Goal: Task Accomplishment & Management: Manage account settings

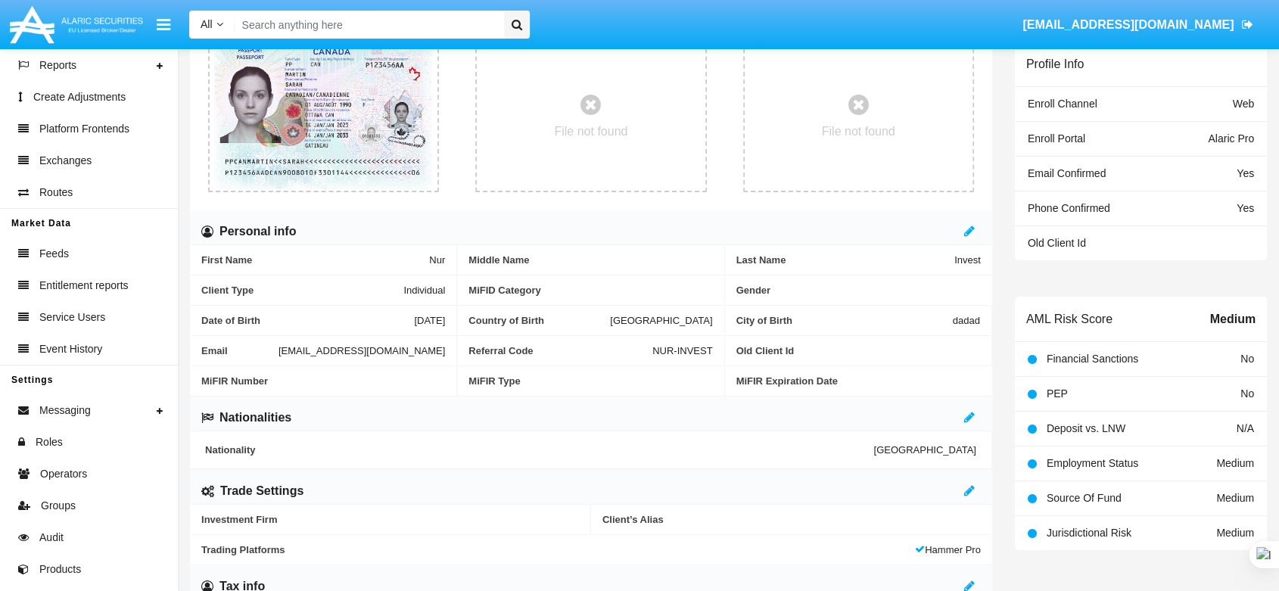
scroll to position [401, 0]
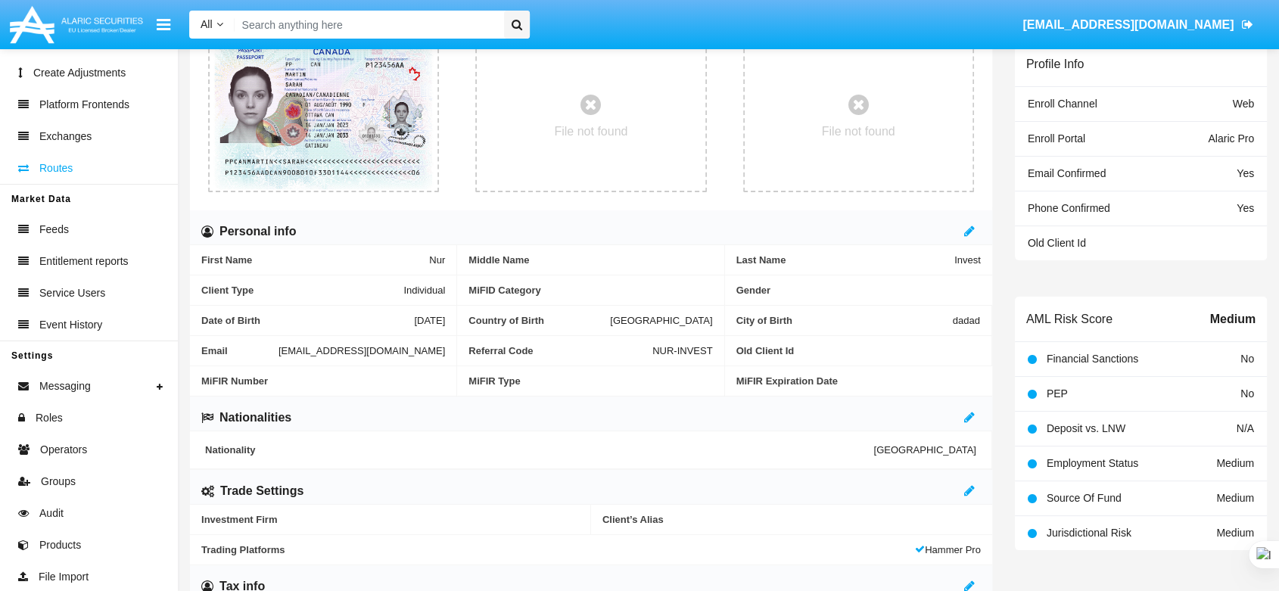
click at [80, 173] on link "Routes" at bounding box center [89, 168] width 178 height 32
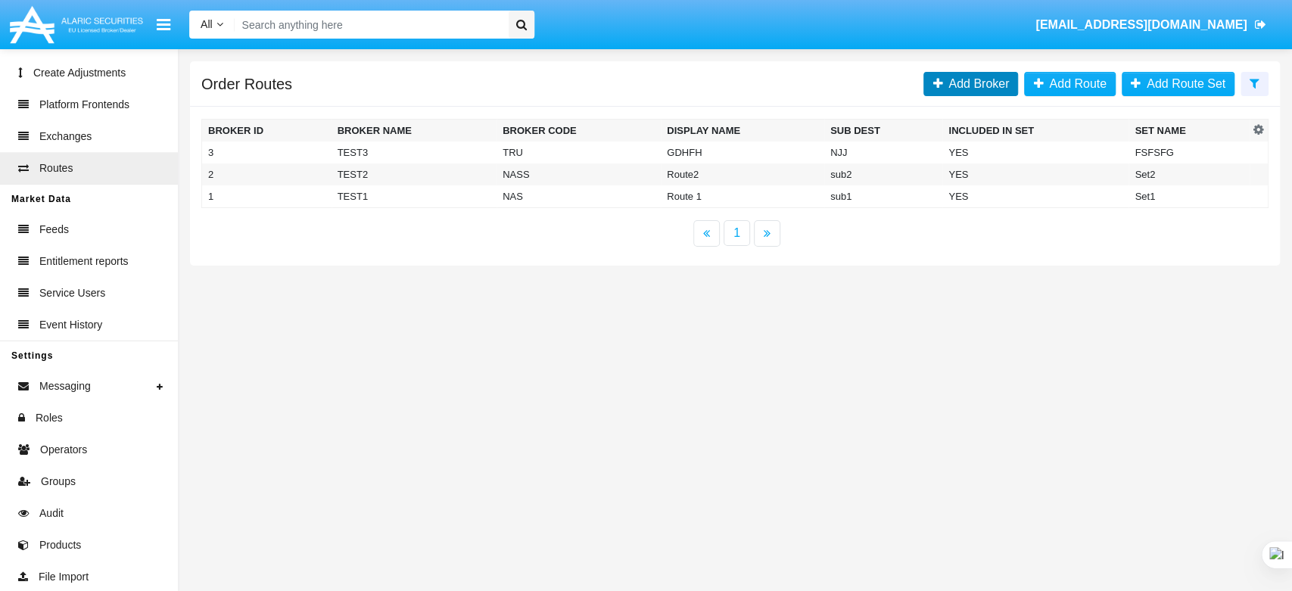
click at [961, 74] on link "Add Broker" at bounding box center [970, 84] width 95 height 24
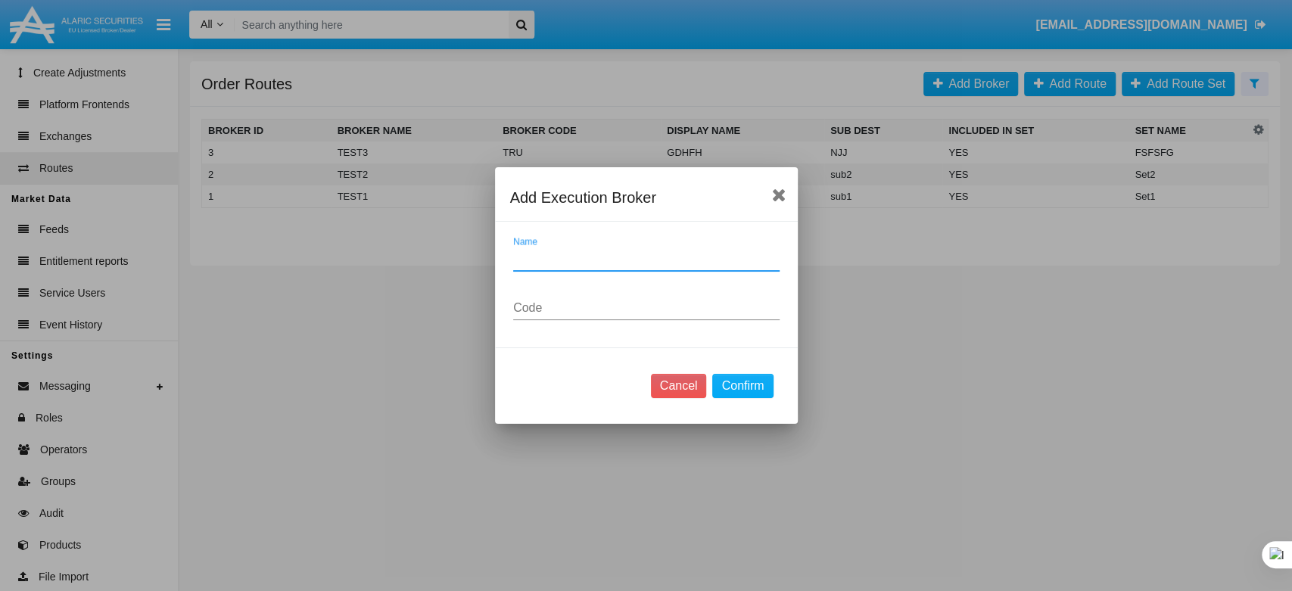
click at [750, 372] on div "Cancel Confirm" at bounding box center [646, 385] width 303 height 76
click at [745, 375] on button "Confirm" at bounding box center [742, 386] width 61 height 24
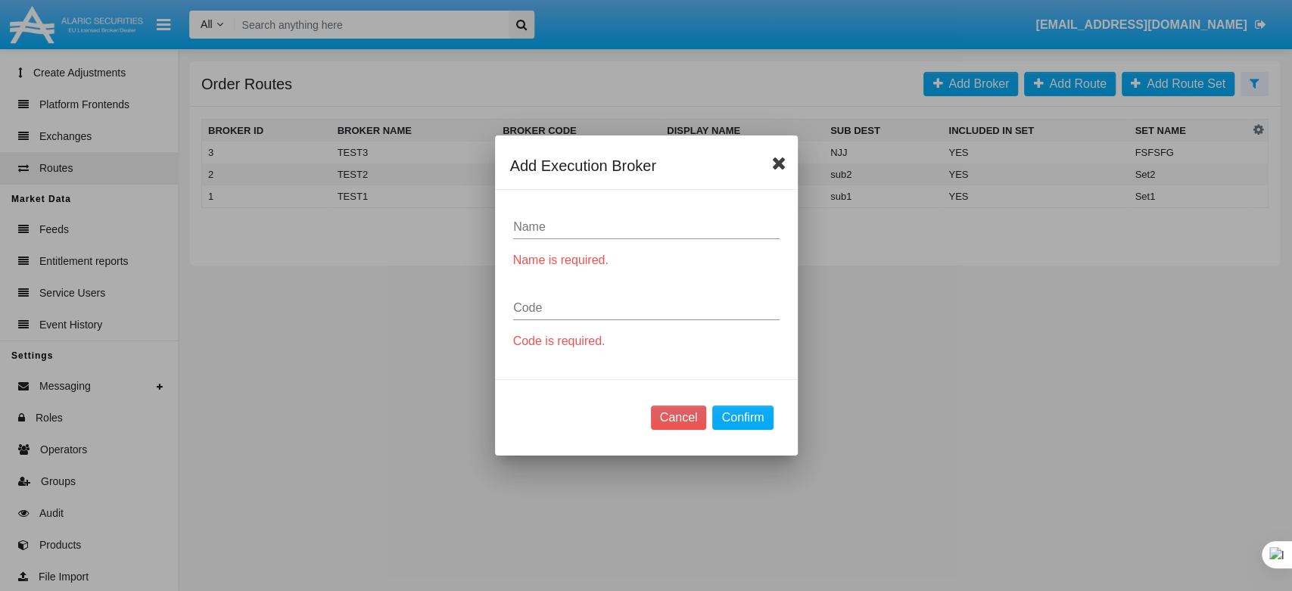
click at [776, 160] on icon at bounding box center [779, 163] width 14 height 18
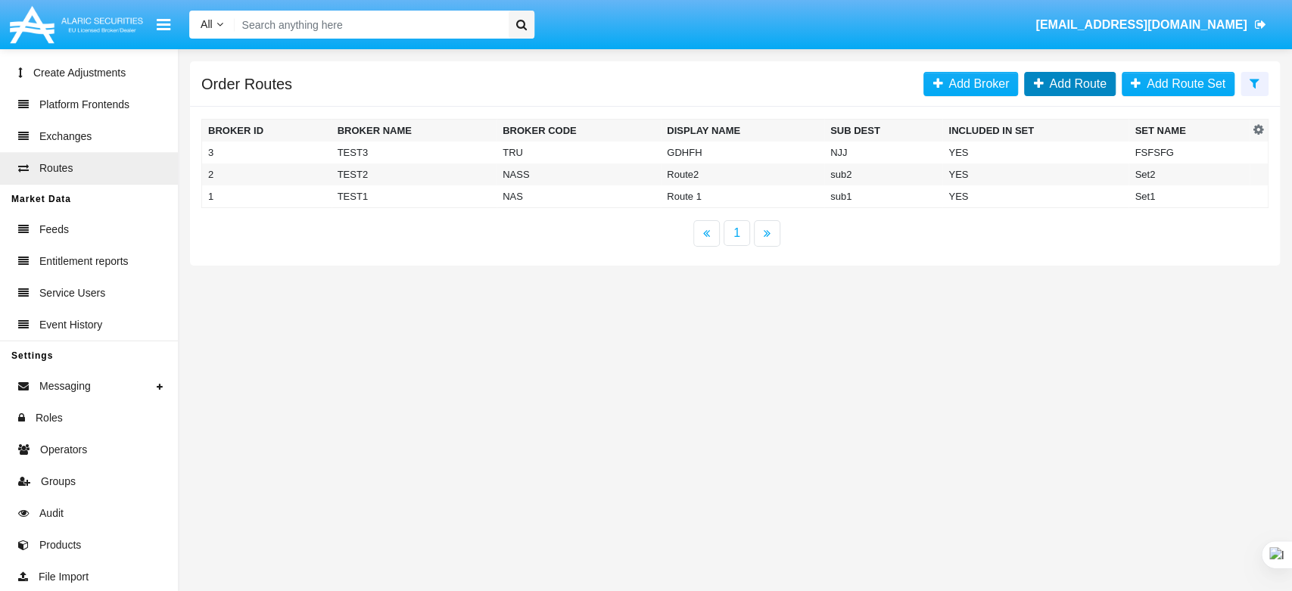
click at [1068, 86] on span "Add Route" at bounding box center [1075, 83] width 64 height 13
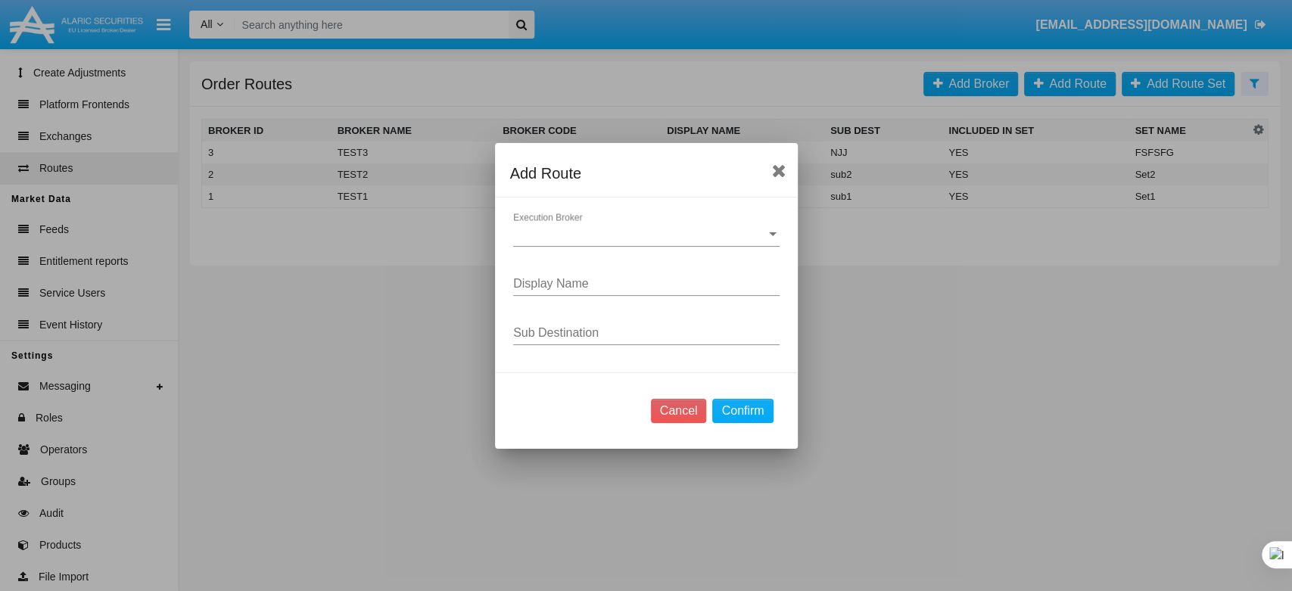
click at [675, 225] on div "Execution Broker Execution Broker" at bounding box center [646, 230] width 266 height 34
click at [665, 180] on div at bounding box center [646, 295] width 1292 height 591
click at [744, 408] on button "Confirm" at bounding box center [742, 411] width 61 height 24
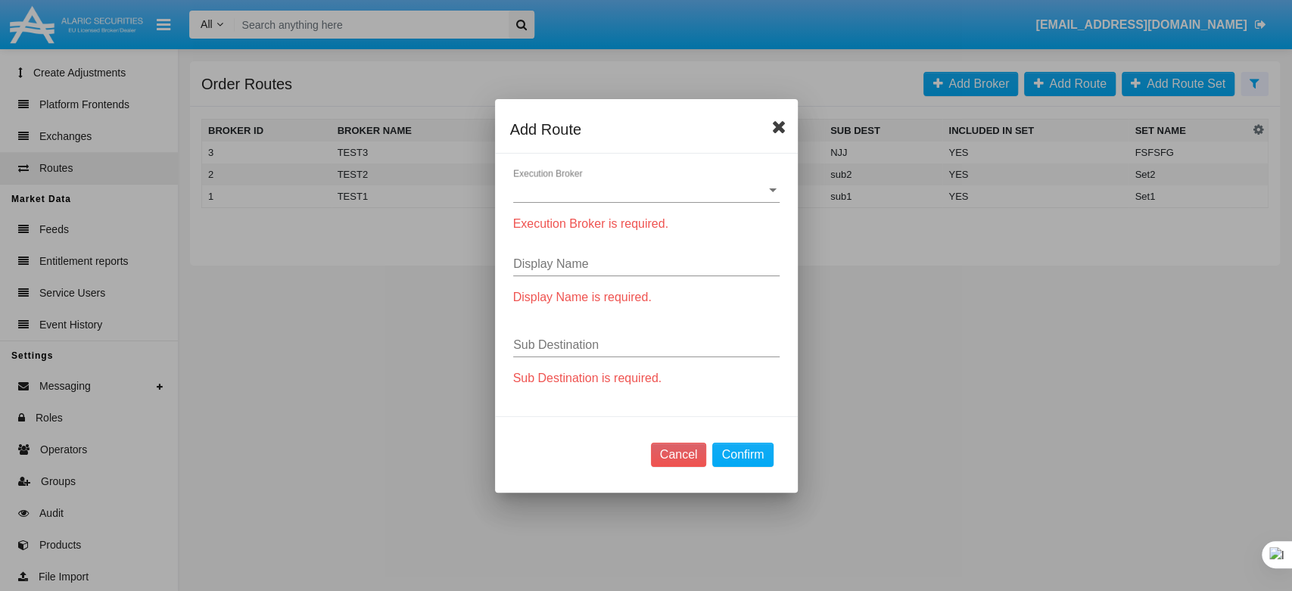
click at [774, 120] on icon at bounding box center [779, 126] width 14 height 18
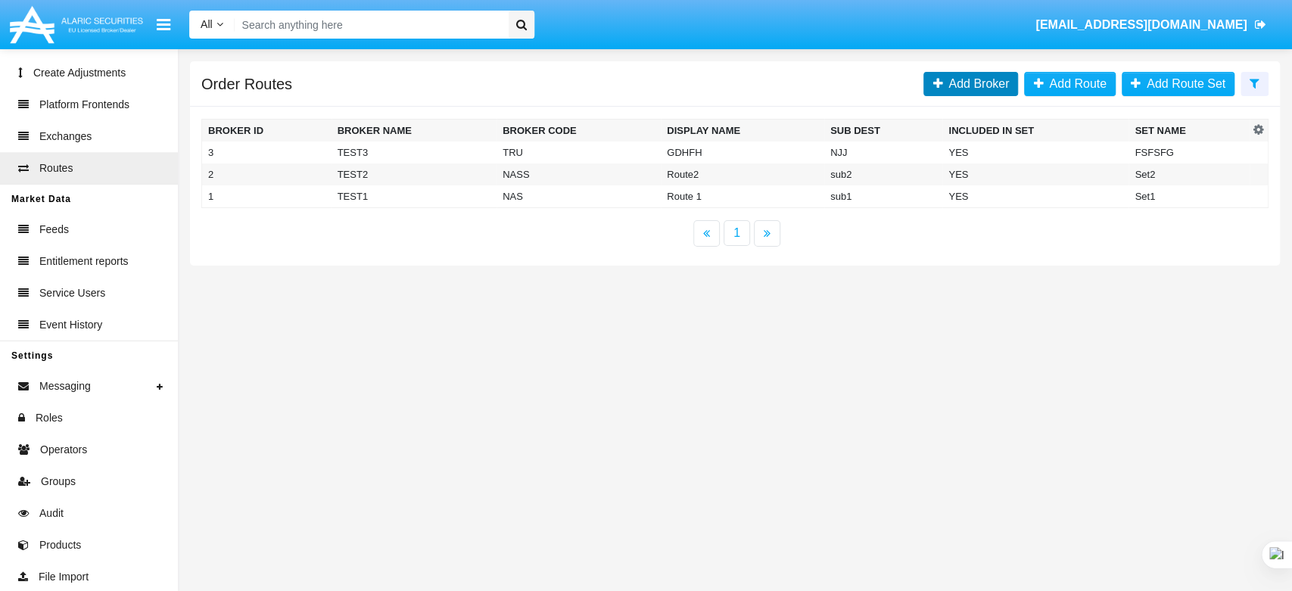
click at [964, 83] on span "Add Broker" at bounding box center [975, 83] width 67 height 13
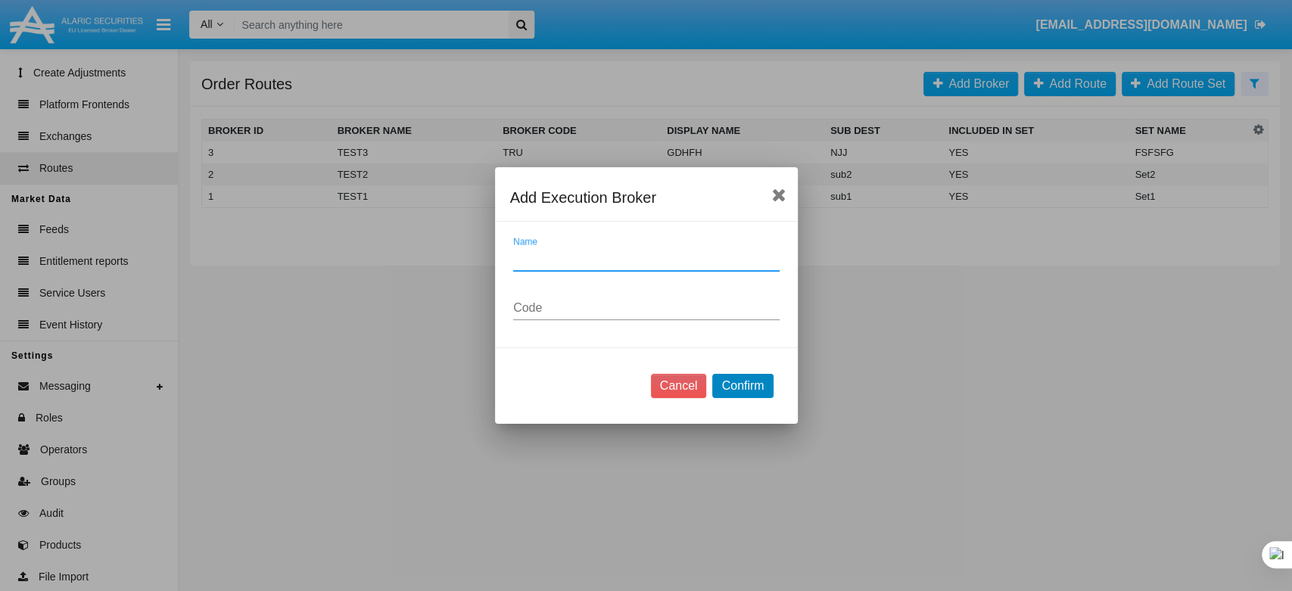
click at [755, 387] on button "Confirm" at bounding box center [742, 386] width 61 height 24
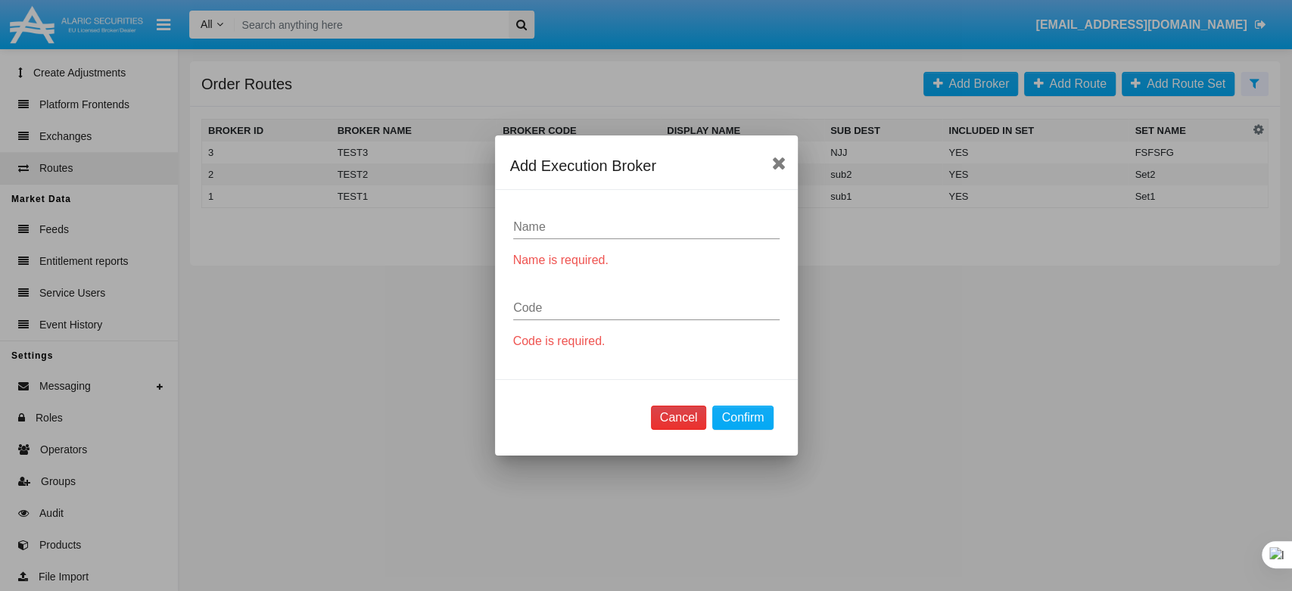
click at [673, 420] on button "Cancel" at bounding box center [679, 418] width 56 height 24
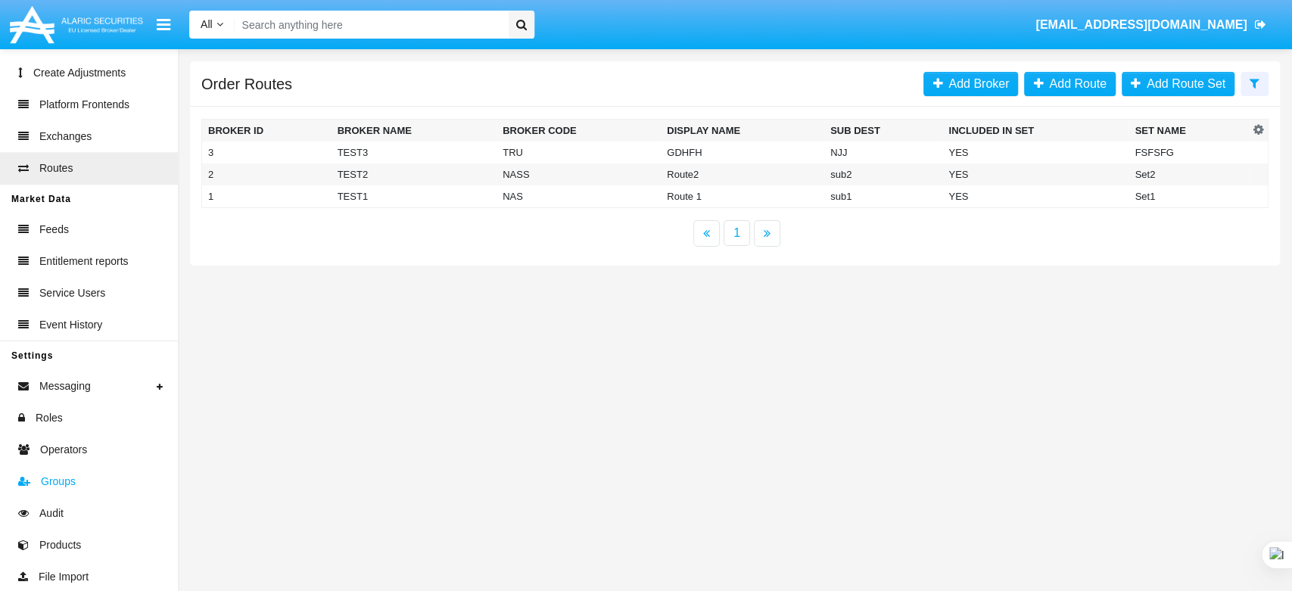
click at [75, 496] on link "Groups" at bounding box center [89, 482] width 178 height 32
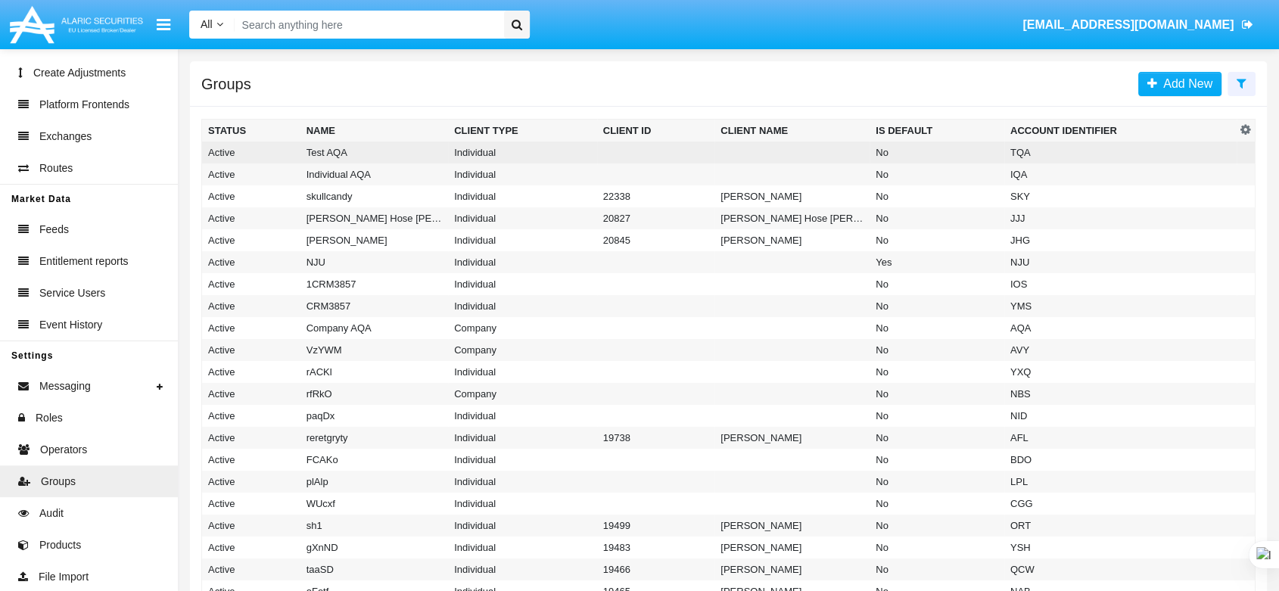
click at [468, 150] on td "Individual" at bounding box center [522, 153] width 149 height 22
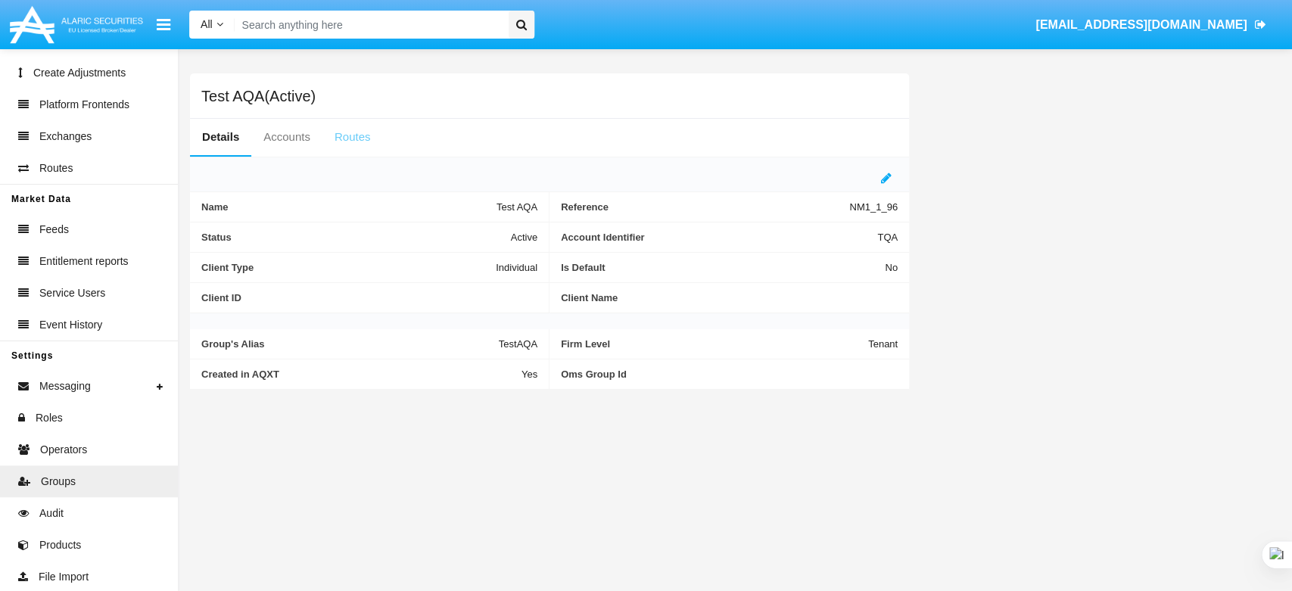
click at [344, 135] on link "Routes" at bounding box center [352, 137] width 61 height 36
click at [351, 140] on link "Routes" at bounding box center [352, 137] width 61 height 36
click at [367, 138] on link "Routes" at bounding box center [352, 137] width 61 height 36
click at [285, 129] on link "Accounts" at bounding box center [286, 137] width 71 height 36
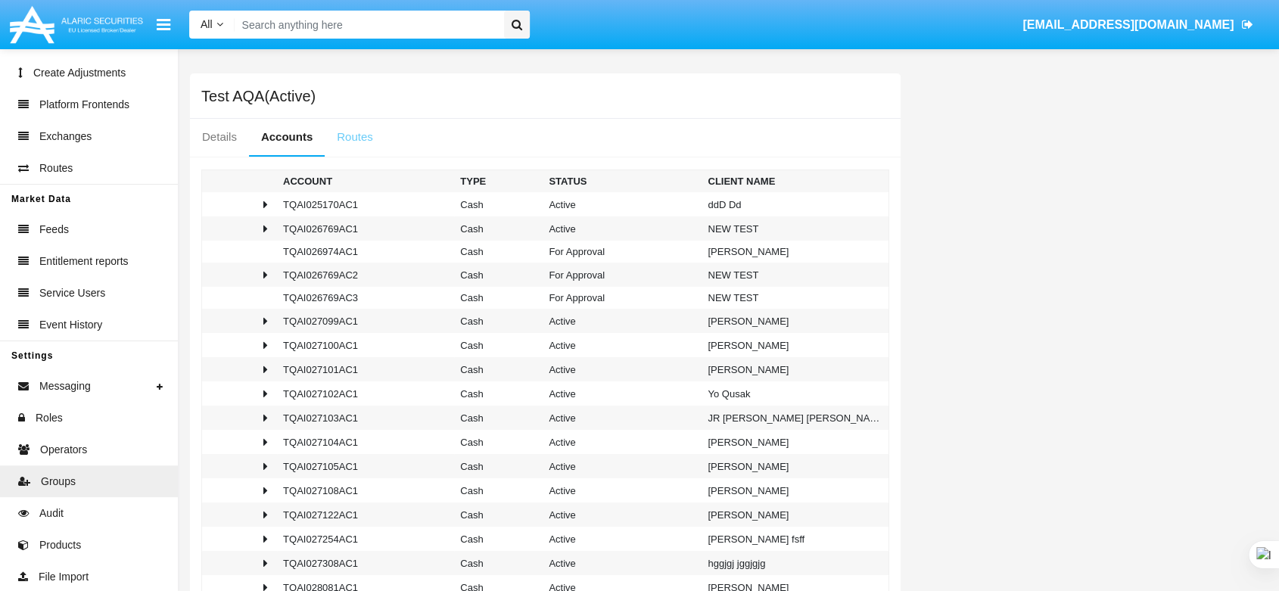
click at [355, 137] on link "Routes" at bounding box center [355, 137] width 61 height 36
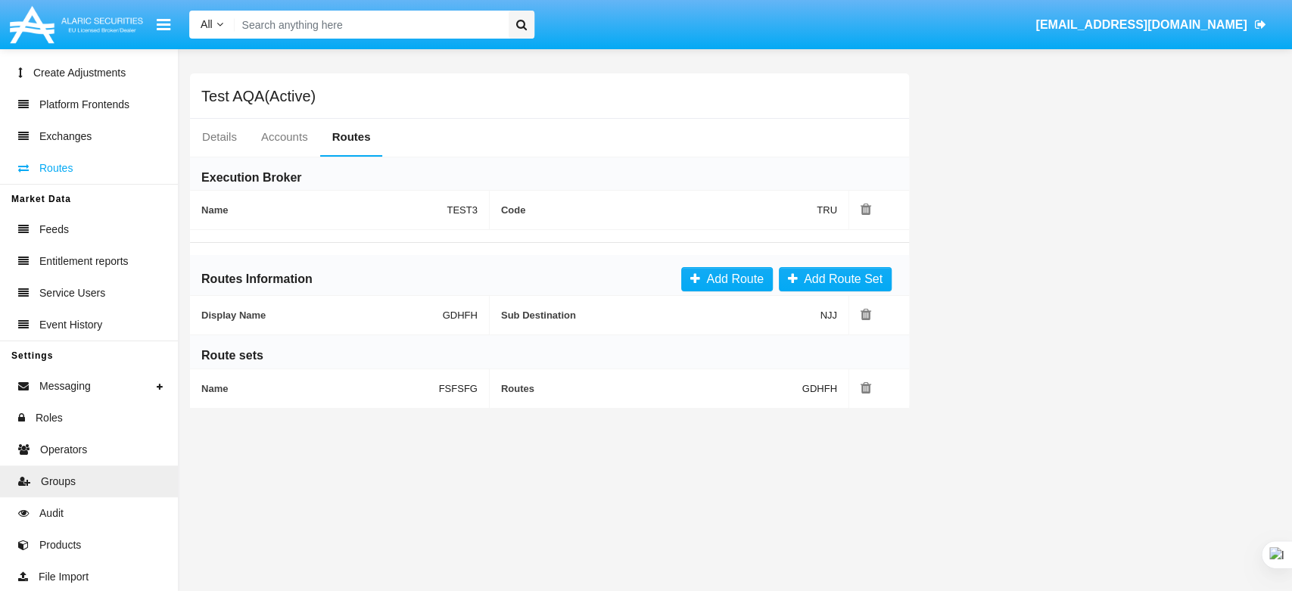
click at [60, 163] on span "Routes" at bounding box center [55, 168] width 33 height 16
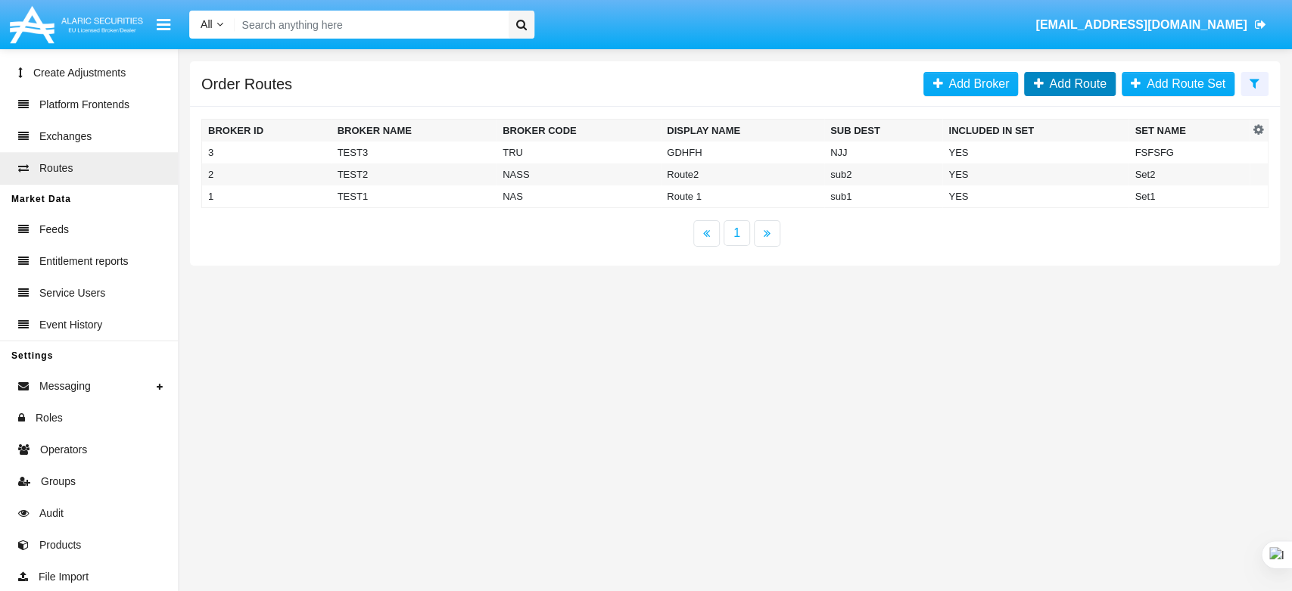
click at [1091, 86] on span "Add Route" at bounding box center [1075, 83] width 64 height 13
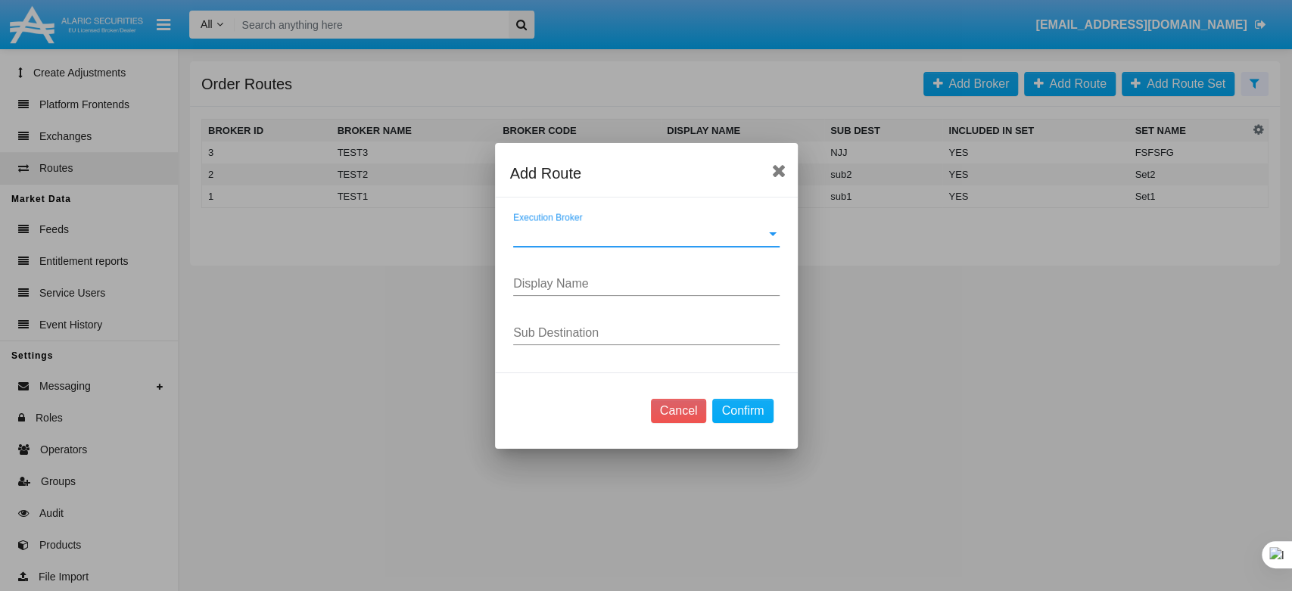
click at [599, 232] on span "Execution Broker" at bounding box center [639, 235] width 253 height 14
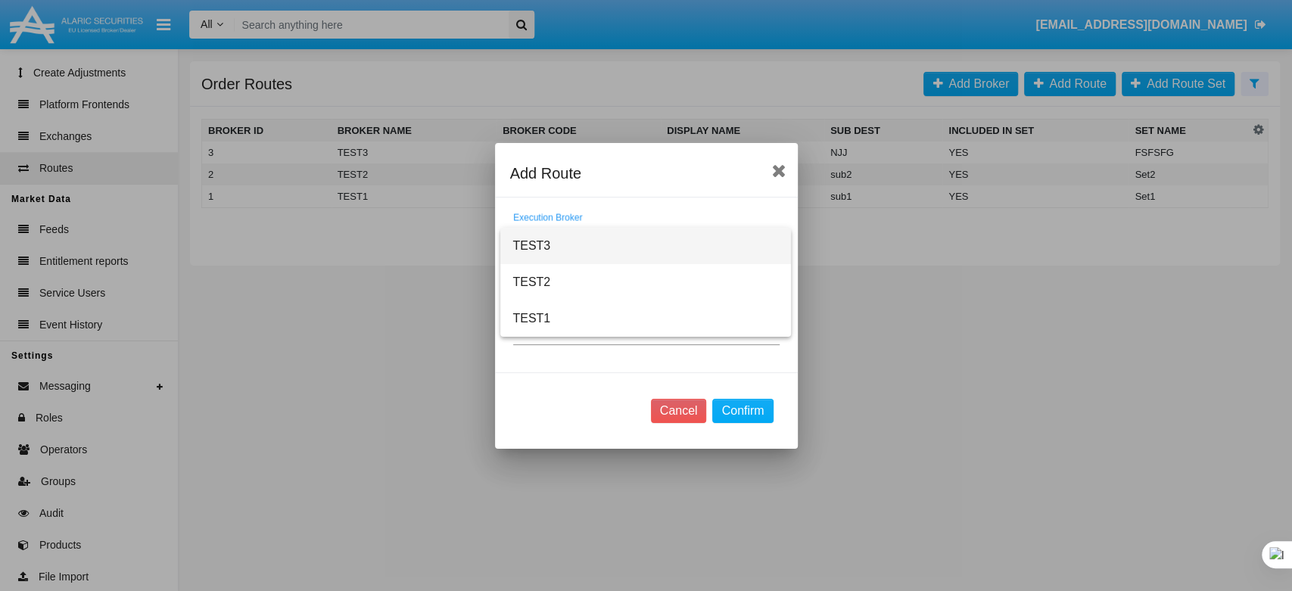
click at [771, 165] on div at bounding box center [646, 295] width 1292 height 591
click at [780, 166] on icon at bounding box center [779, 170] width 14 height 18
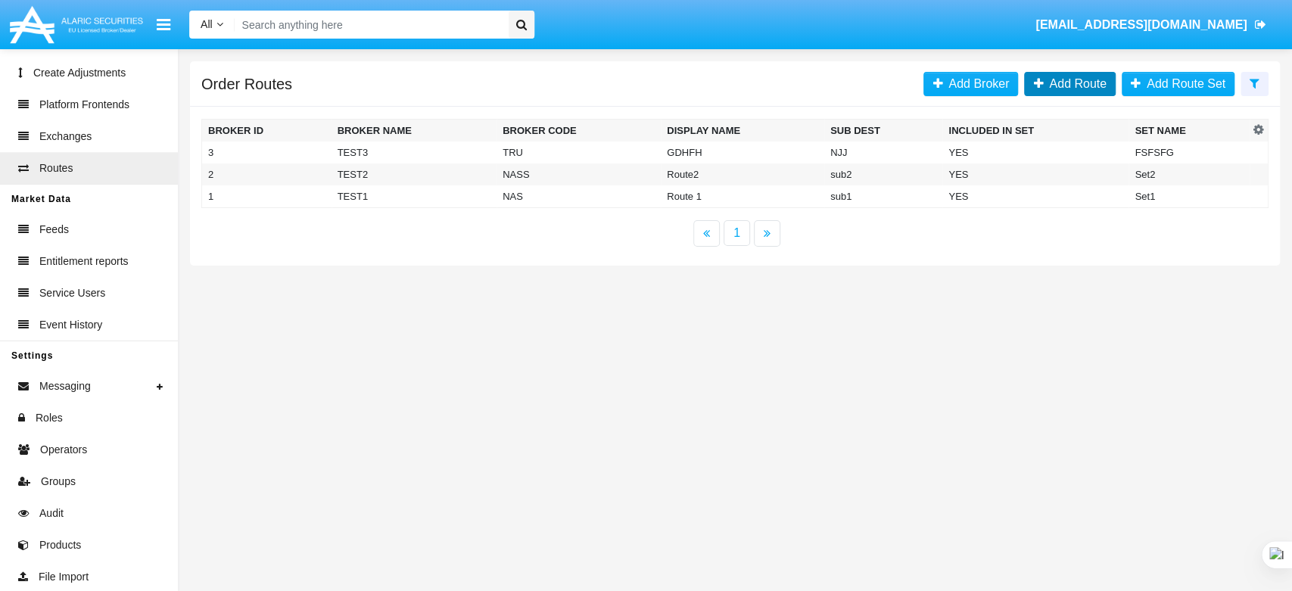
click at [1079, 86] on span "Add Route" at bounding box center [1075, 83] width 64 height 13
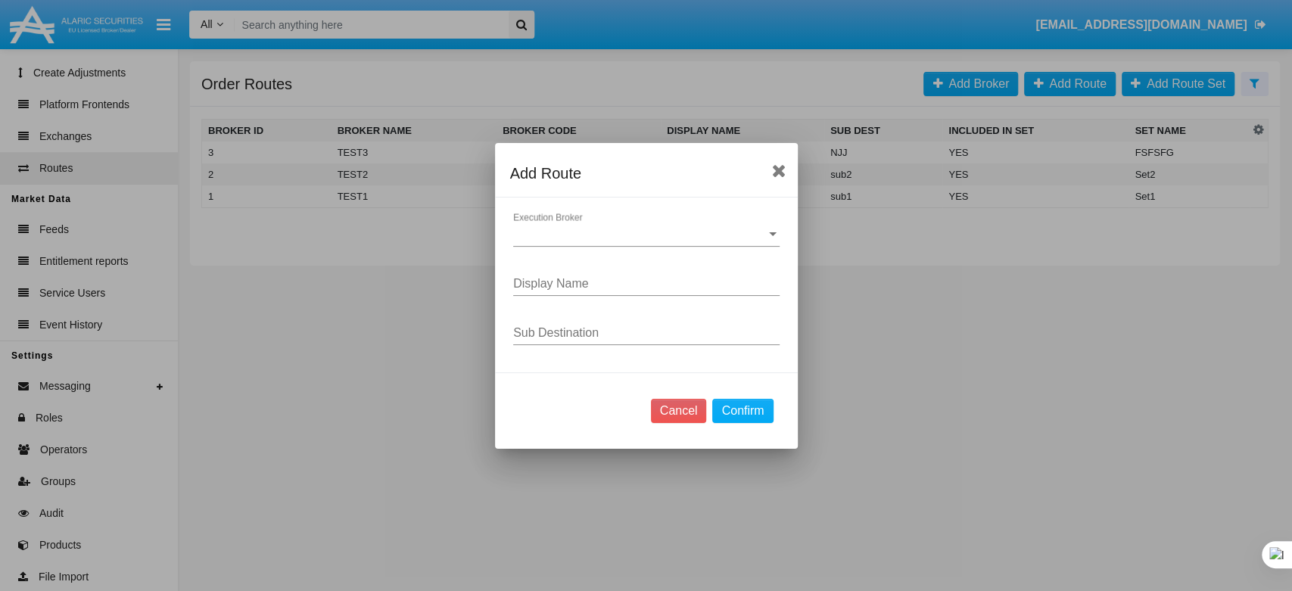
click at [568, 232] on span "Execution Broker" at bounding box center [639, 235] width 253 height 14
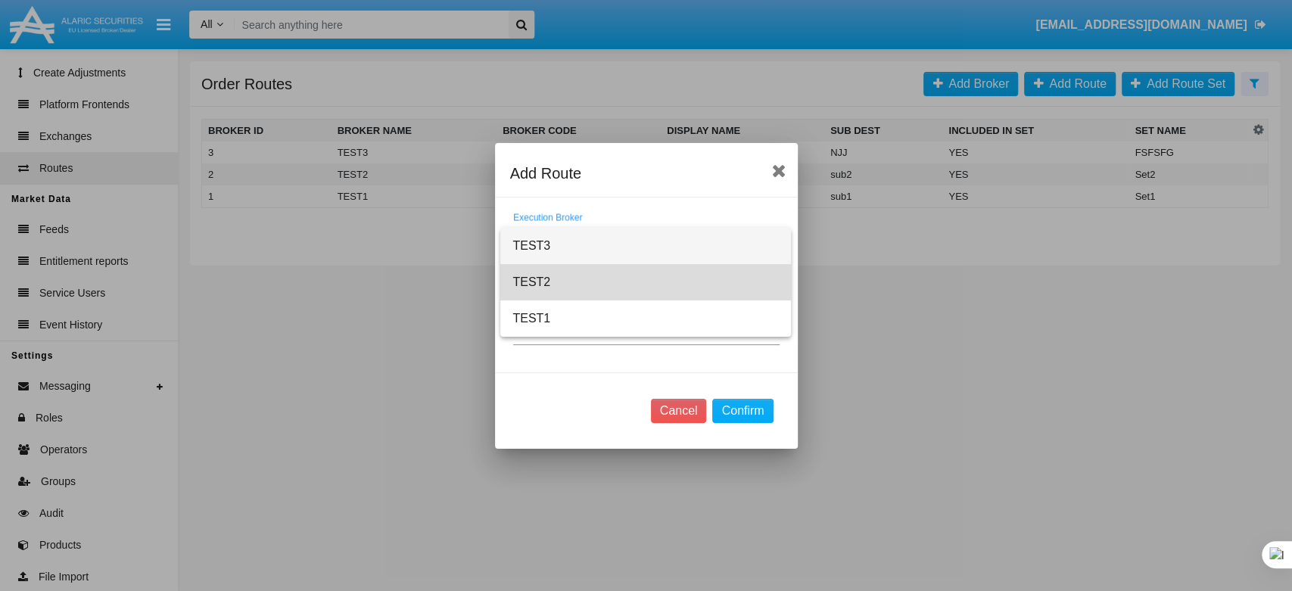
click at [559, 274] on span "TEST2" at bounding box center [645, 282] width 266 height 36
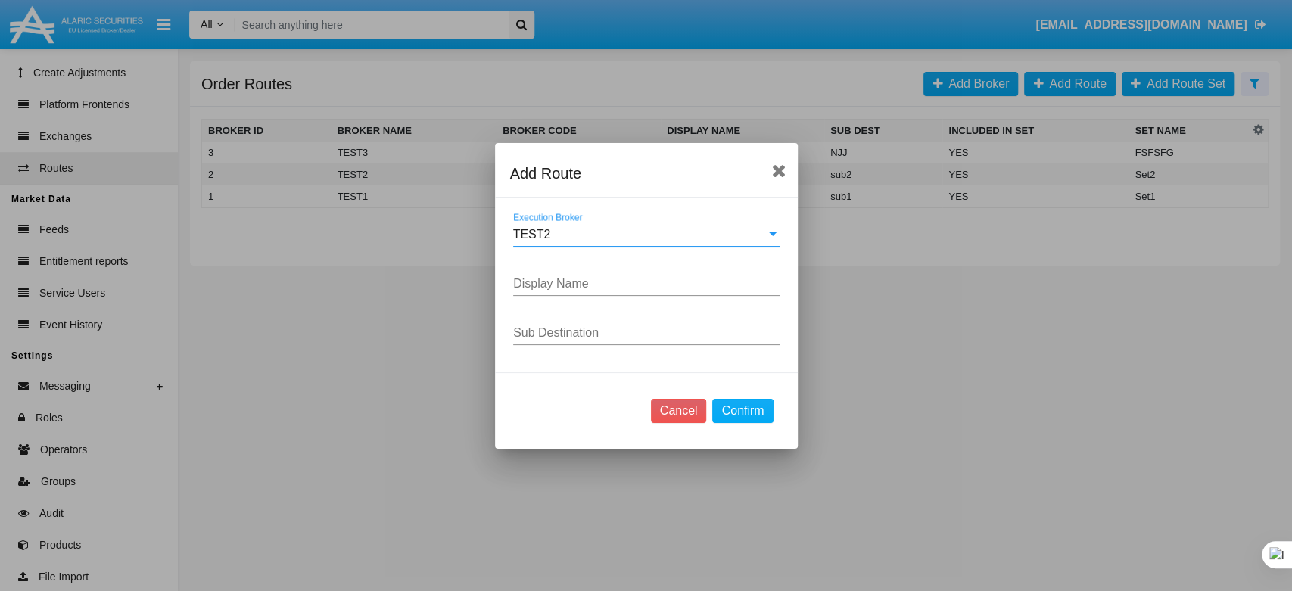
click at [560, 271] on div "Display Name" at bounding box center [646, 279] width 266 height 34
type input "Route2"
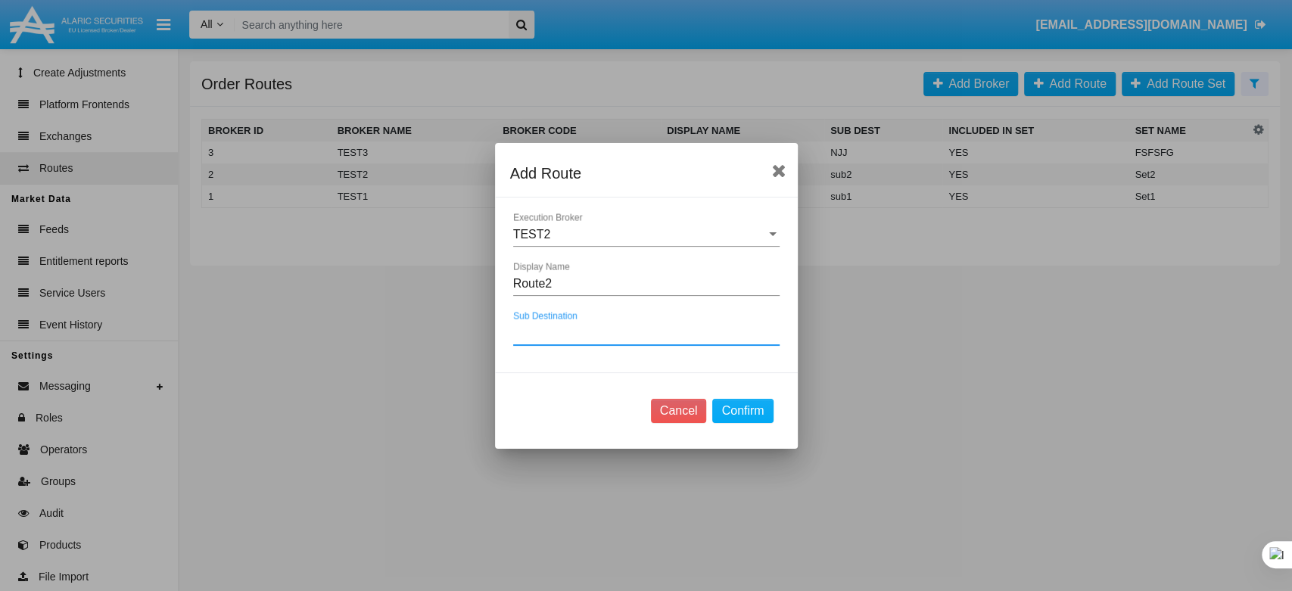
click at [546, 335] on input "Sub Destination" at bounding box center [646, 333] width 266 height 14
type input "d"
type input "sub2"
click at [730, 407] on button "Confirm" at bounding box center [742, 411] width 61 height 24
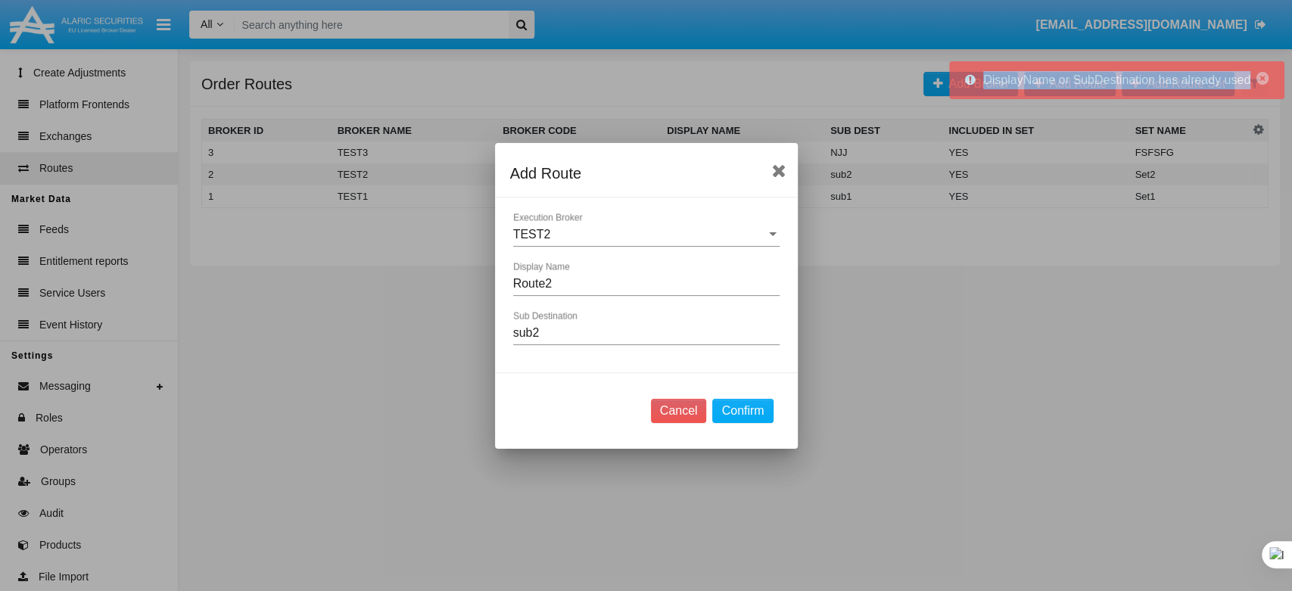
drag, startPoint x: 985, startPoint y: 83, endPoint x: 1250, endPoint y: 92, distance: 265.1
click at [1250, 92] on div "DisplayName or SubDestination has already used" at bounding box center [1116, 80] width 335 height 38
copy span "DisplayName or SubDestination has already used"
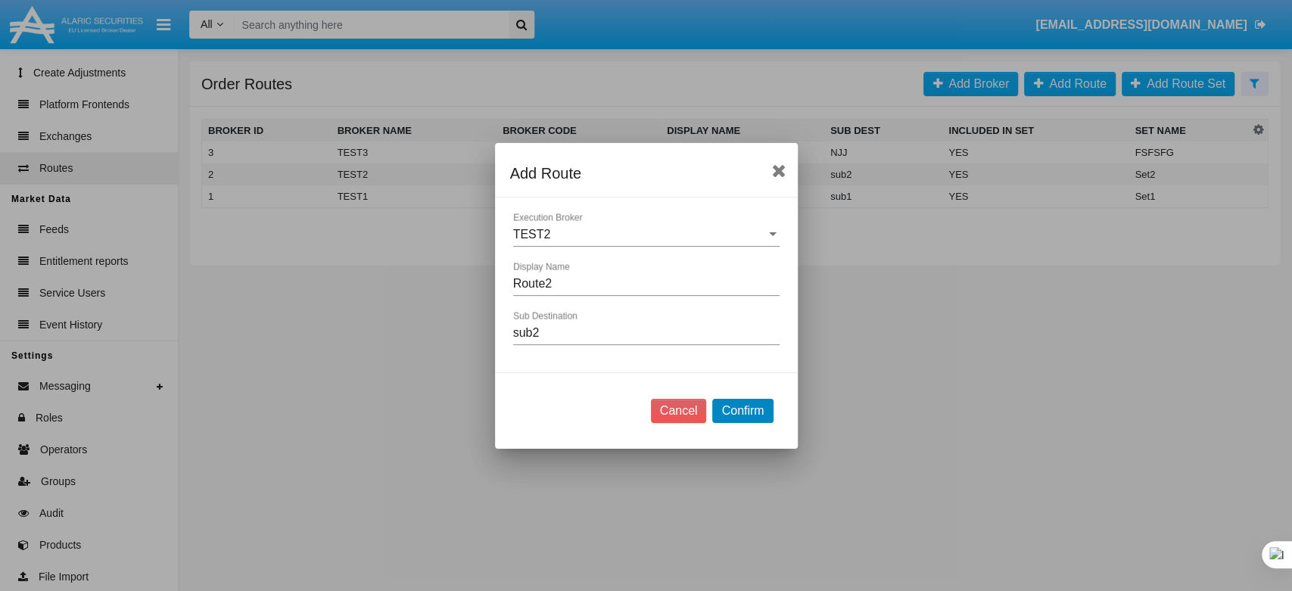
click at [731, 403] on button "Confirm" at bounding box center [742, 411] width 61 height 24
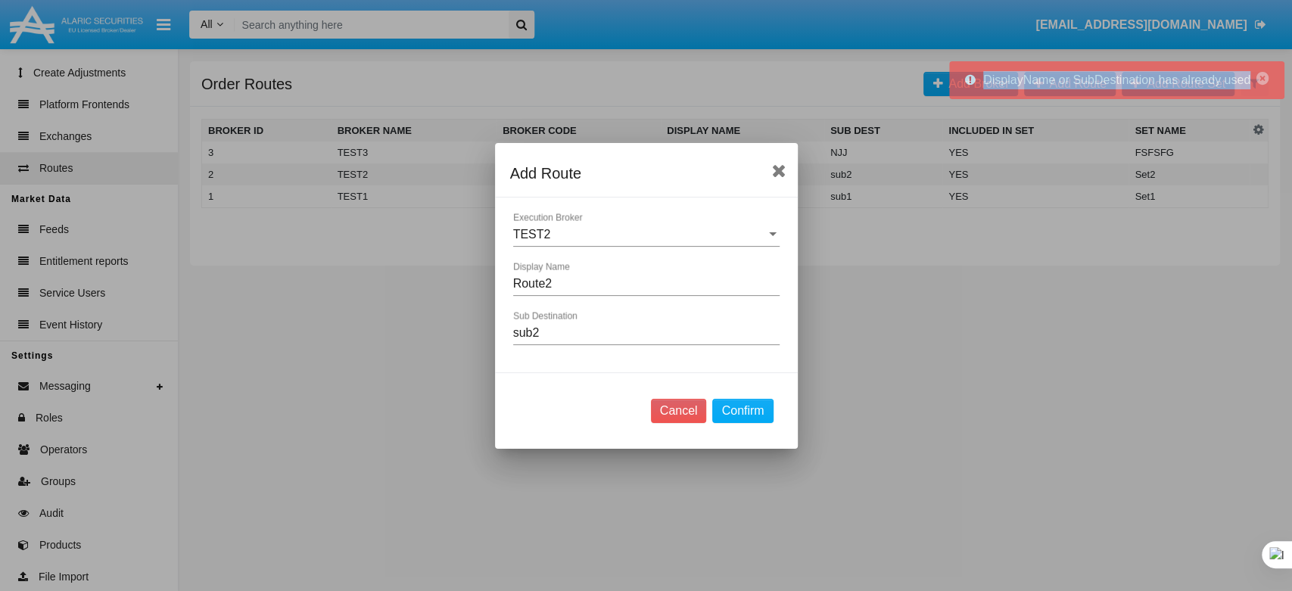
drag, startPoint x: 984, startPoint y: 83, endPoint x: 1249, endPoint y: 86, distance: 264.9
click at [1249, 86] on div "DisplayName or SubDestination has already used" at bounding box center [1116, 80] width 335 height 38
copy span "DisplayName or SubDestination has already used"
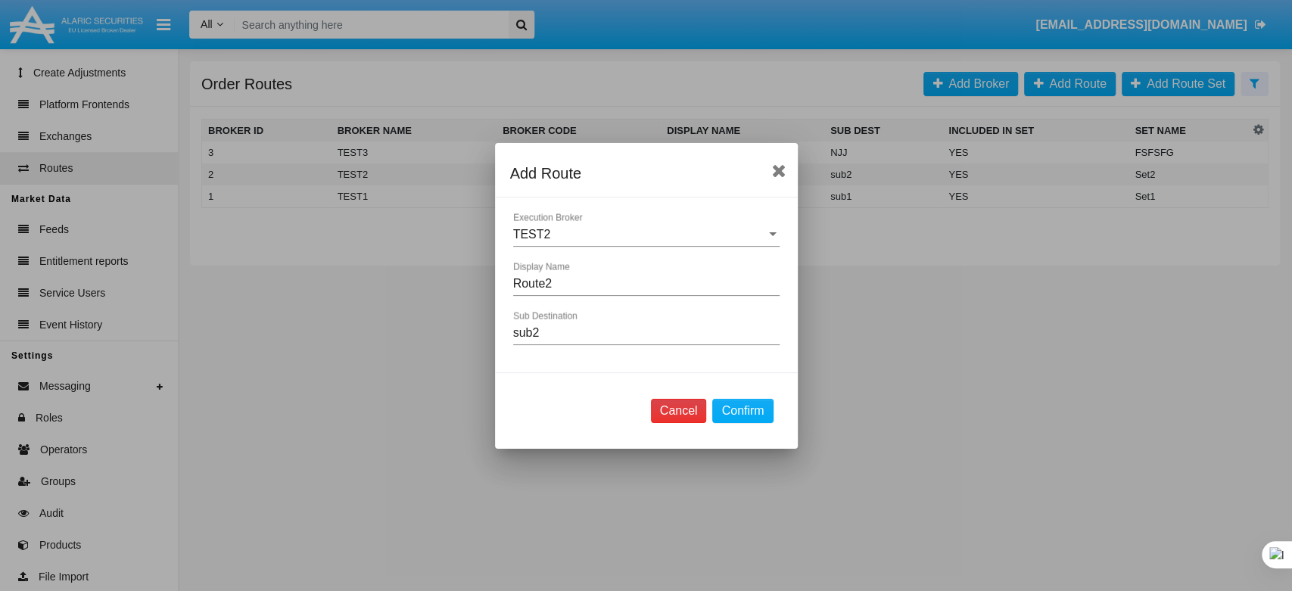
click at [675, 410] on button "Cancel" at bounding box center [679, 411] width 56 height 24
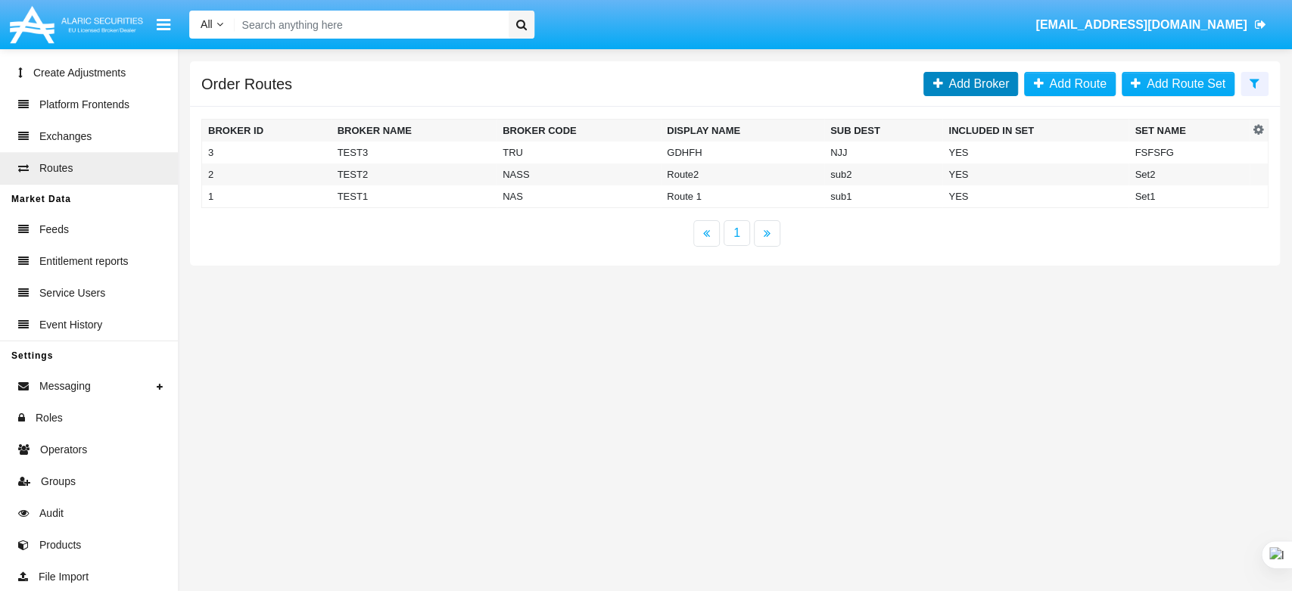
click at [970, 85] on span "Add Broker" at bounding box center [975, 83] width 67 height 13
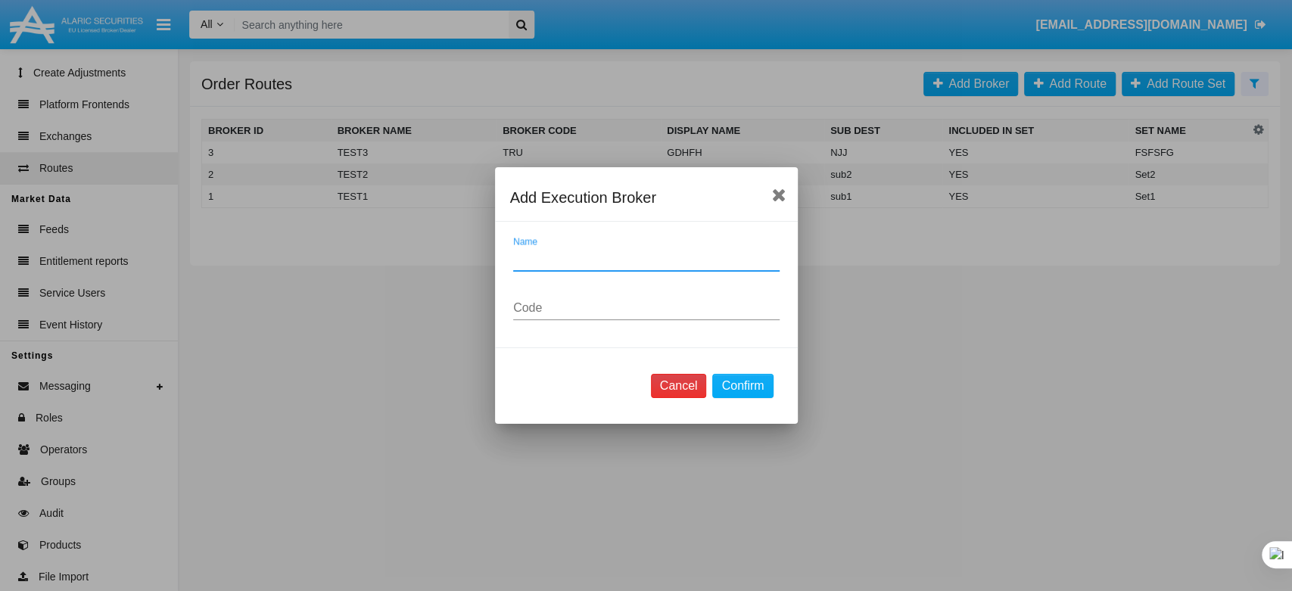
click at [694, 380] on button "Cancel" at bounding box center [679, 386] width 56 height 24
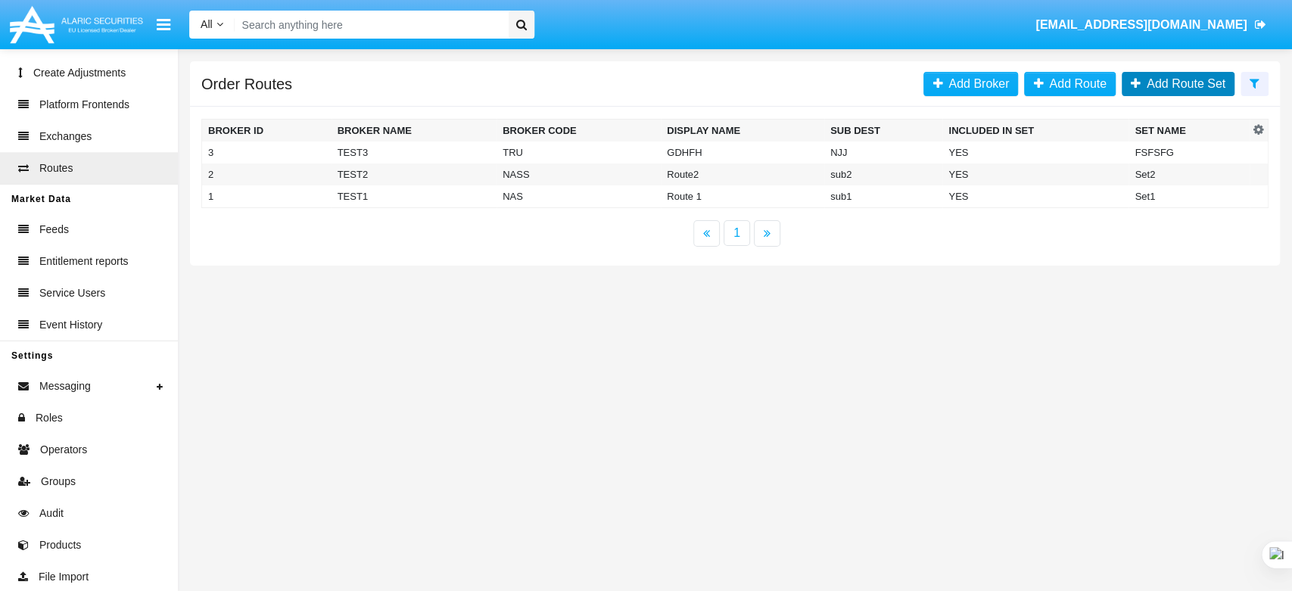
click at [1198, 77] on span "Add Route Set" at bounding box center [1183, 83] width 85 height 13
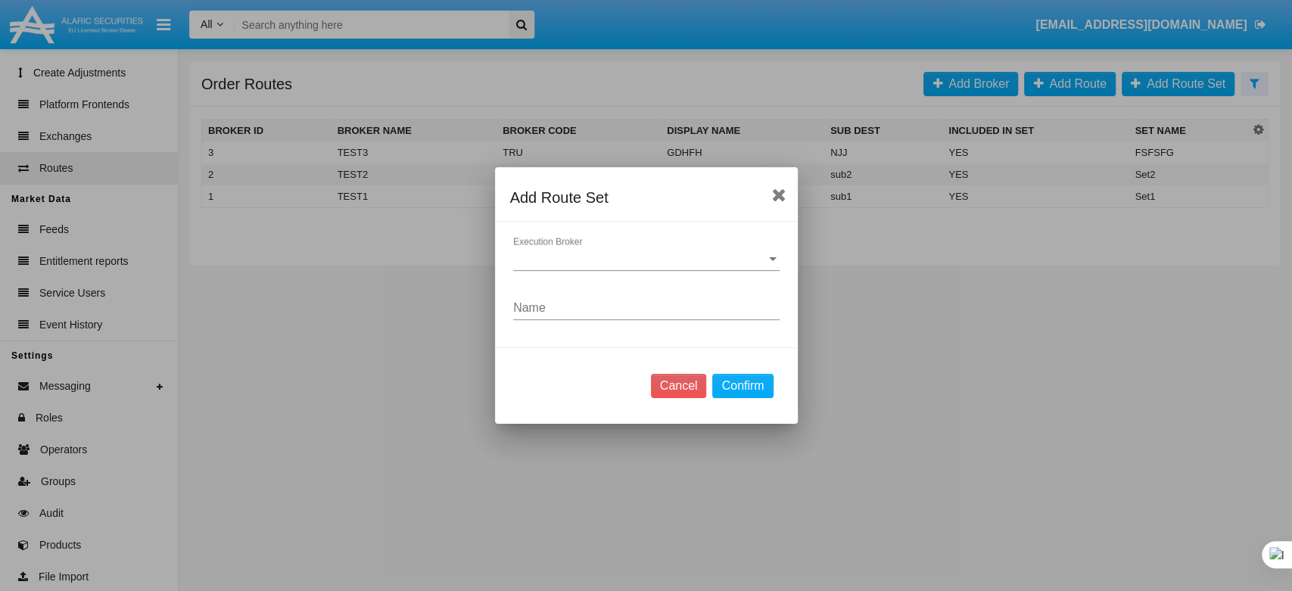
click at [601, 257] on span "Execution Broker" at bounding box center [639, 259] width 253 height 14
click at [587, 265] on span "TEST3" at bounding box center [645, 270] width 266 height 36
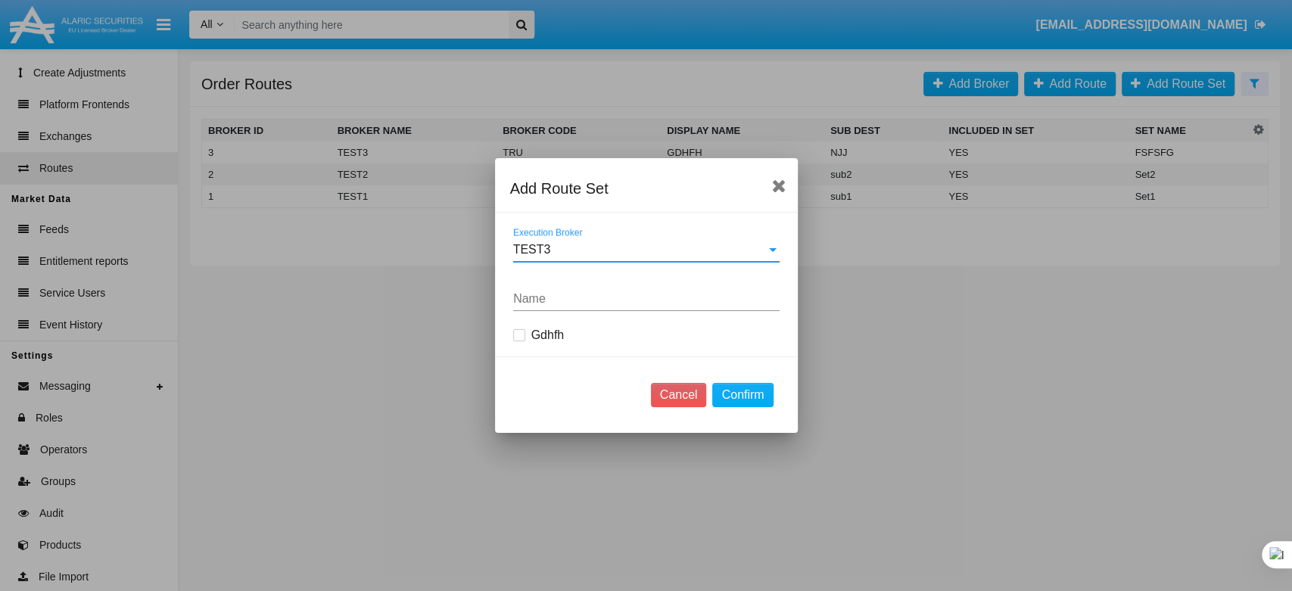
click at [569, 303] on input "Name" at bounding box center [646, 299] width 266 height 14
click at [619, 245] on div "TEST3" at bounding box center [639, 250] width 253 height 14
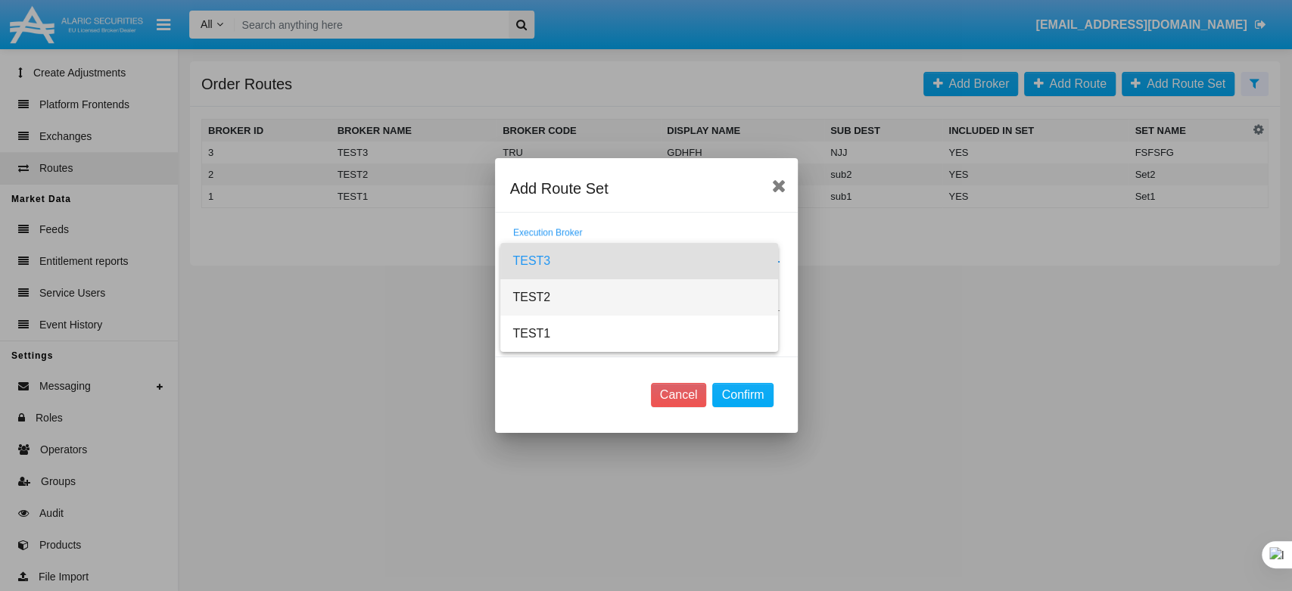
click at [608, 297] on span "TEST2" at bounding box center [639, 297] width 254 height 36
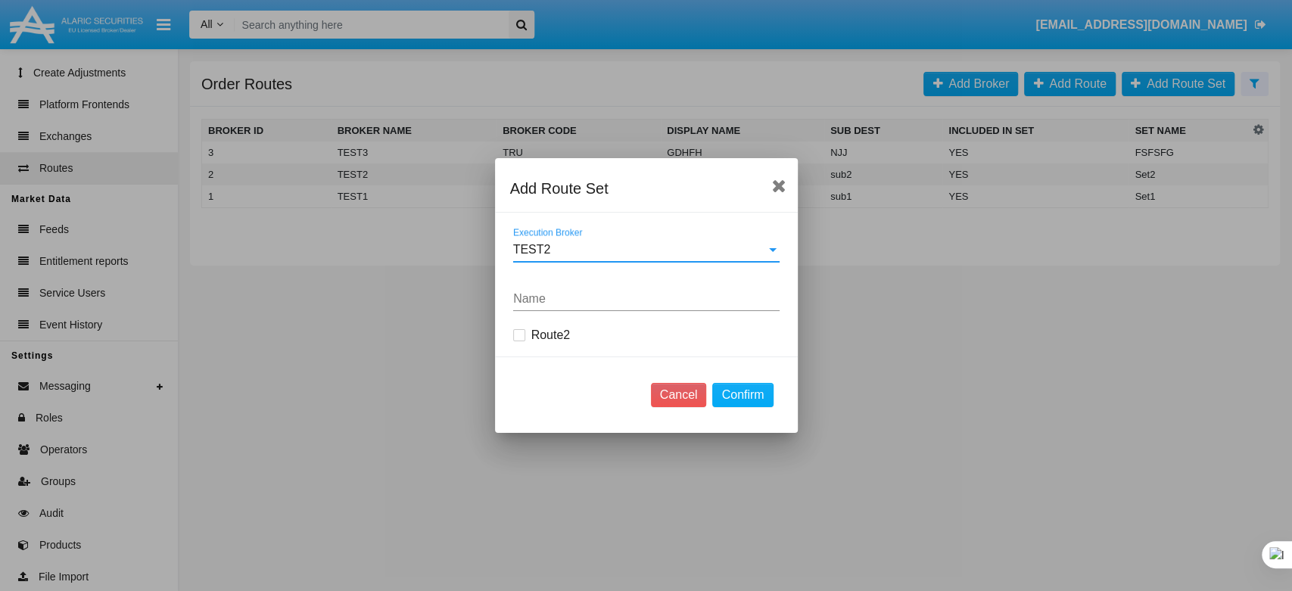
click at [601, 301] on input "Name" at bounding box center [646, 299] width 266 height 14
click at [527, 330] on label "Route2" at bounding box center [542, 335] width 58 height 18
click at [519, 341] on input "Route2" at bounding box center [519, 341] width 1 height 1
click at [527, 330] on label "Route2" at bounding box center [542, 335] width 58 height 18
click at [519, 341] on input "Route2" at bounding box center [519, 341] width 1 height 1
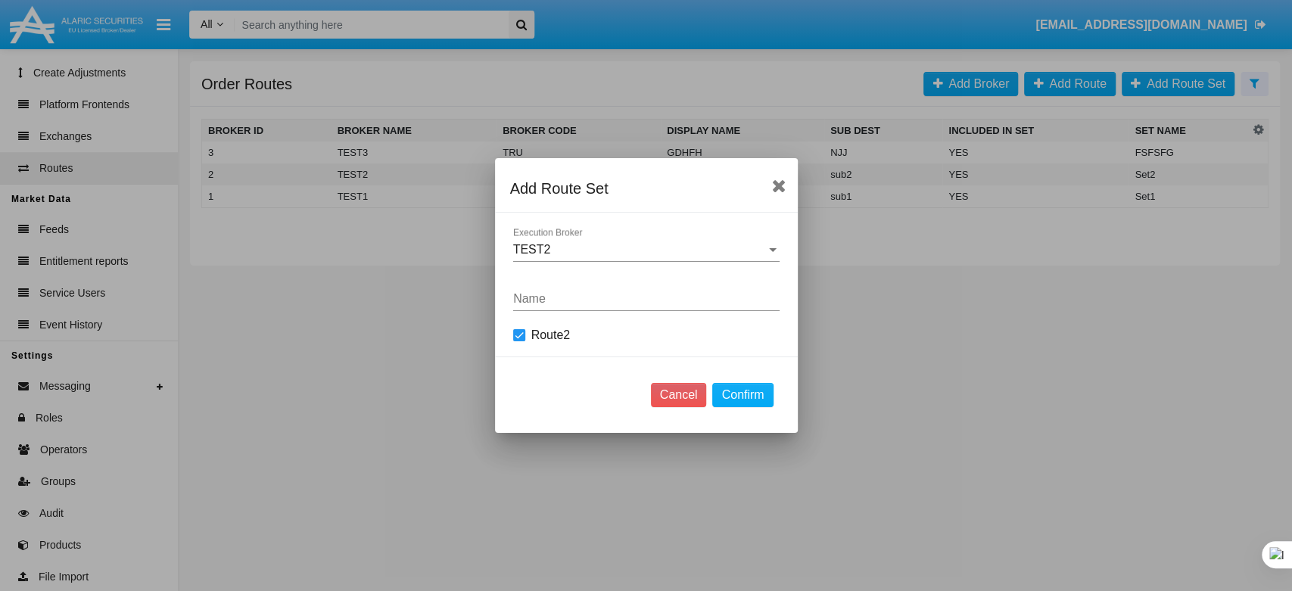
checkbox input "false"
click at [690, 392] on button "Cancel" at bounding box center [679, 395] width 56 height 24
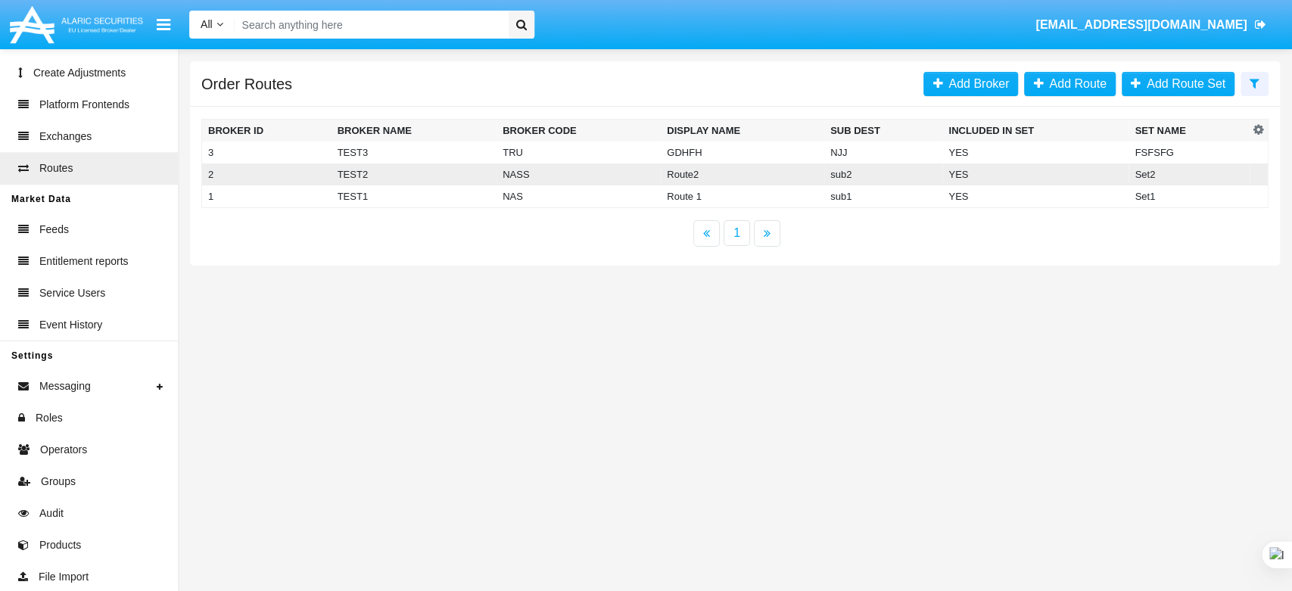
click at [624, 171] on td "NASS" at bounding box center [579, 174] width 164 height 22
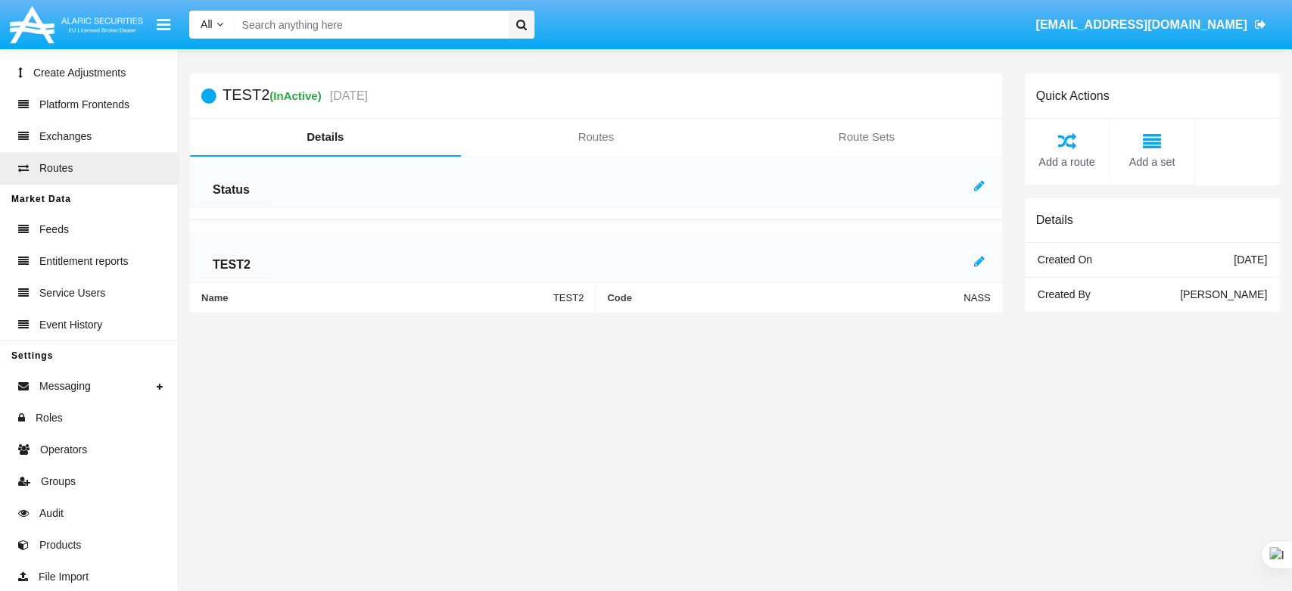
click at [987, 192] on div at bounding box center [982, 186] width 17 height 18
click at [976, 184] on icon at bounding box center [979, 185] width 11 height 12
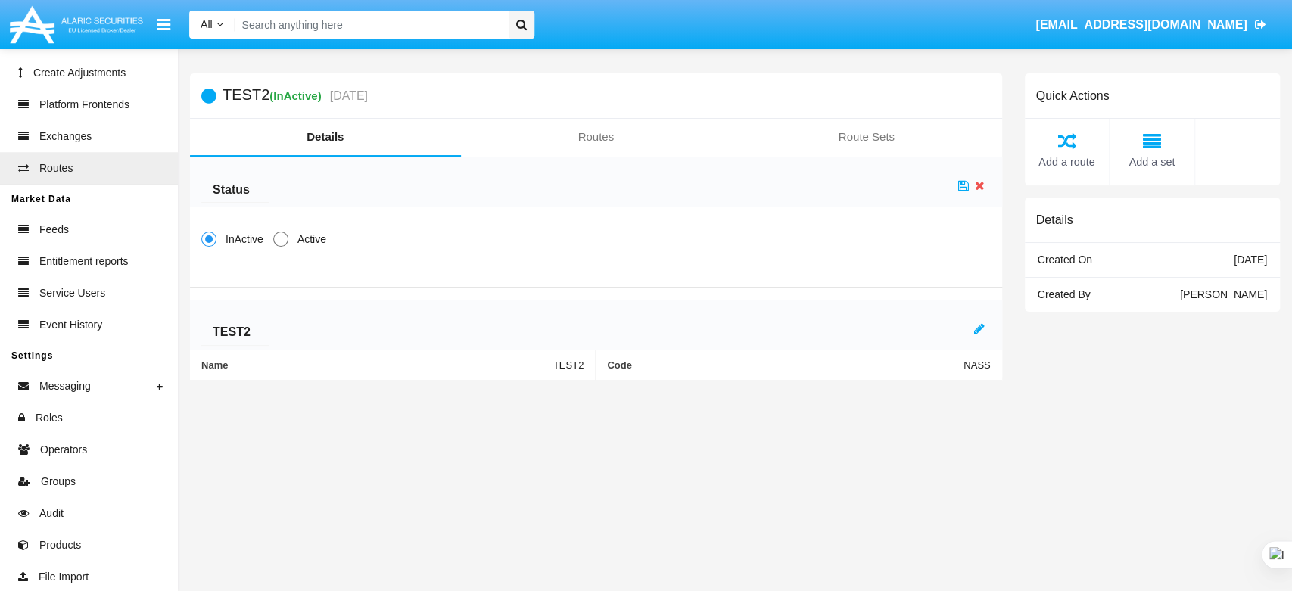
click at [279, 239] on span at bounding box center [280, 239] width 15 height 15
click at [280, 247] on input "Active" at bounding box center [280, 247] width 1 height 1
radio input "true"
click at [961, 191] on icon at bounding box center [963, 185] width 11 height 12
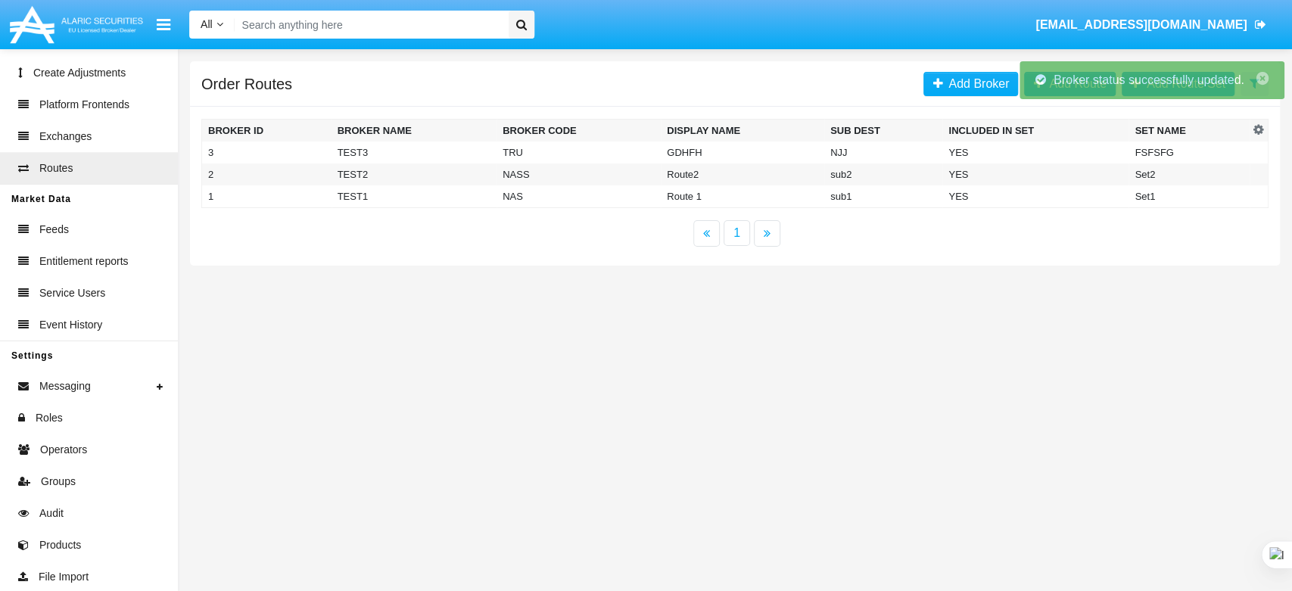
click at [887, 285] on div "Order Routes Add Broker Add Route Add Route Set Display columns Broker ID Broke…" at bounding box center [735, 169] width 1114 height 241
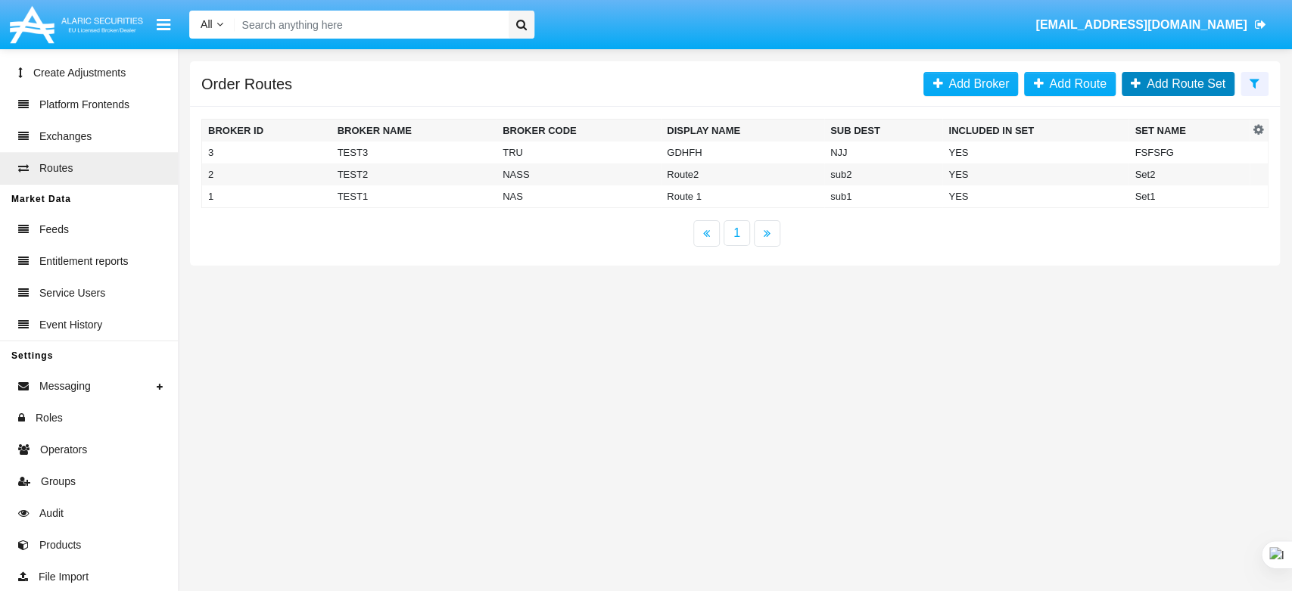
click at [1180, 86] on span "Add Route Set" at bounding box center [1183, 83] width 85 height 13
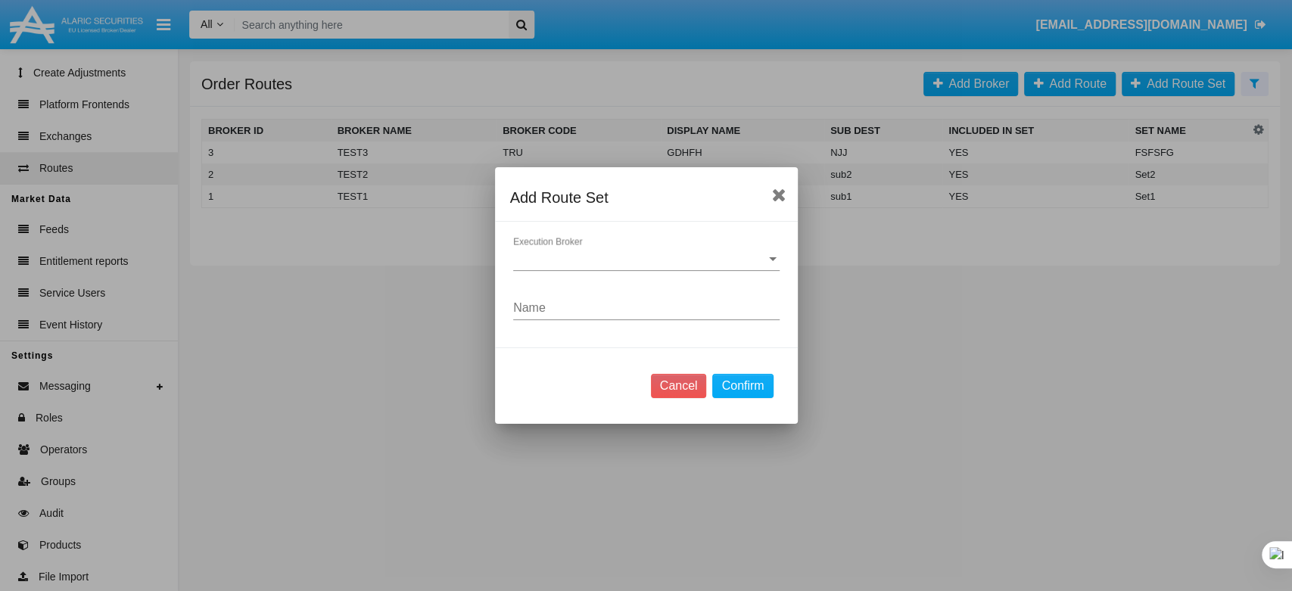
click at [605, 253] on span "Execution Broker" at bounding box center [639, 259] width 253 height 14
click at [580, 269] on span "TEST3" at bounding box center [645, 270] width 266 height 36
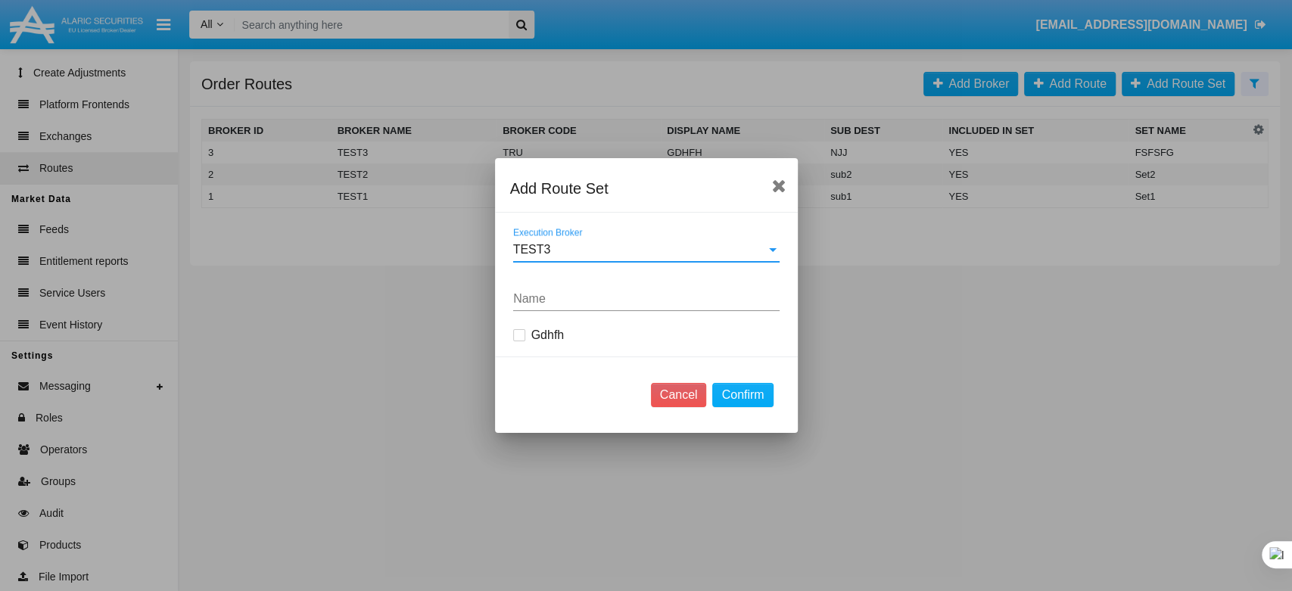
click at [567, 253] on div "TEST3" at bounding box center [639, 250] width 253 height 14
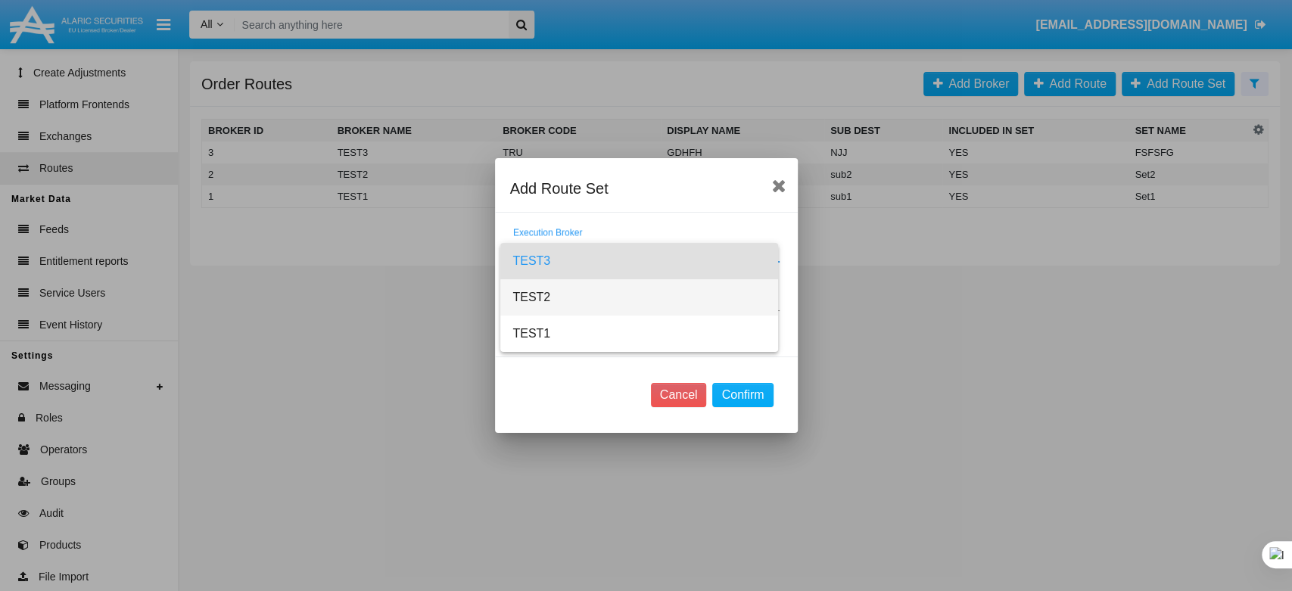
click at [551, 294] on span "TEST2" at bounding box center [639, 297] width 254 height 36
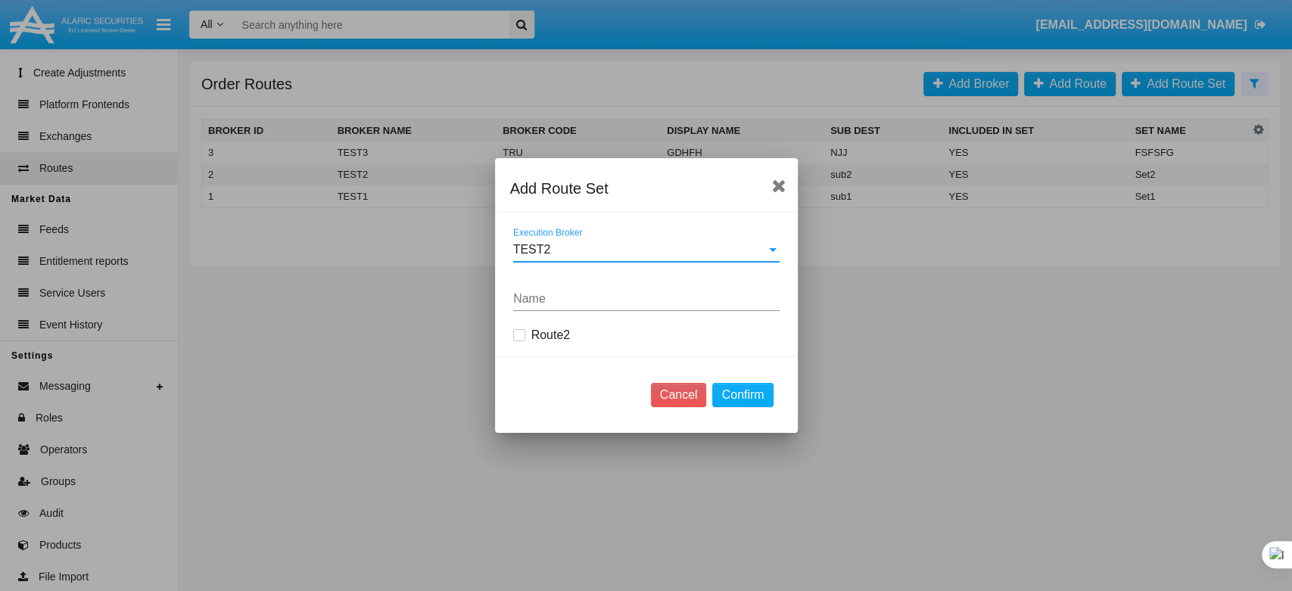
click at [515, 338] on span at bounding box center [519, 335] width 12 height 12
click at [519, 341] on input "Route2" at bounding box center [519, 341] width 1 height 1
click at [521, 335] on span at bounding box center [519, 335] width 12 height 12
click at [519, 341] on input "Route2" at bounding box center [519, 341] width 1 height 1
checkbox input "false"
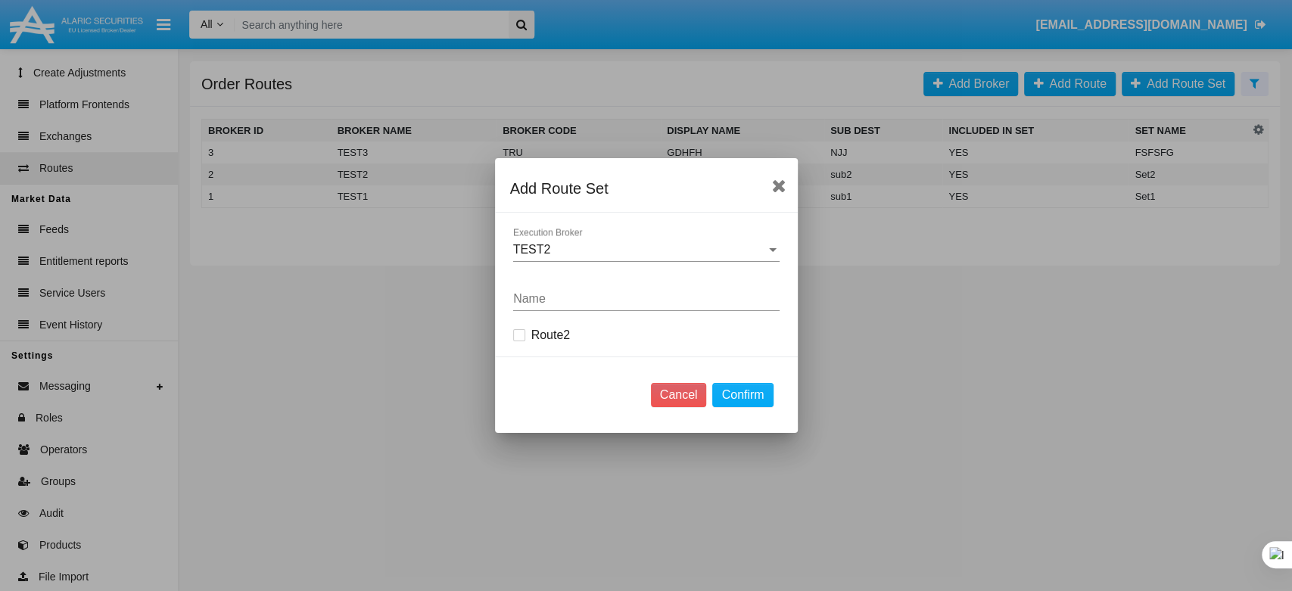
click at [524, 291] on div "Name" at bounding box center [646, 294] width 266 height 34
click at [600, 256] on div "TEST2" at bounding box center [639, 250] width 253 height 14
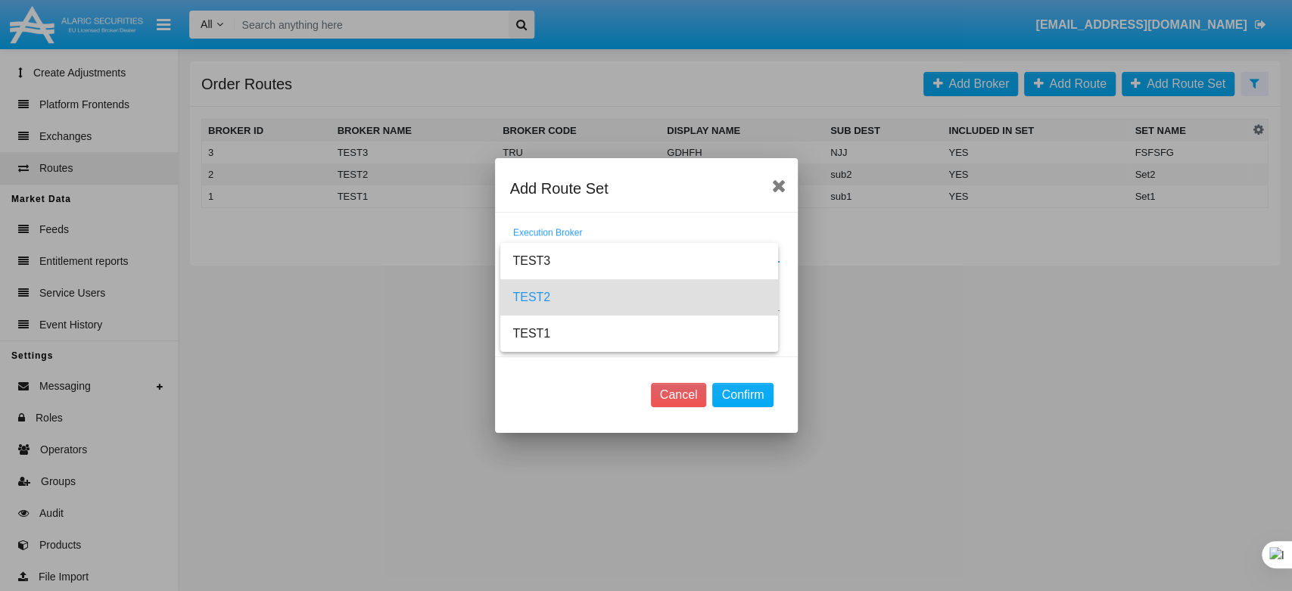
click at [672, 397] on div at bounding box center [646, 295] width 1292 height 591
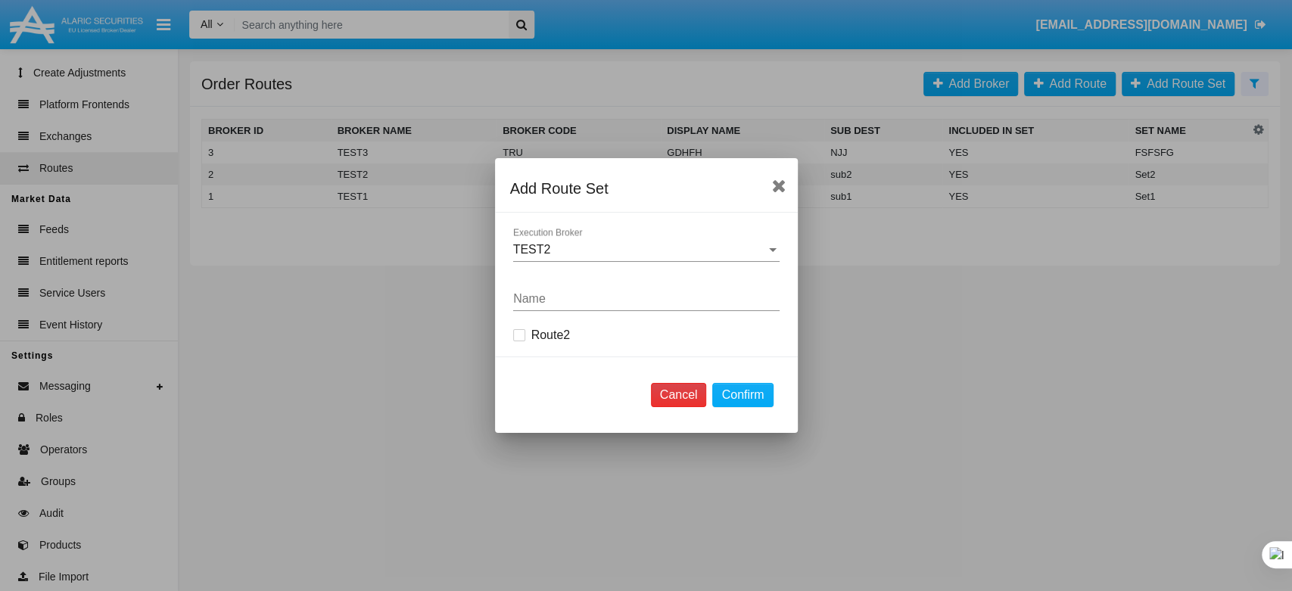
click at [672, 397] on button "Cancel" at bounding box center [679, 395] width 56 height 24
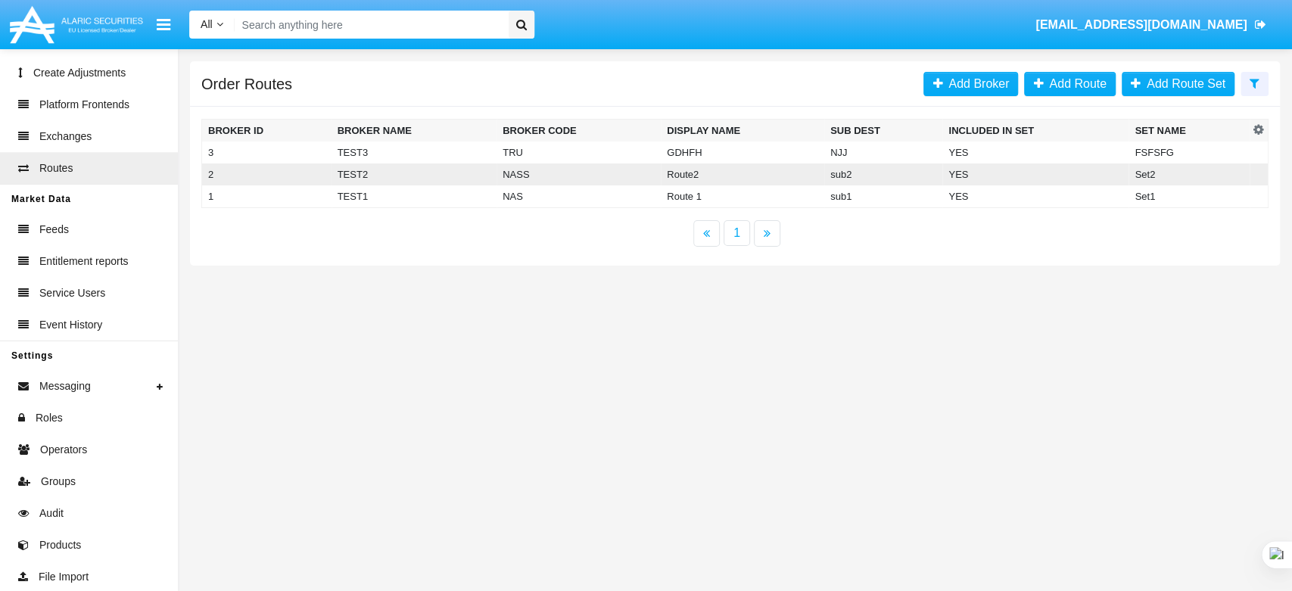
click at [532, 173] on td "NASS" at bounding box center [579, 174] width 164 height 22
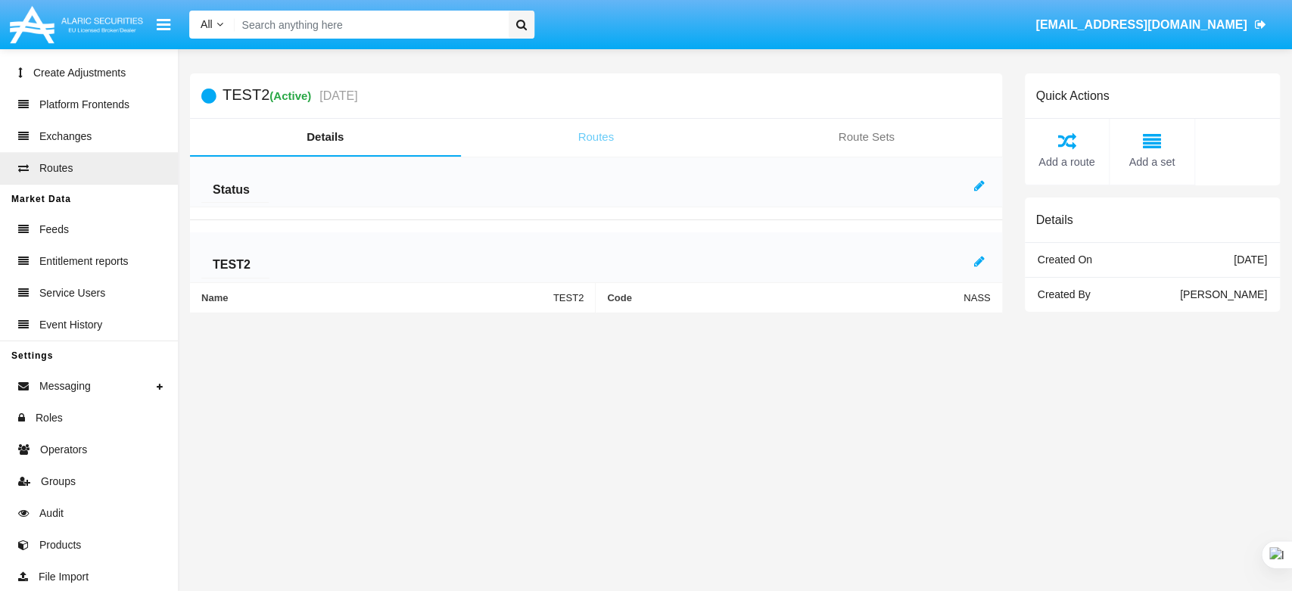
click at [612, 138] on link "Routes" at bounding box center [596, 137] width 271 height 36
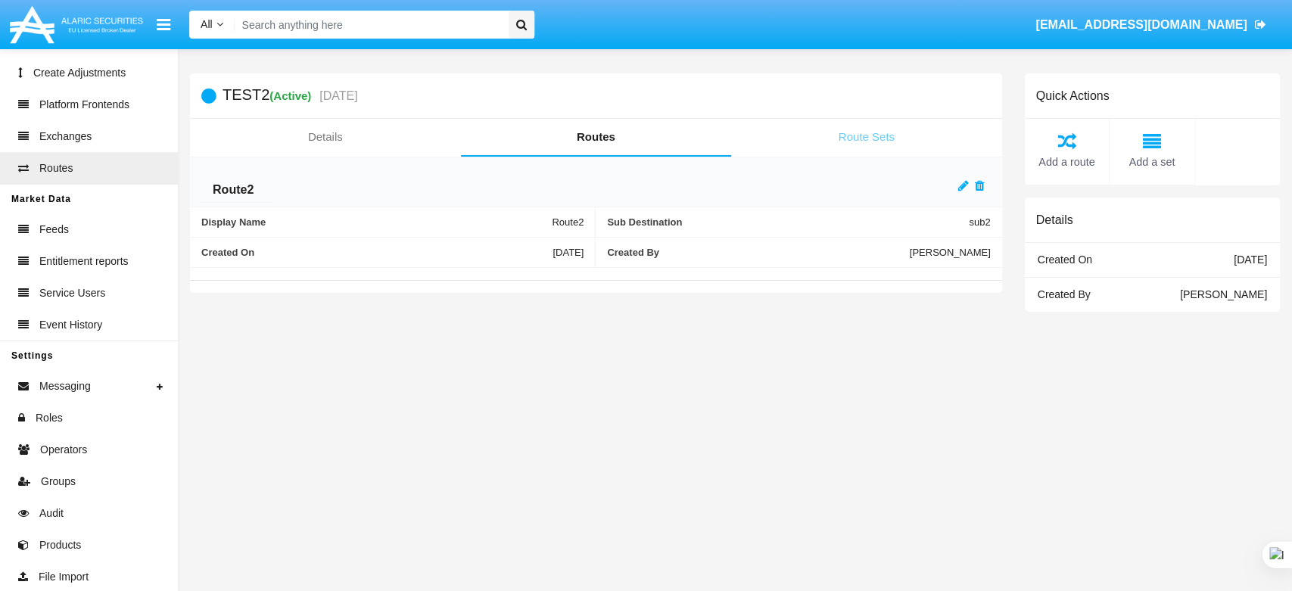
click at [857, 132] on link "Route Sets" at bounding box center [866, 137] width 271 height 36
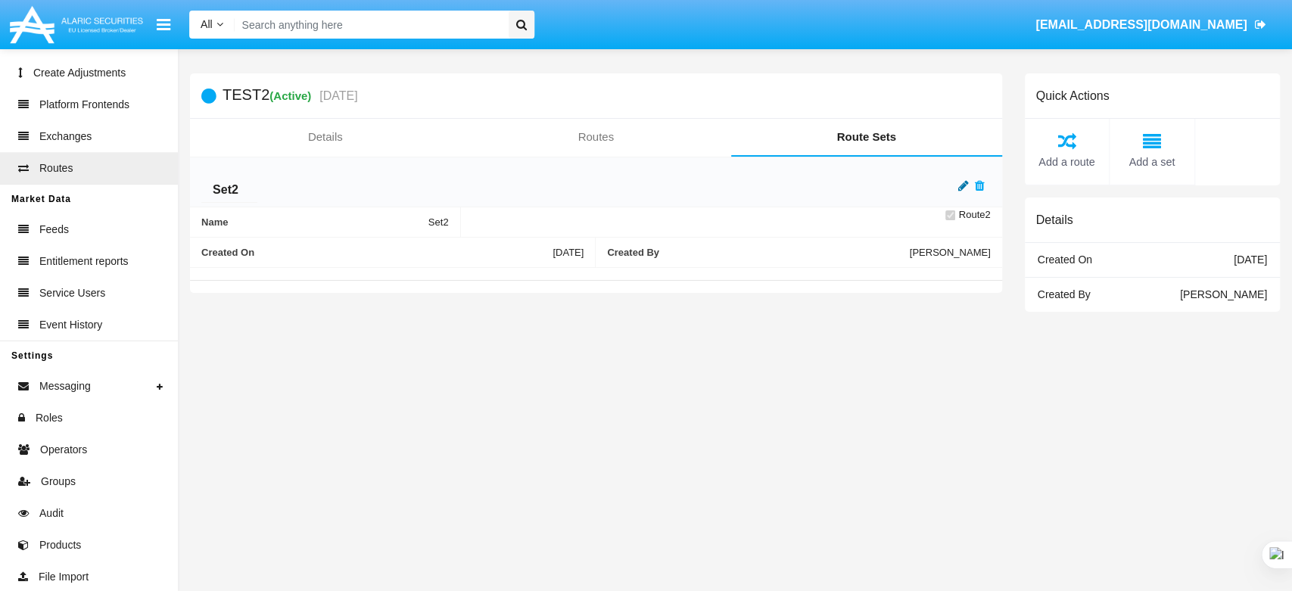
click at [963, 180] on icon at bounding box center [963, 185] width 11 height 12
click at [412, 214] on input "Set2" at bounding box center [381, 218] width 136 height 13
click at [609, 136] on link "Routes" at bounding box center [596, 137] width 271 height 36
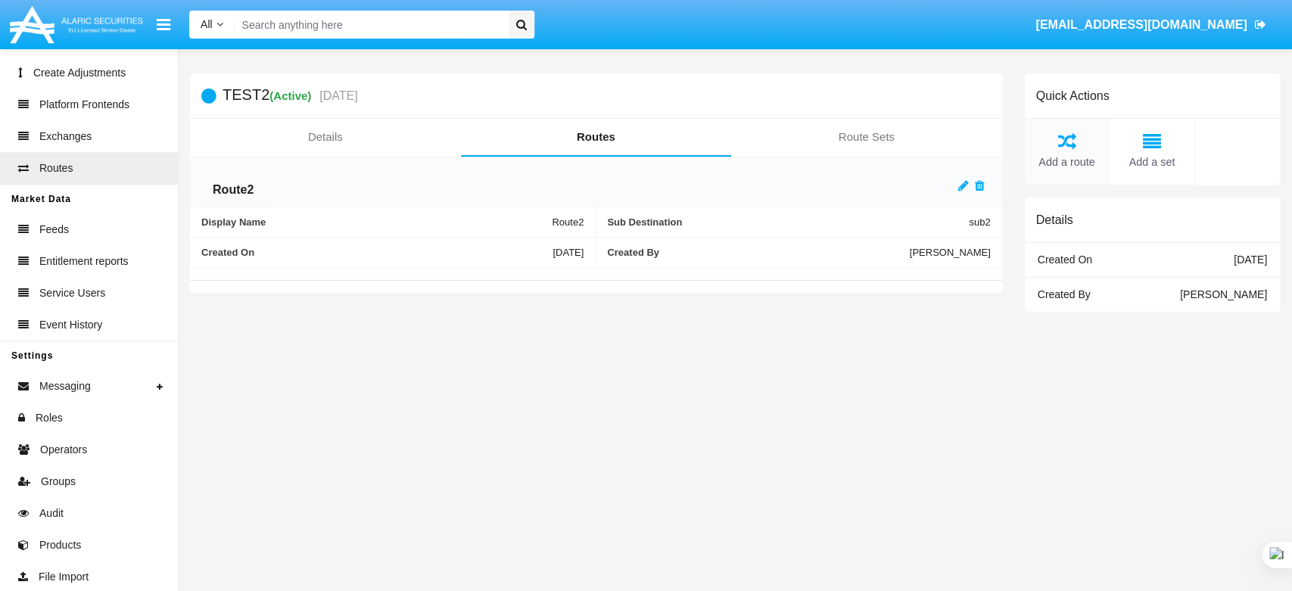
click at [1041, 145] on icon at bounding box center [1067, 141] width 70 height 18
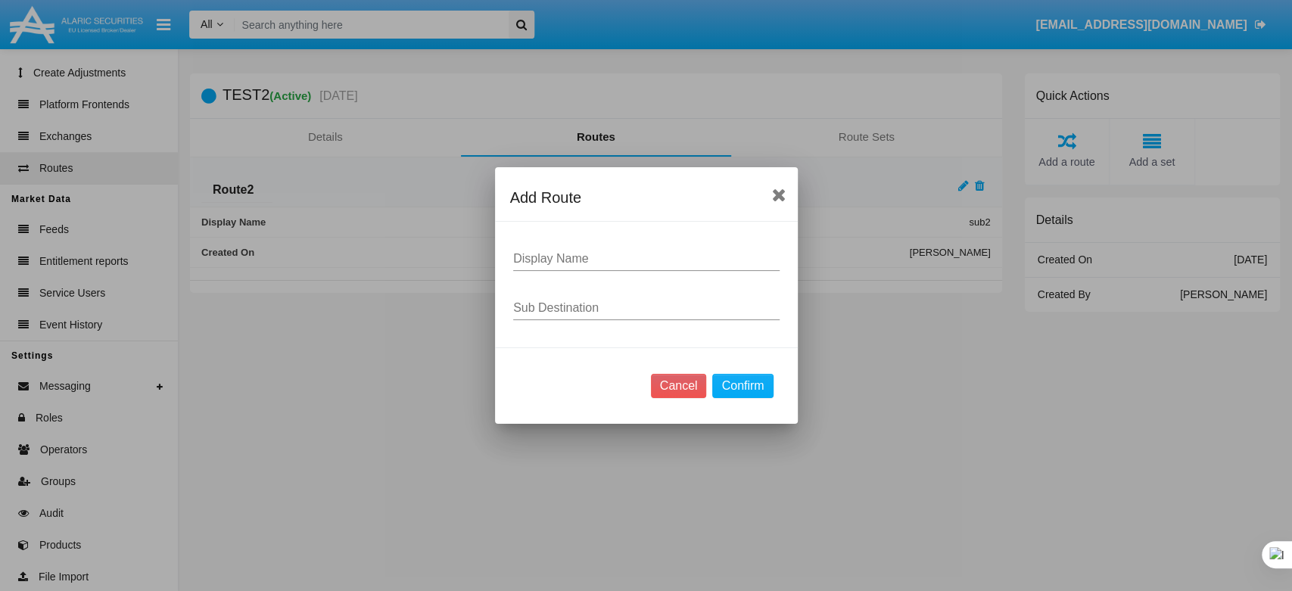
click at [587, 269] on div "Display Name" at bounding box center [646, 254] width 266 height 34
type input "Nasi"
click at [584, 307] on input "Sub Destination" at bounding box center [646, 308] width 266 height 14
type input "test2"
click at [761, 382] on button "Confirm" at bounding box center [742, 386] width 61 height 24
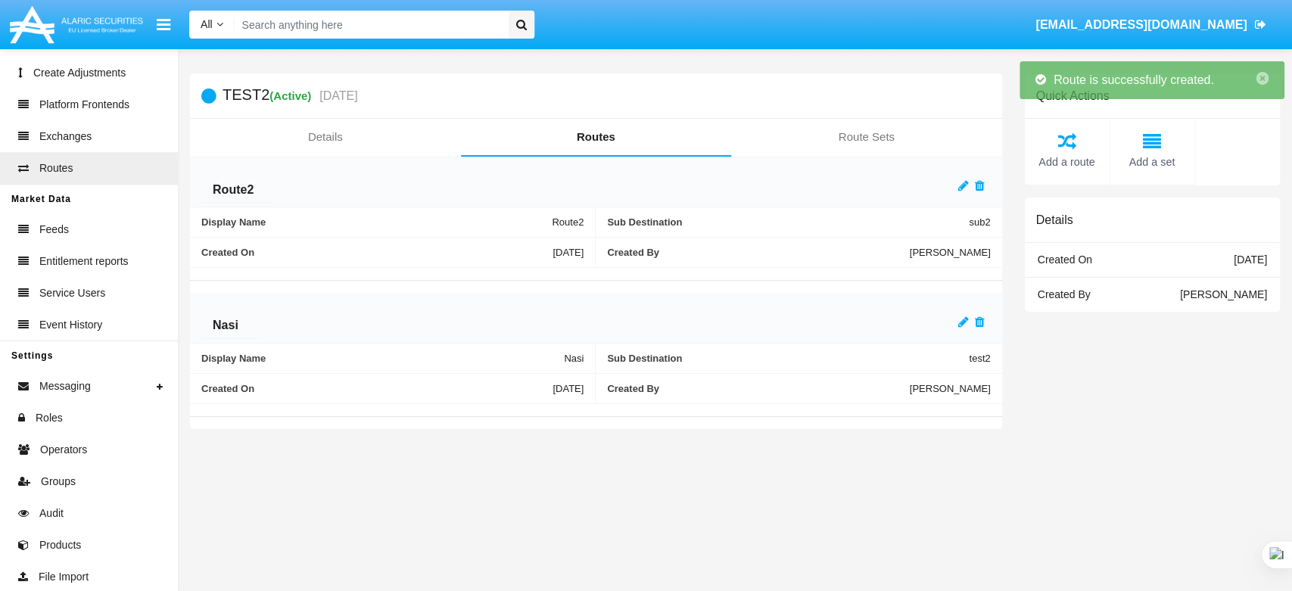
click at [677, 493] on div "TEST2 (Active) 06/03/25 Details Routes Route Sets Route2 Display Name Route2 Su…" at bounding box center [735, 320] width 1114 height 542
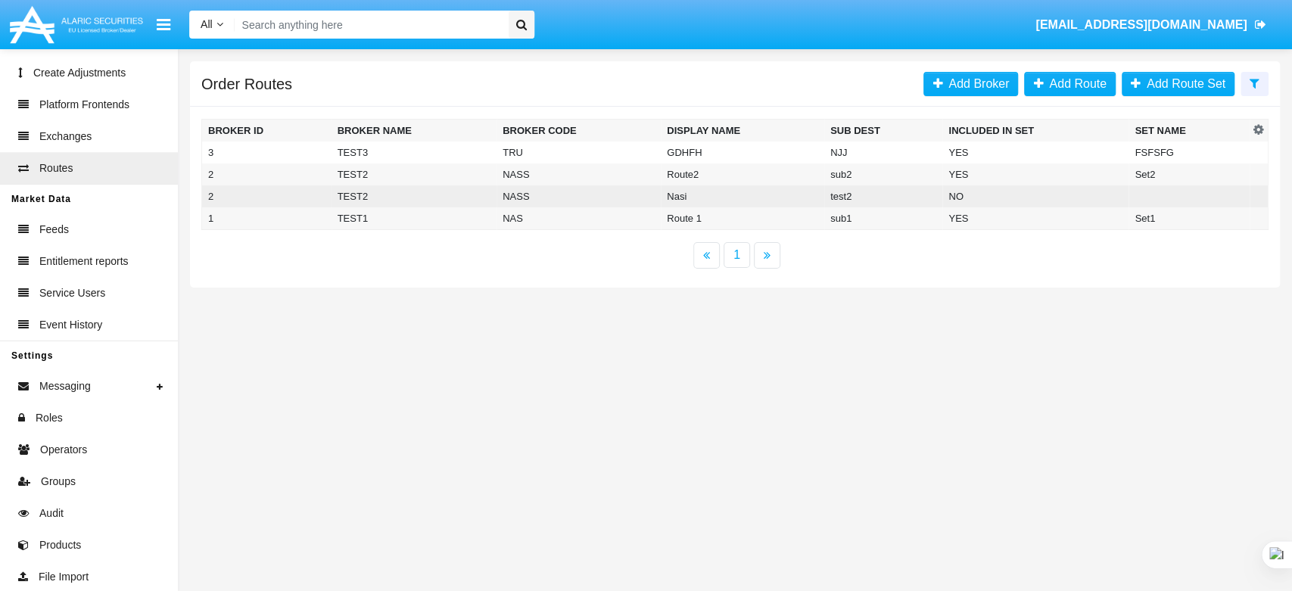
click at [472, 201] on td "TEST2" at bounding box center [414, 196] width 165 height 22
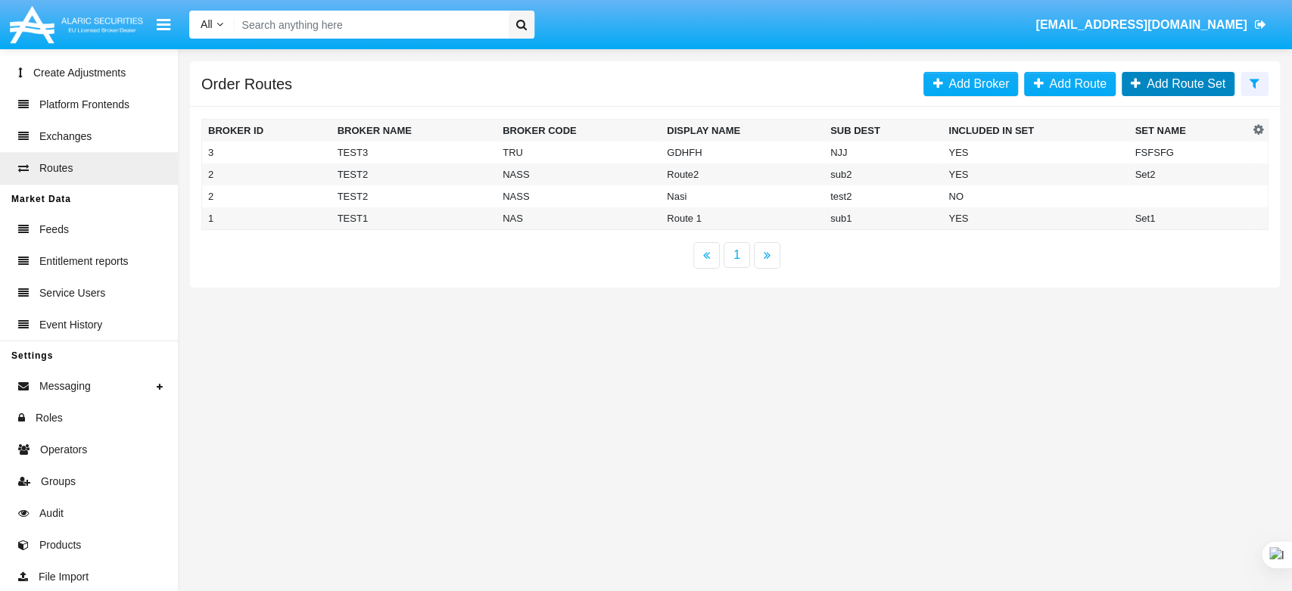
click at [1171, 83] on span "Add Route Set" at bounding box center [1183, 83] width 85 height 13
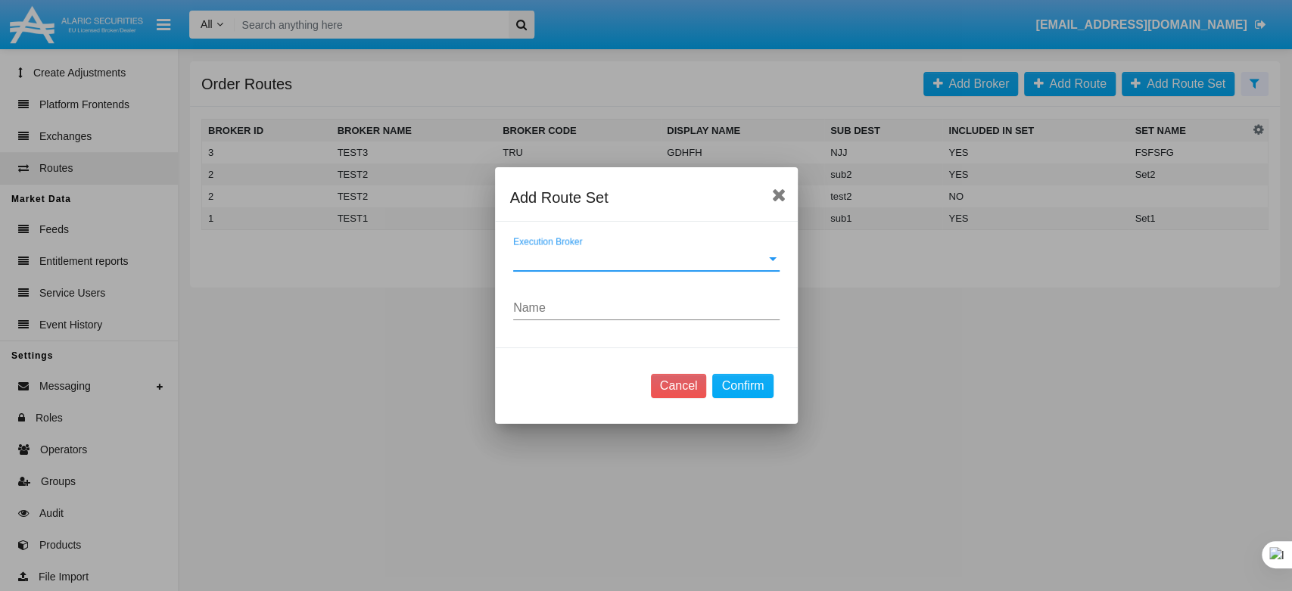
click at [587, 255] on span "Execution Broker" at bounding box center [639, 259] width 253 height 14
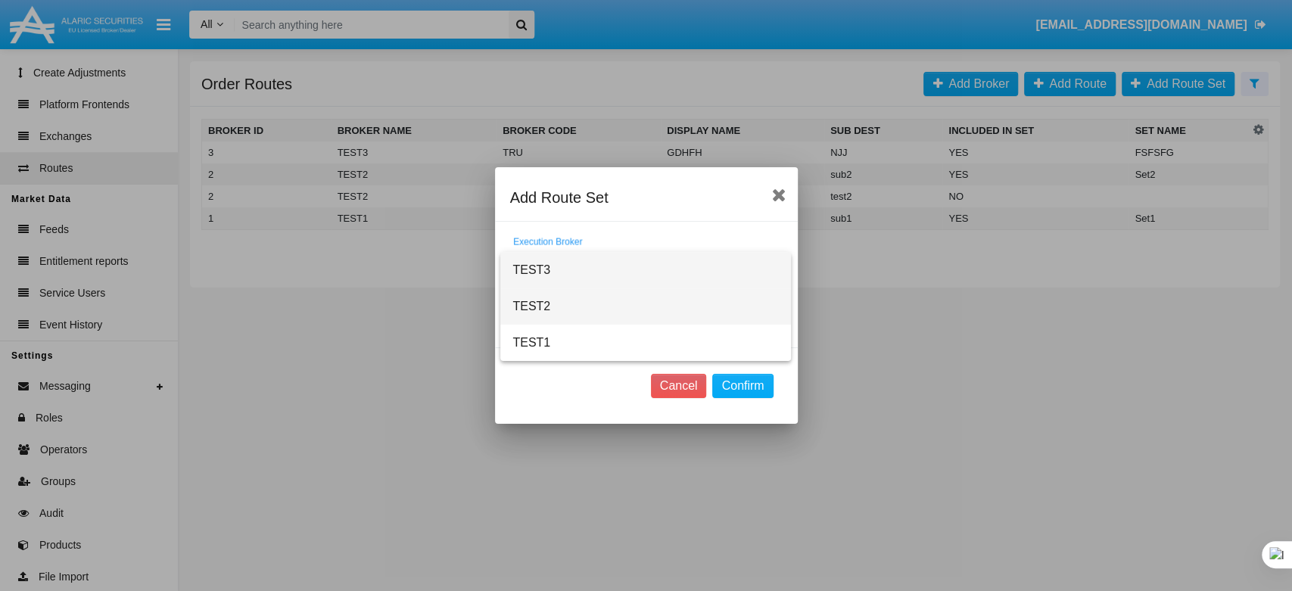
click at [562, 310] on span "TEST2" at bounding box center [645, 306] width 266 height 36
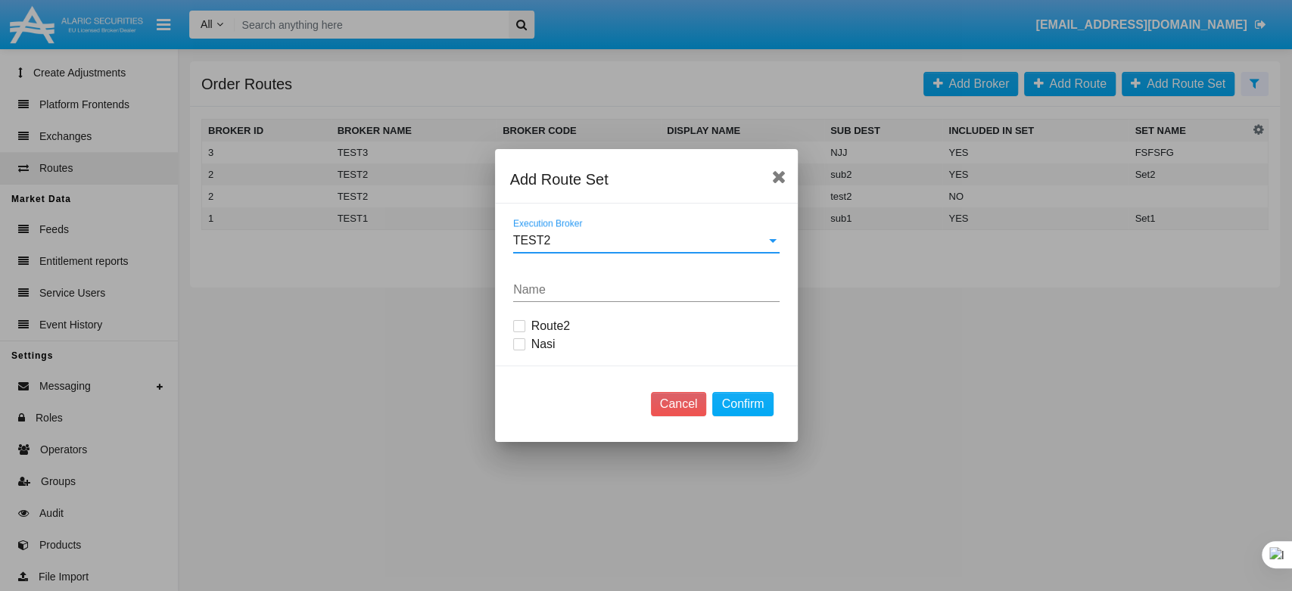
click at [525, 326] on label "Route2" at bounding box center [542, 326] width 58 height 18
click at [519, 332] on input "Route2" at bounding box center [519, 332] width 1 height 1
checkbox input "true"
click at [519, 344] on span at bounding box center [519, 344] width 12 height 12
click at [519, 350] on input "Nasi" at bounding box center [519, 350] width 1 height 1
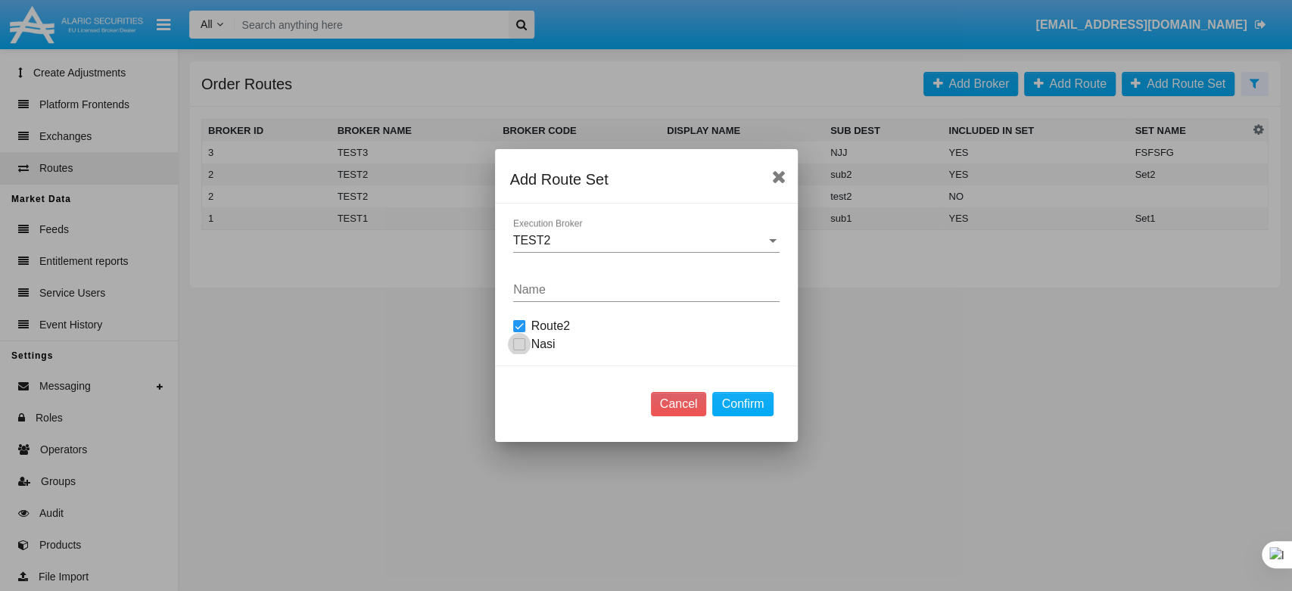
checkbox input "true"
click at [531, 285] on input "Name" at bounding box center [646, 290] width 266 height 14
type input "Unique"
click at [730, 398] on button "Confirm" at bounding box center [742, 404] width 61 height 24
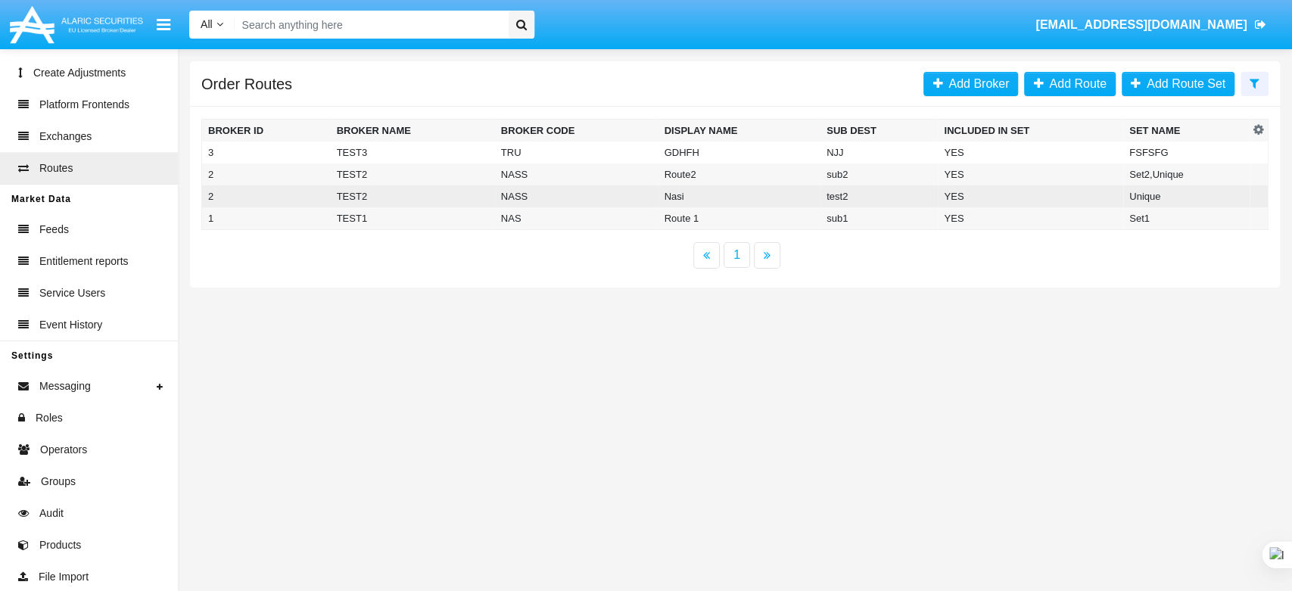
click at [358, 197] on td "TEST2" at bounding box center [413, 196] width 164 height 22
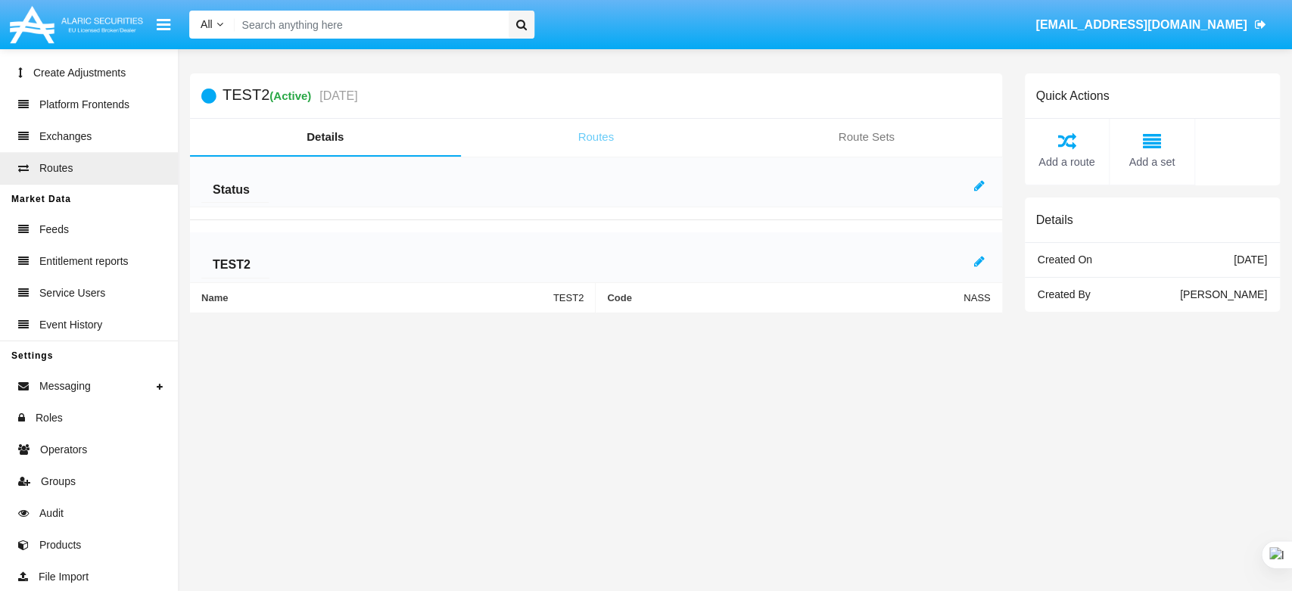
click at [605, 153] on link "Routes" at bounding box center [596, 137] width 271 height 36
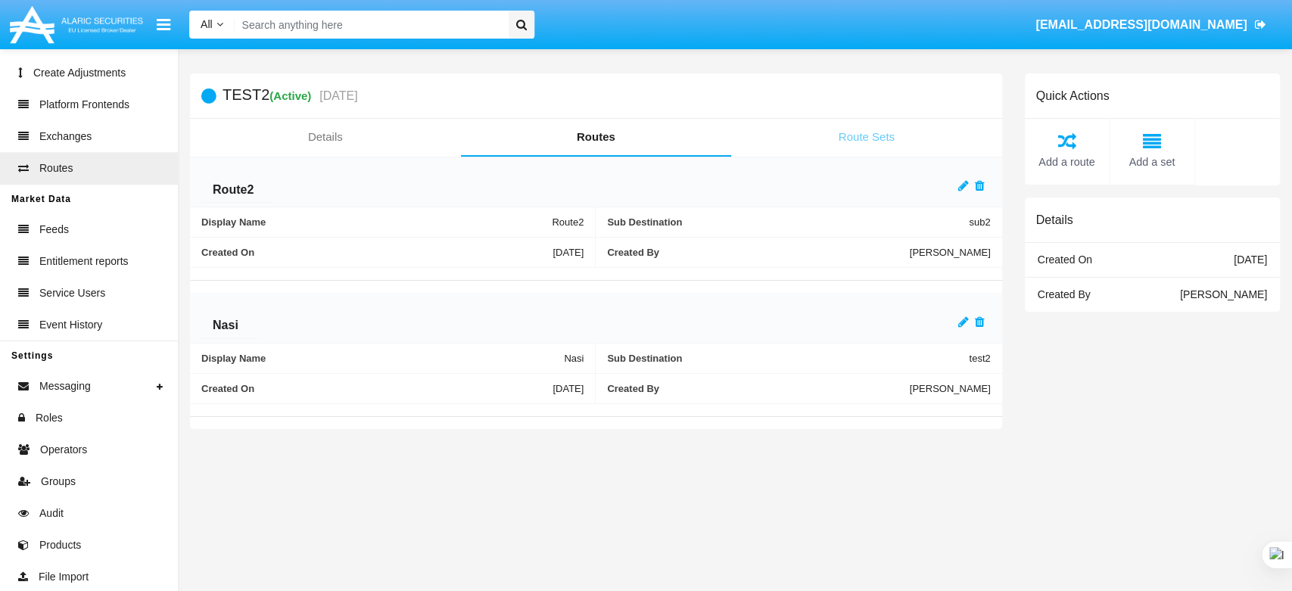
click at [886, 140] on link "Route Sets" at bounding box center [866, 137] width 271 height 36
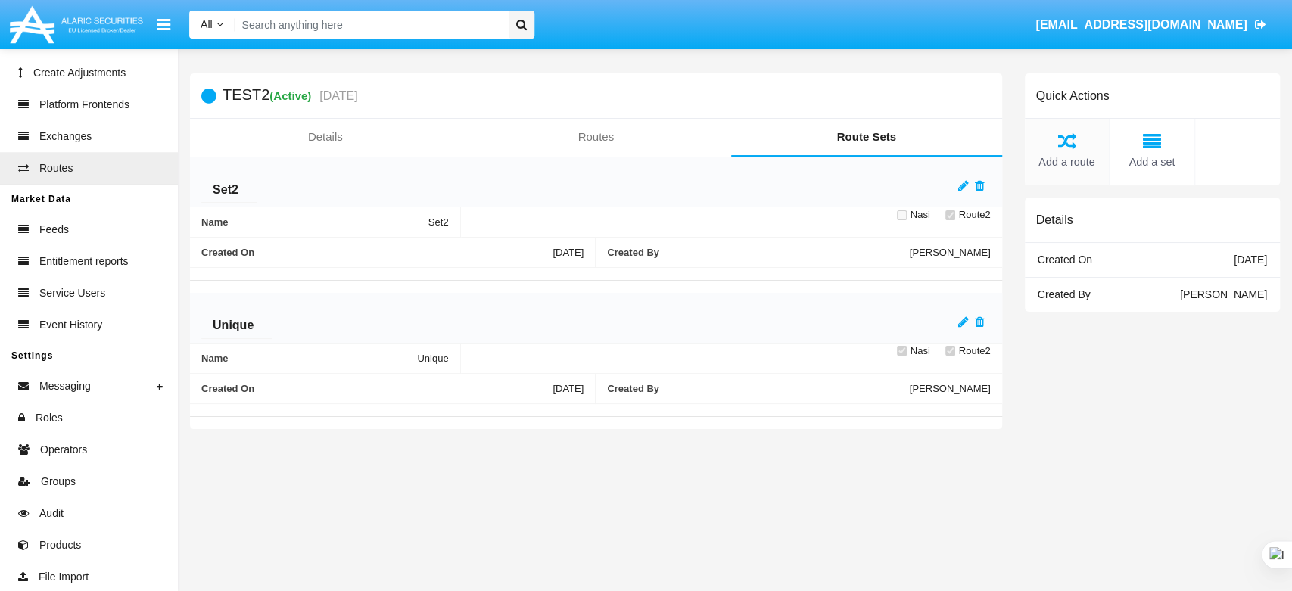
click at [1053, 150] on icon at bounding box center [1067, 141] width 70 height 18
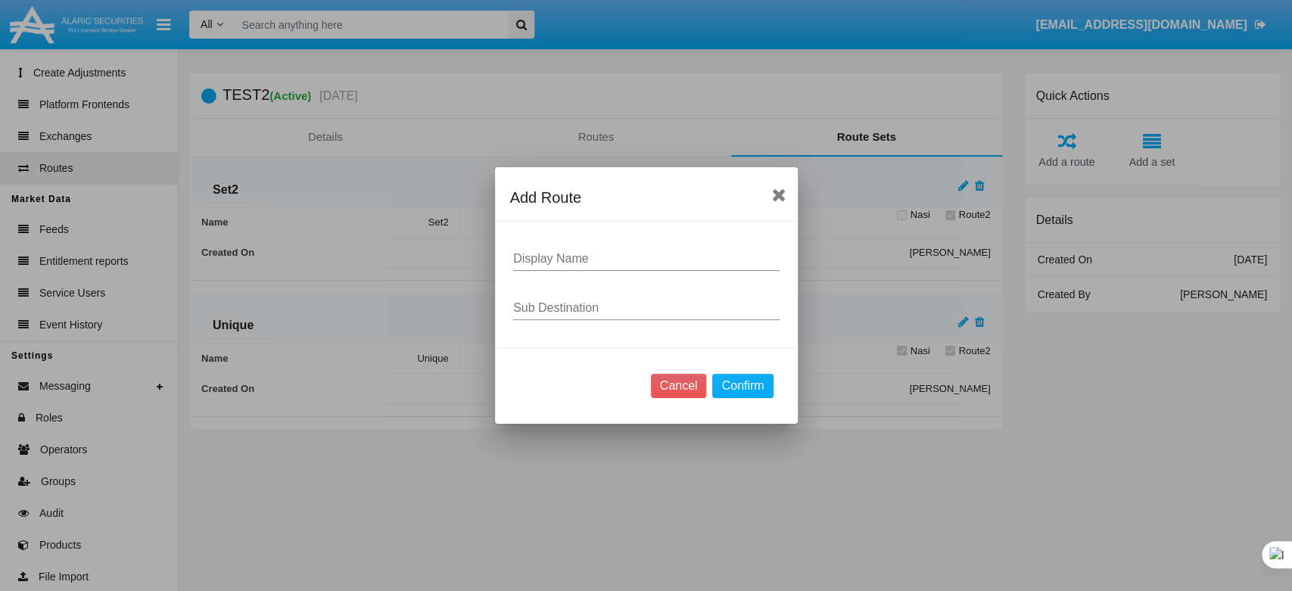
click at [550, 268] on div "Display Name" at bounding box center [646, 254] width 266 height 34
click at [662, 383] on button "Cancel" at bounding box center [679, 386] width 56 height 24
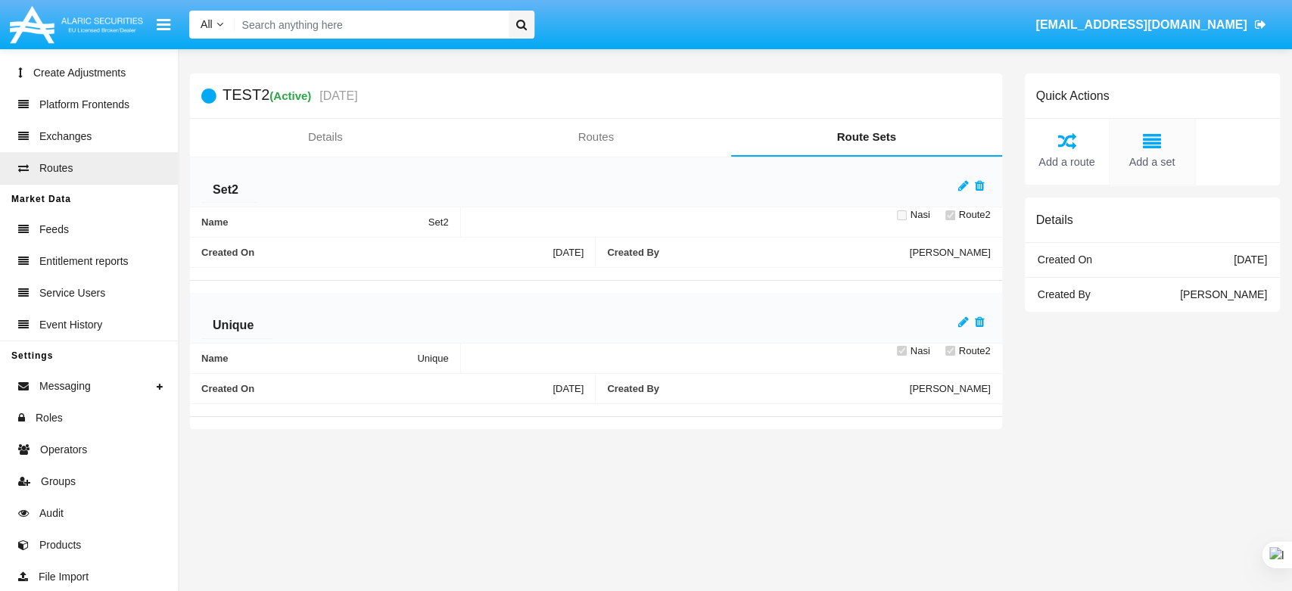
click at [1161, 146] on icon at bounding box center [1152, 141] width 70 height 18
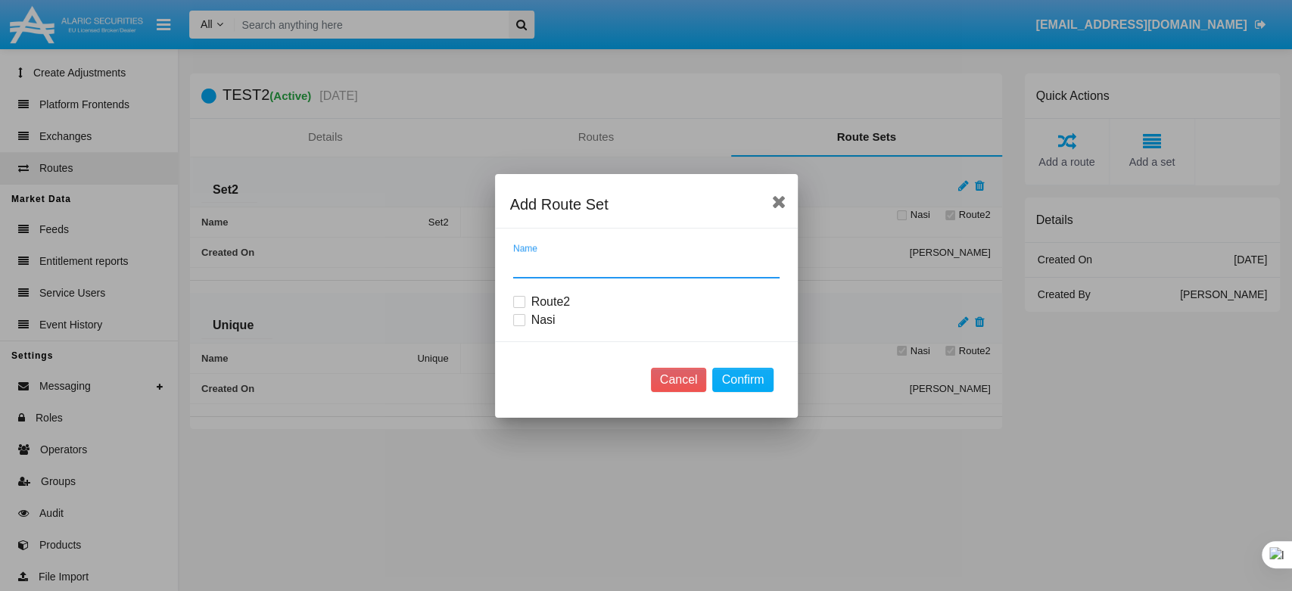
click at [525, 272] on input "Name" at bounding box center [646, 266] width 266 height 14
click at [678, 384] on button "Cancel" at bounding box center [679, 380] width 56 height 24
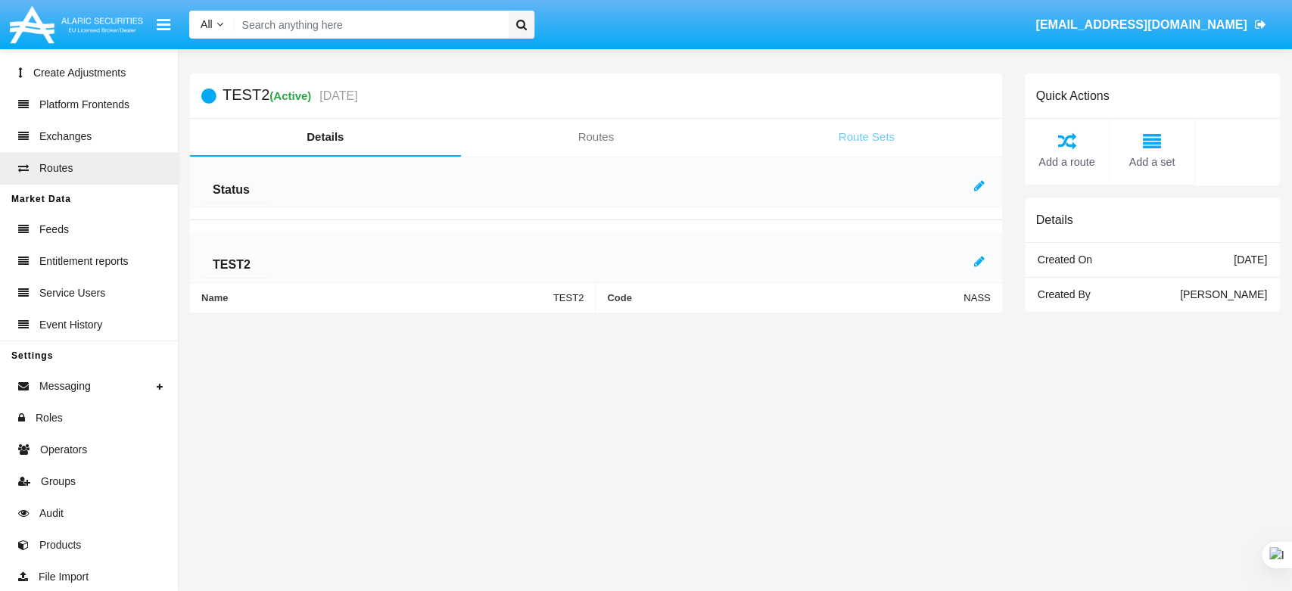
click at [852, 134] on link "Route Sets" at bounding box center [866, 137] width 271 height 36
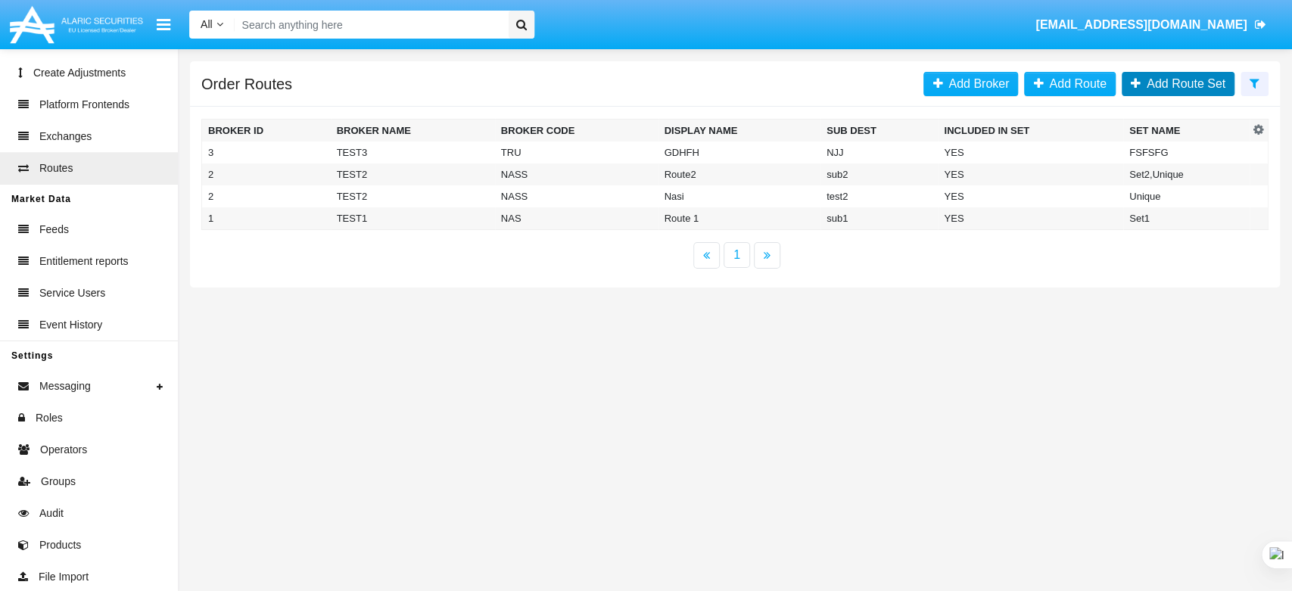
click at [1156, 83] on span "Add Route Set" at bounding box center [1183, 83] width 85 height 13
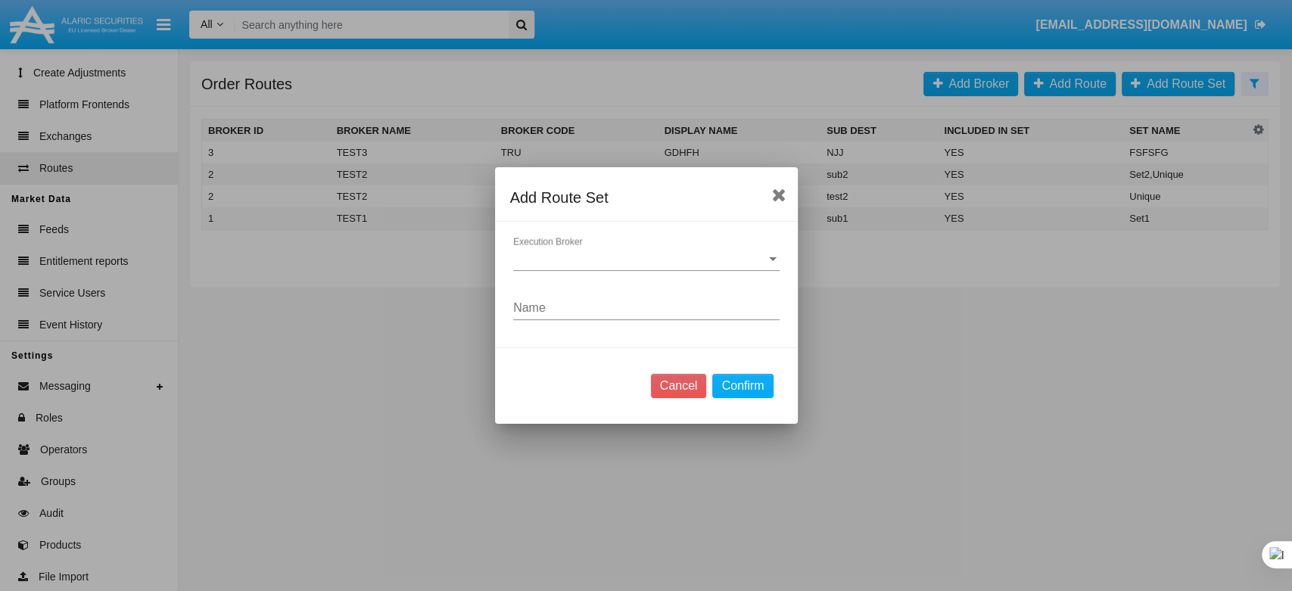
click at [626, 260] on span "Execution Broker" at bounding box center [639, 259] width 253 height 14
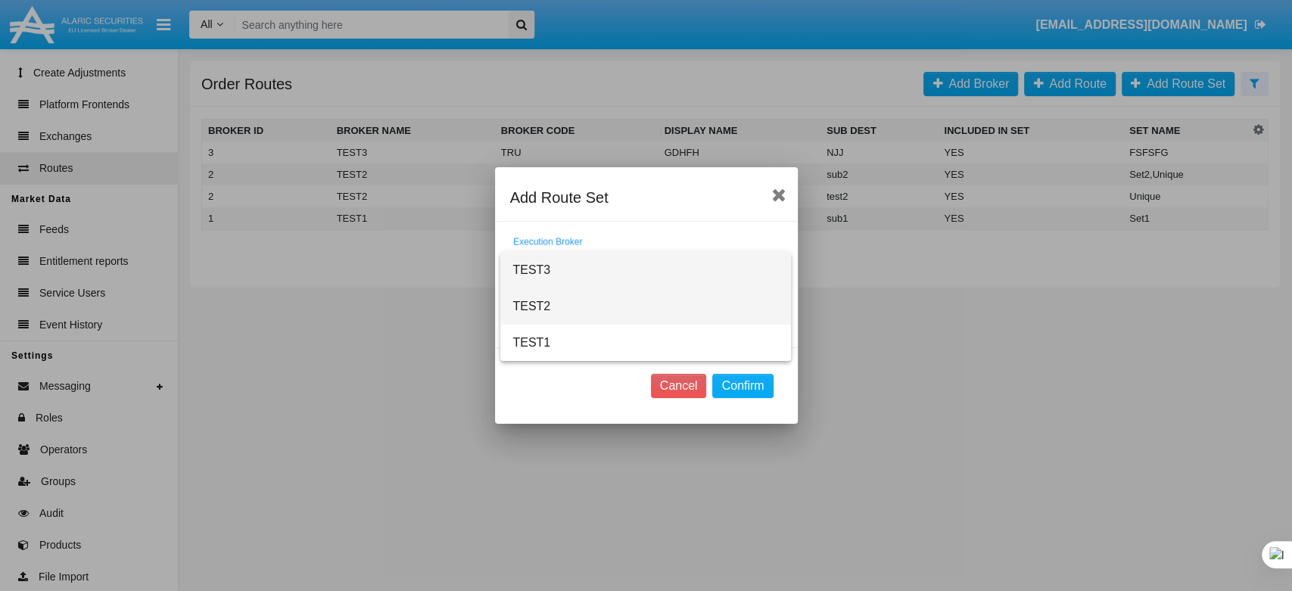
click at [557, 295] on span "TEST2" at bounding box center [645, 306] width 266 height 36
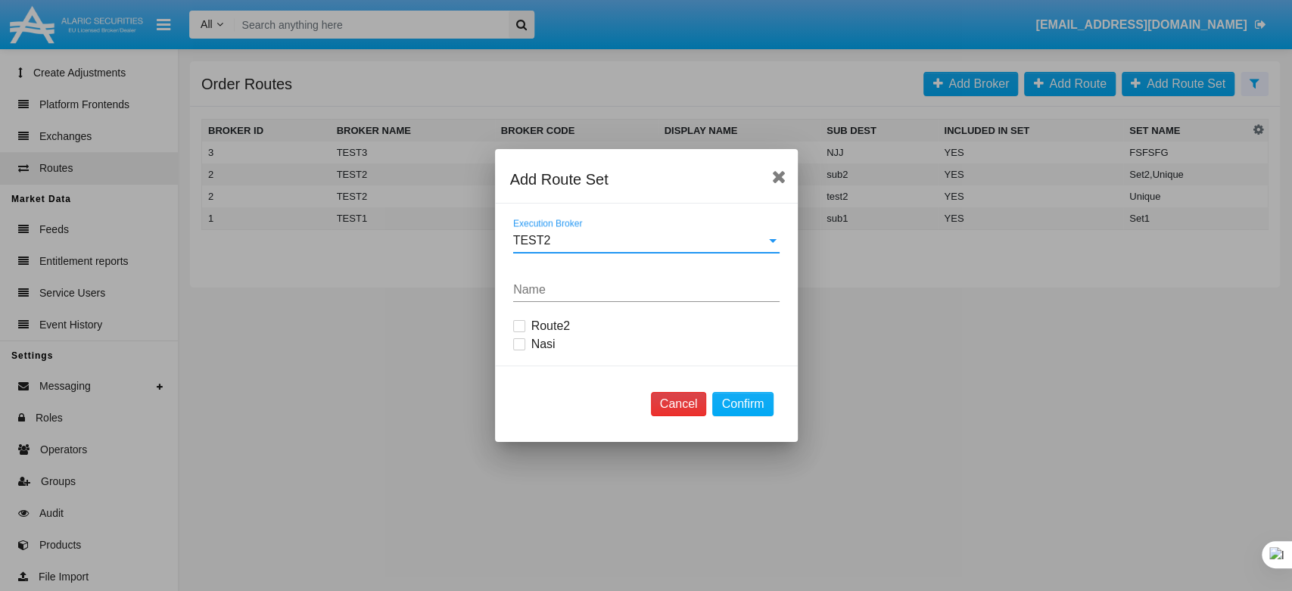
click at [678, 406] on button "Cancel" at bounding box center [679, 404] width 56 height 24
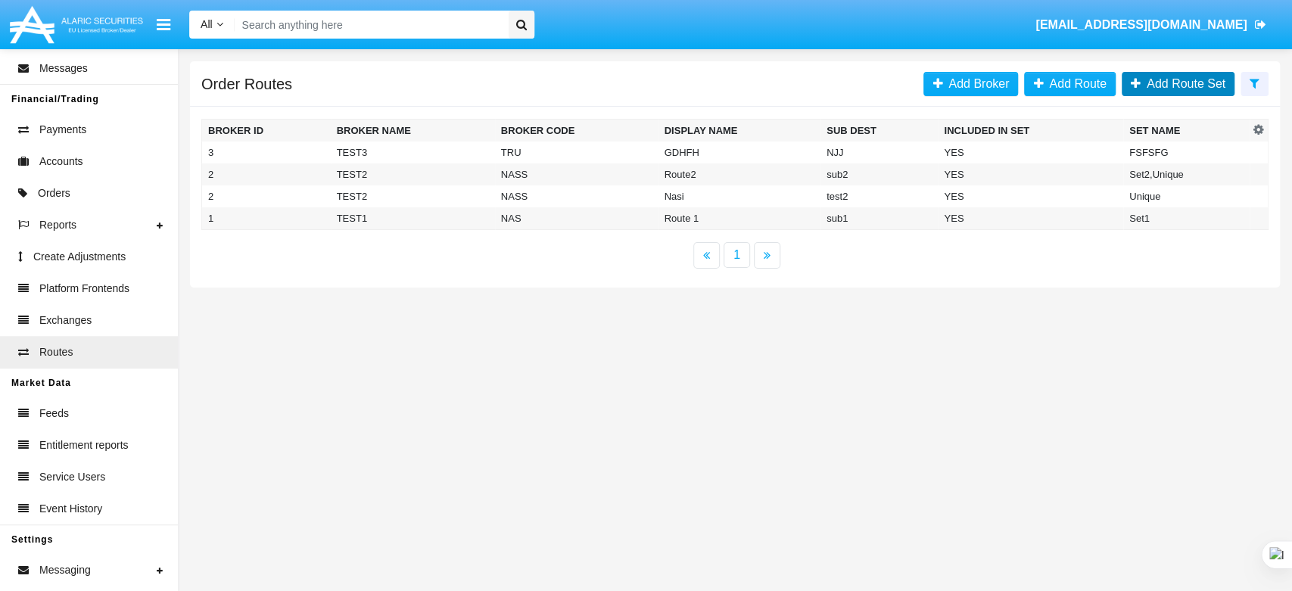
scroll to position [411, 0]
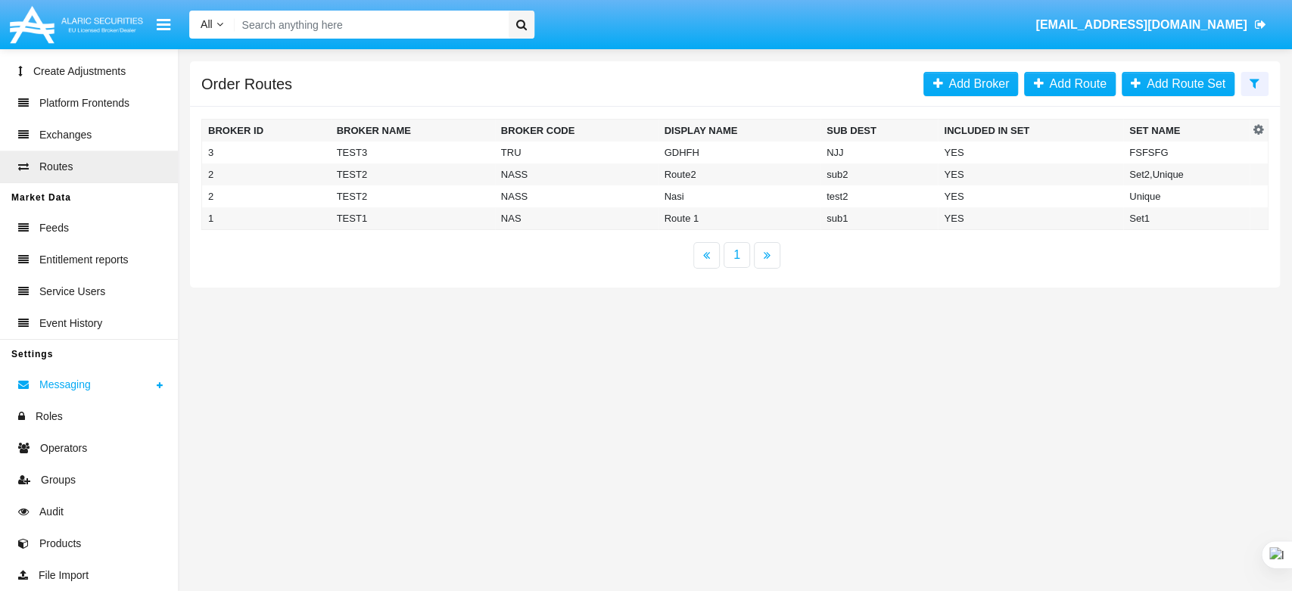
click at [120, 383] on link "Messaging" at bounding box center [89, 385] width 178 height 32
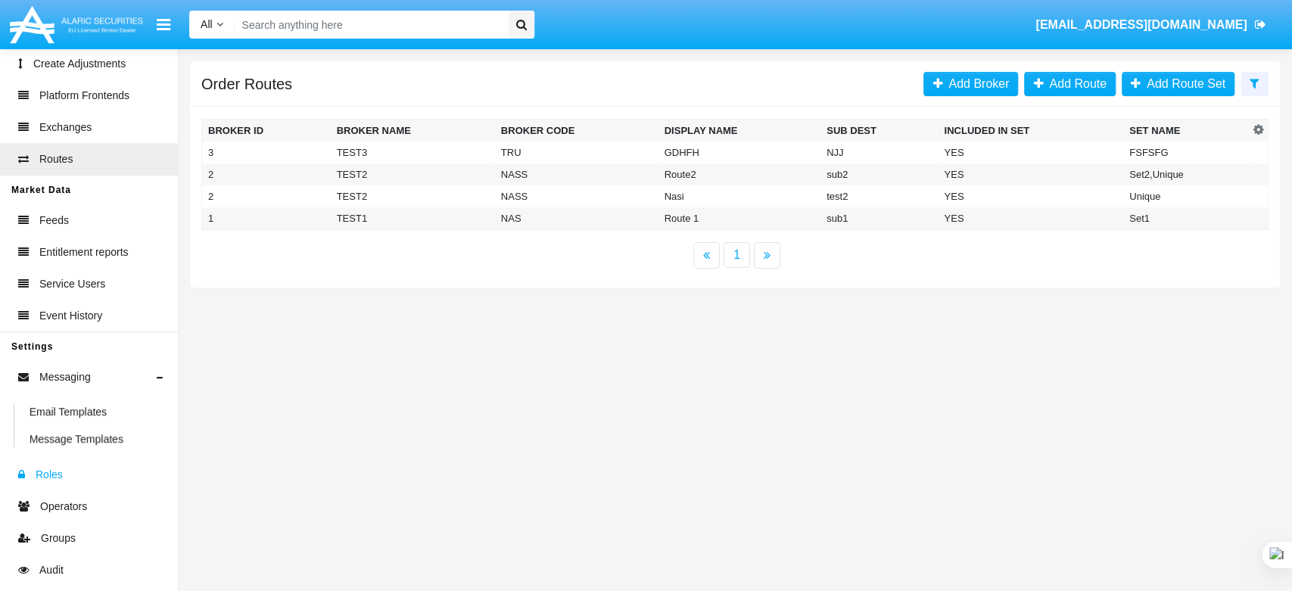
scroll to position [476, 0]
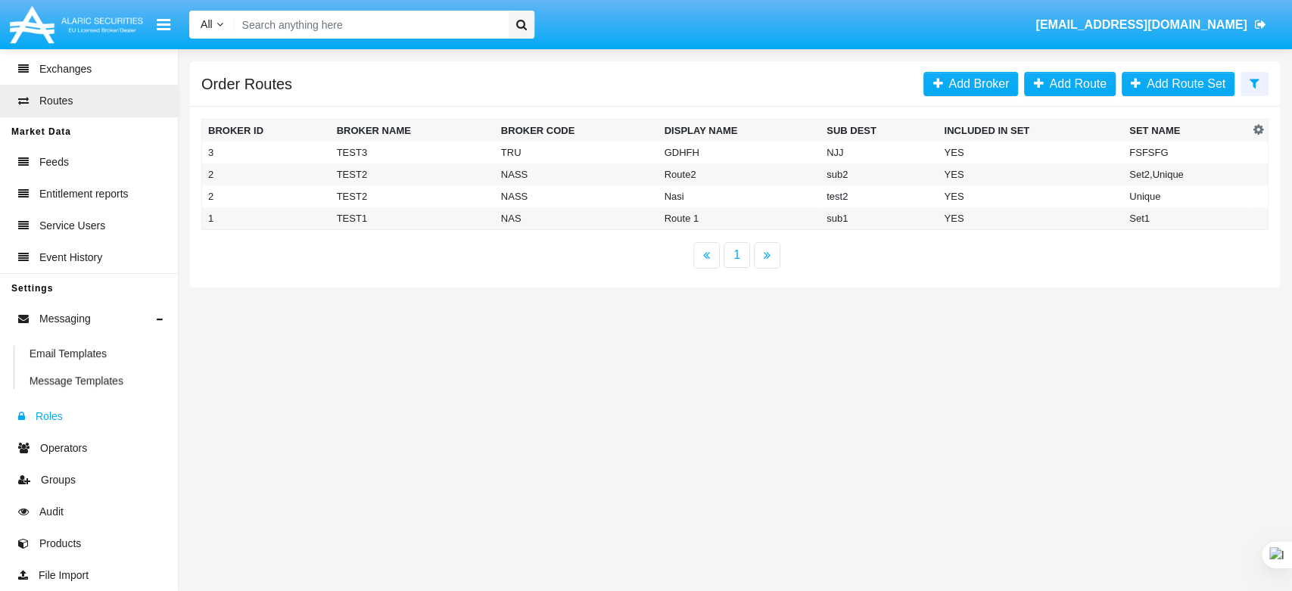
click at [50, 415] on span "Roles" at bounding box center [49, 417] width 27 height 16
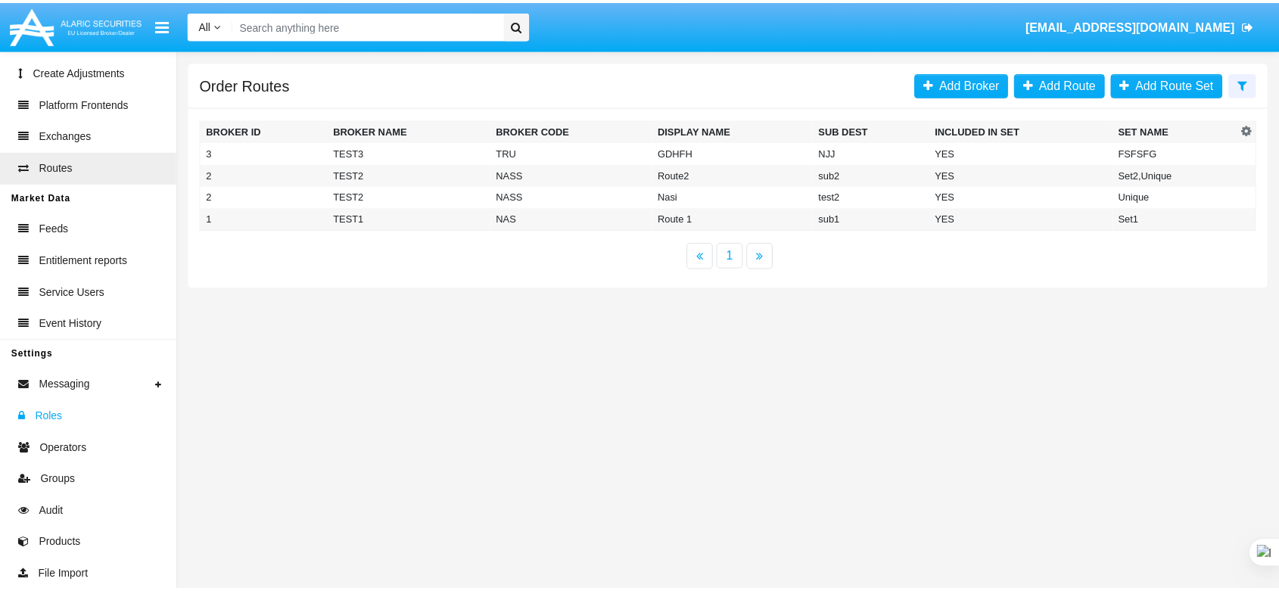
scroll to position [411, 0]
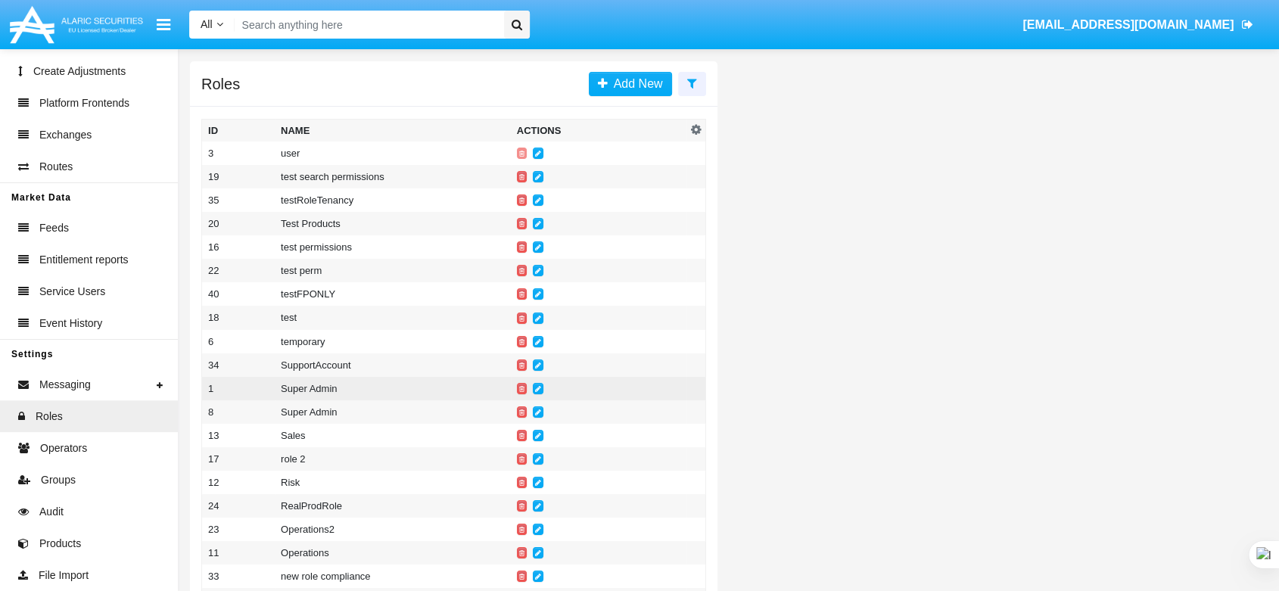
scroll to position [351, 0]
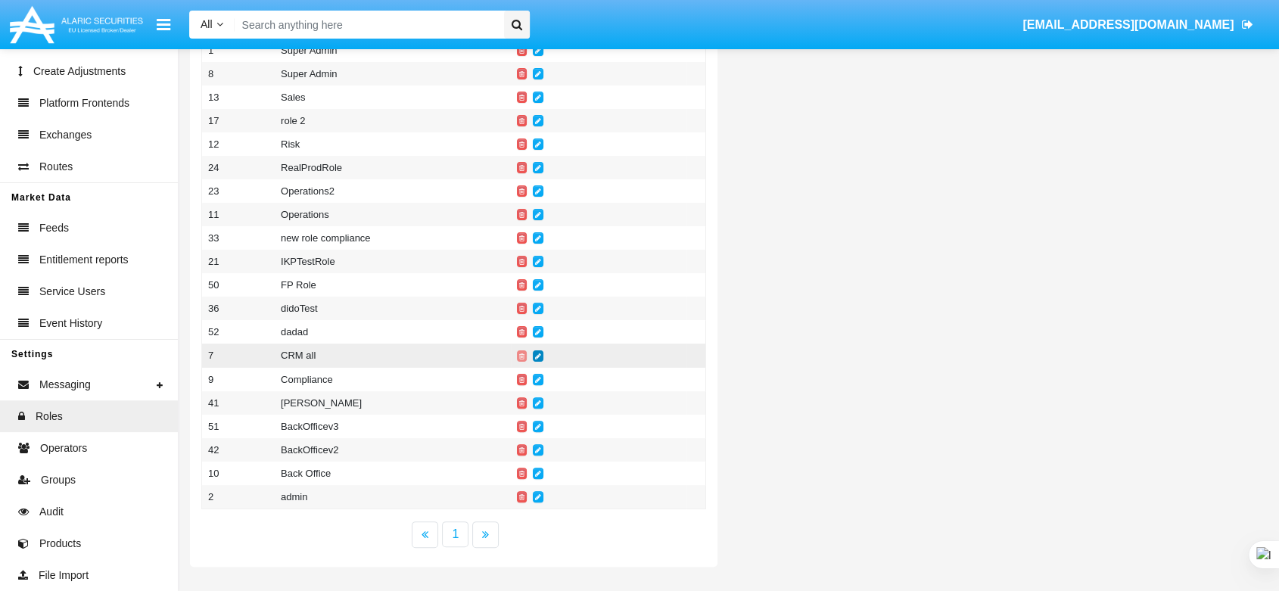
click at [538, 353] on icon at bounding box center [538, 356] width 6 height 7
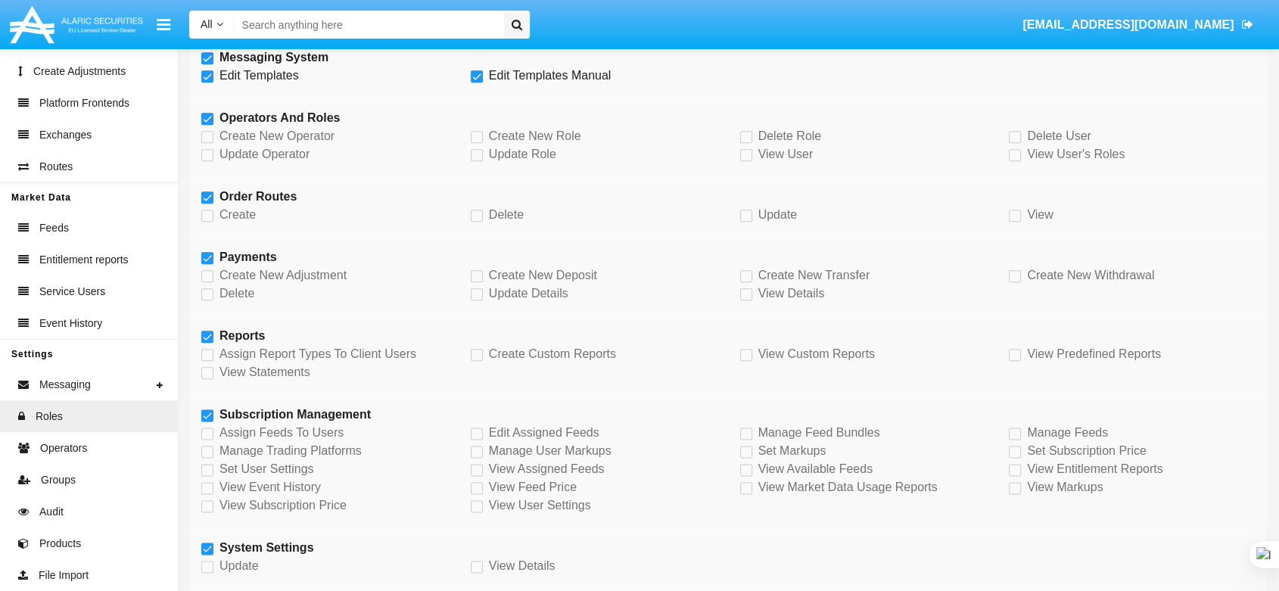
scroll to position [1682, 0]
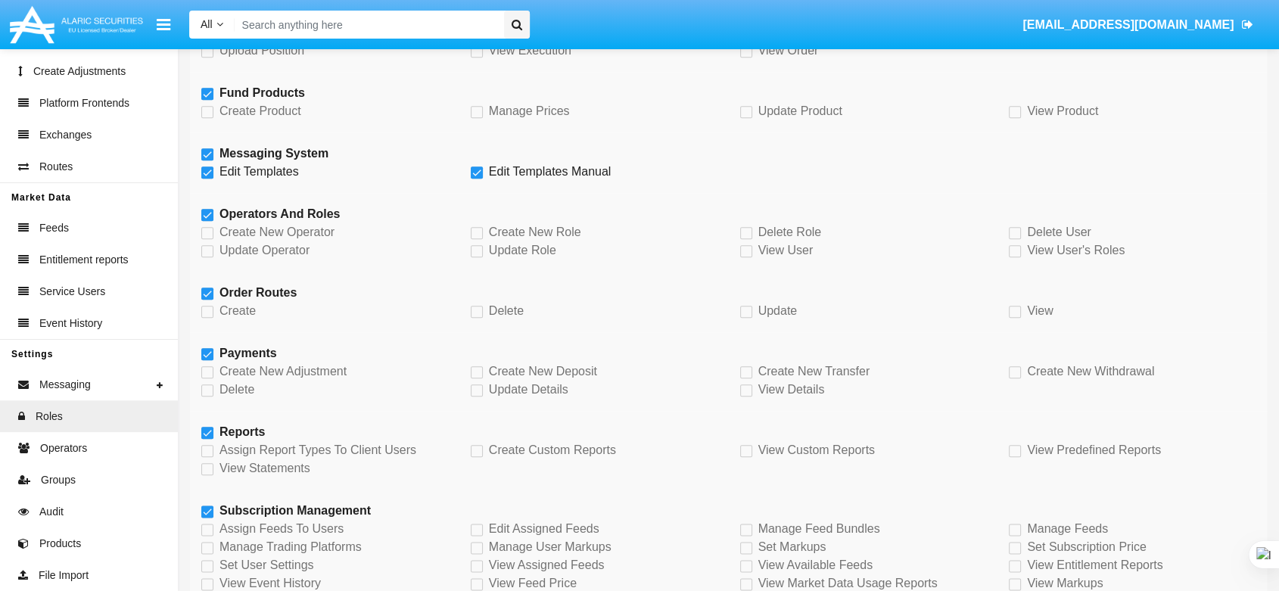
click at [208, 297] on span at bounding box center [207, 294] width 12 height 12
click at [207, 300] on input "Order Routes" at bounding box center [207, 300] width 1 height 1
checkbox input "false"
click at [1015, 315] on span at bounding box center [1015, 312] width 12 height 12
click at [1015, 318] on input "View" at bounding box center [1014, 318] width 1 height 1
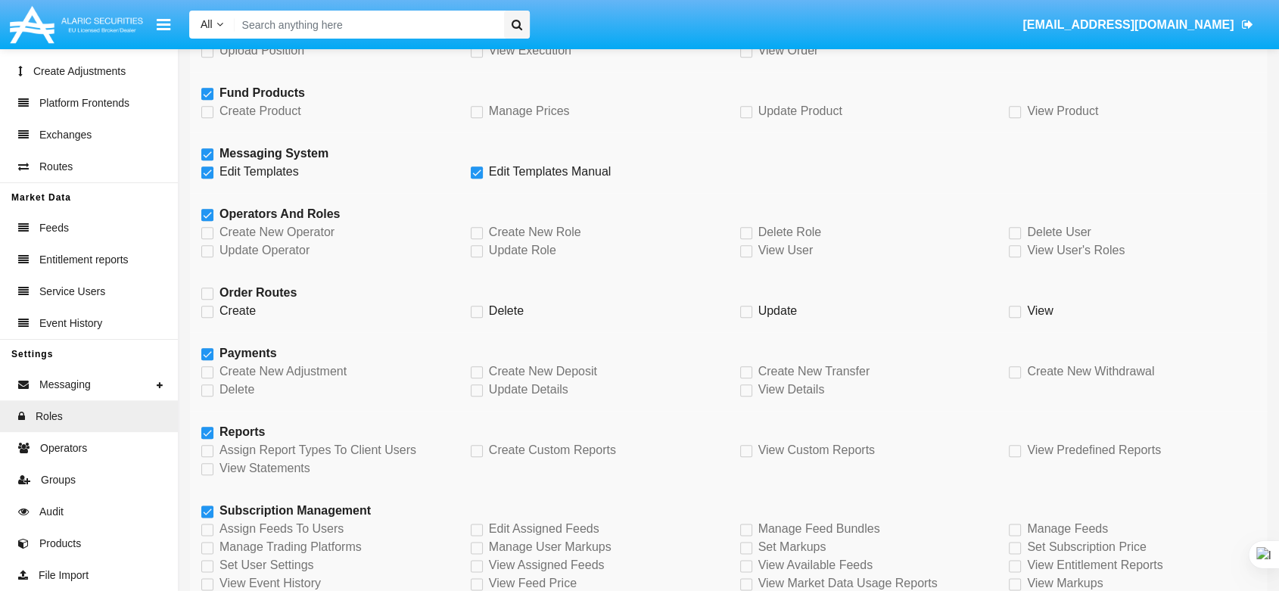
checkbox input "true"
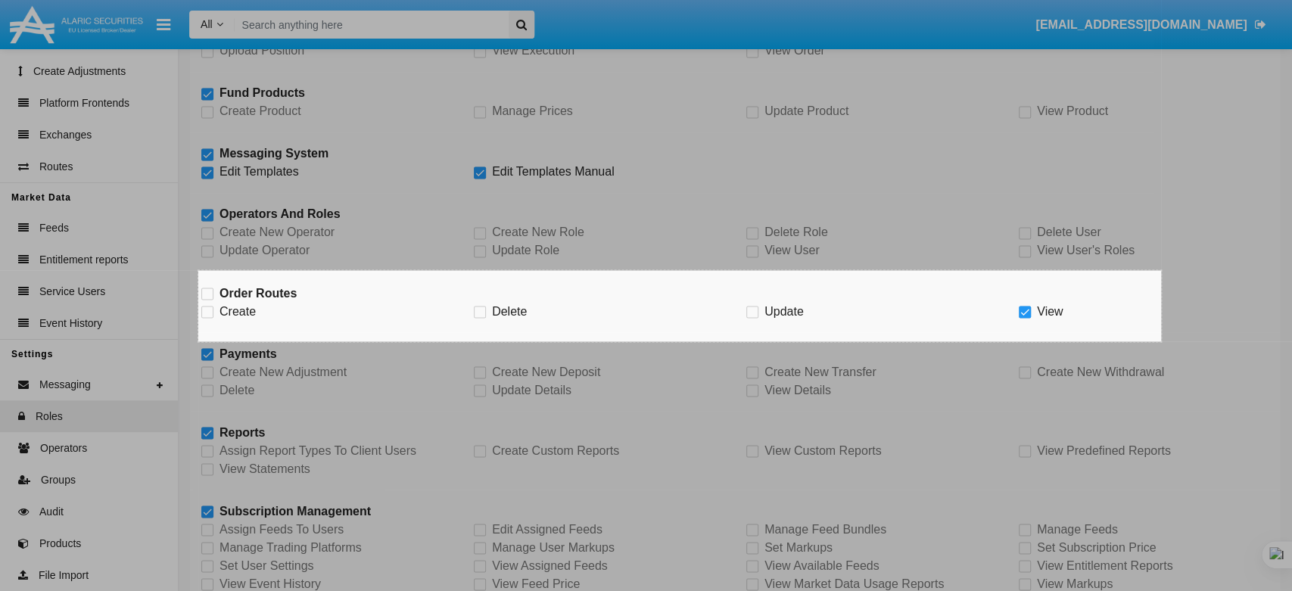
drag, startPoint x: 198, startPoint y: 270, endPoint x: 1161, endPoint y: 341, distance: 965.5
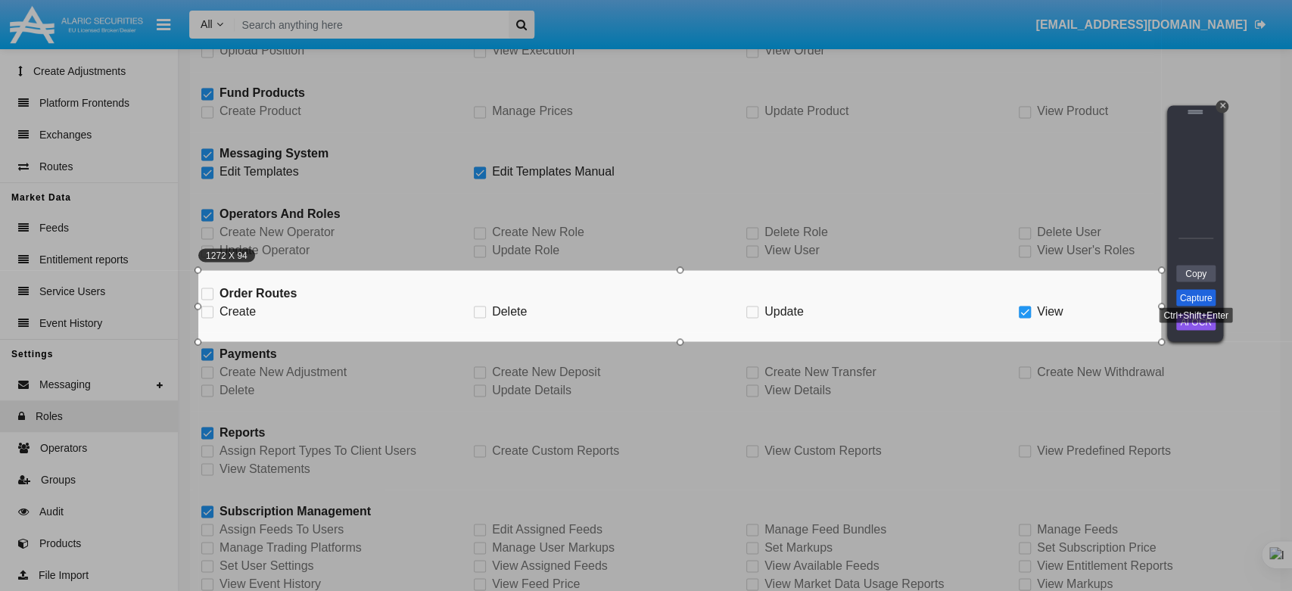
click at [1189, 295] on link "Capture" at bounding box center [1195, 297] width 39 height 17
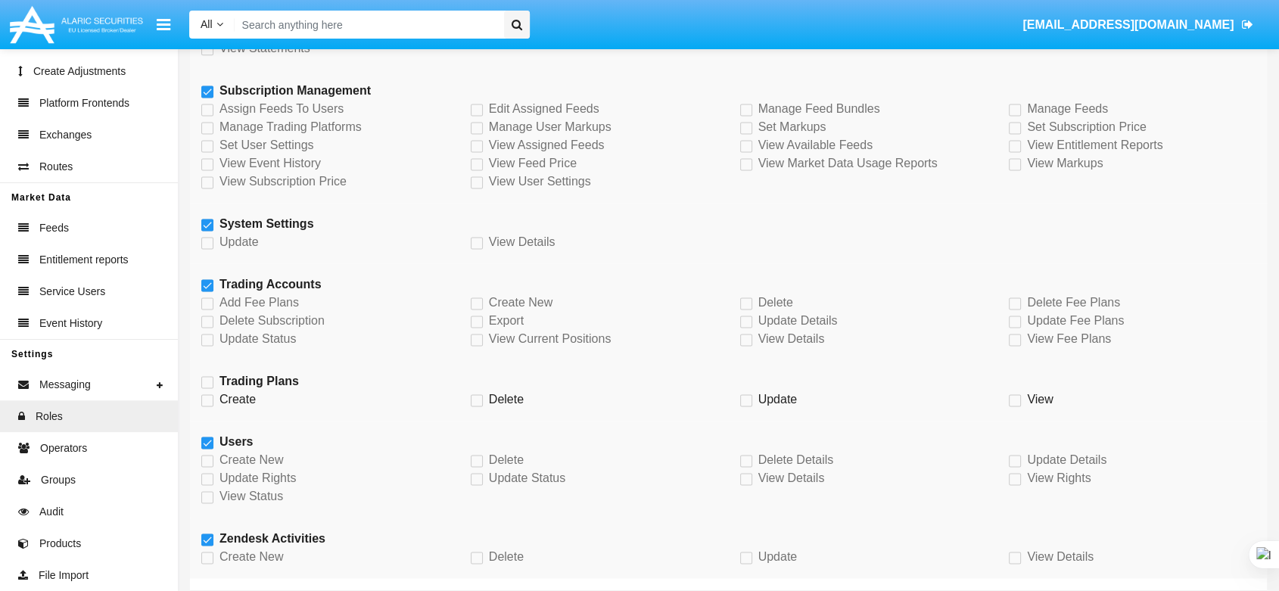
scroll to position [2174, 0]
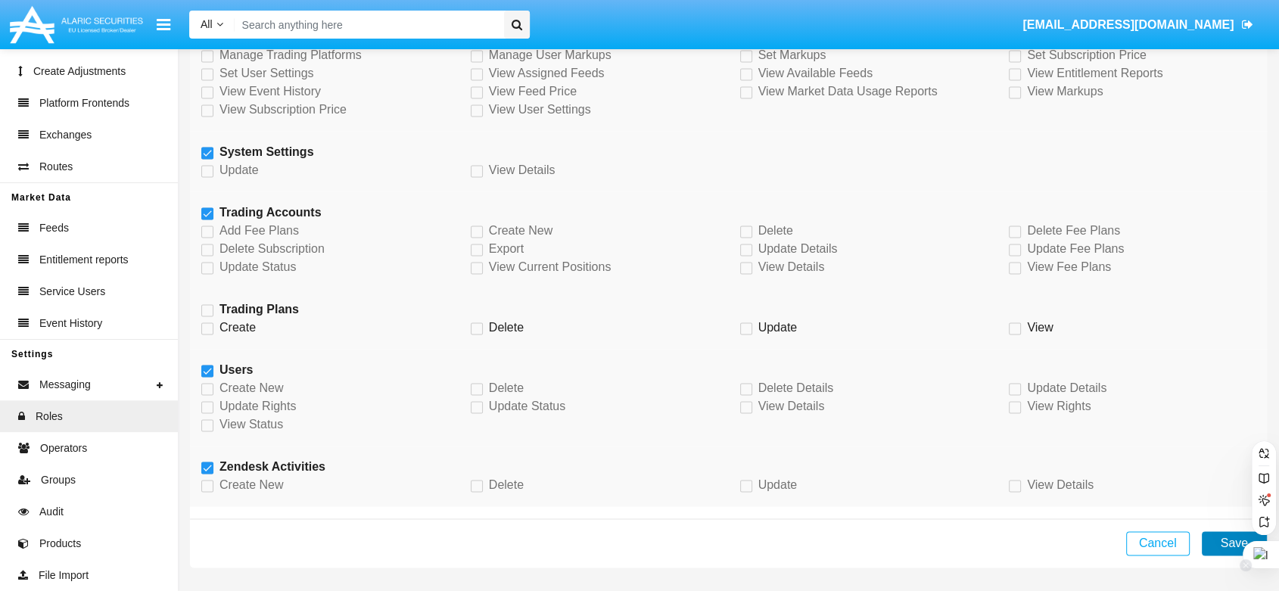
click at [1235, 536] on button "Save" at bounding box center [1234, 543] width 65 height 24
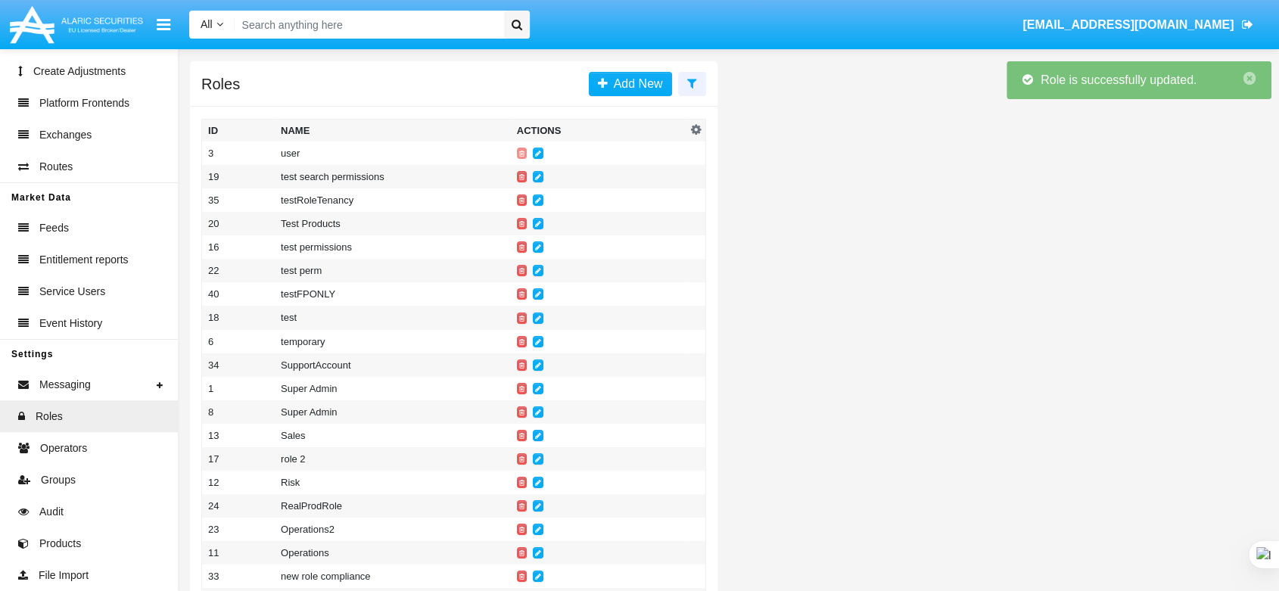
click at [1228, 20] on span "[EMAIL_ADDRESS][DOMAIN_NAME]" at bounding box center [1128, 24] width 211 height 13
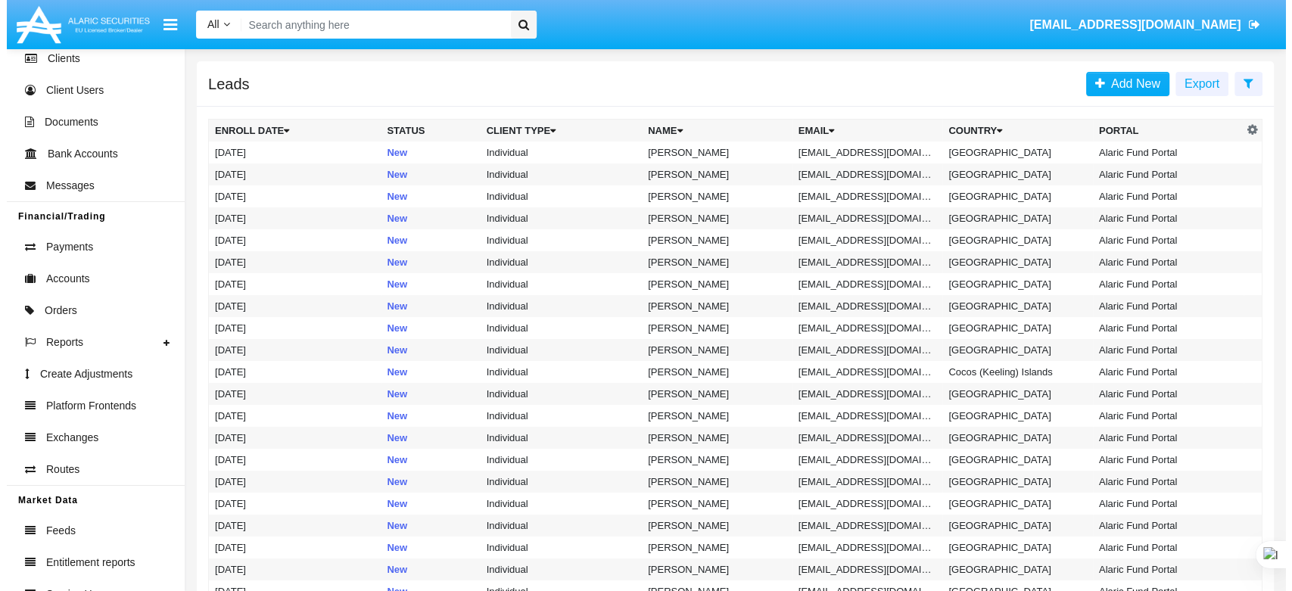
scroll to position [145, 0]
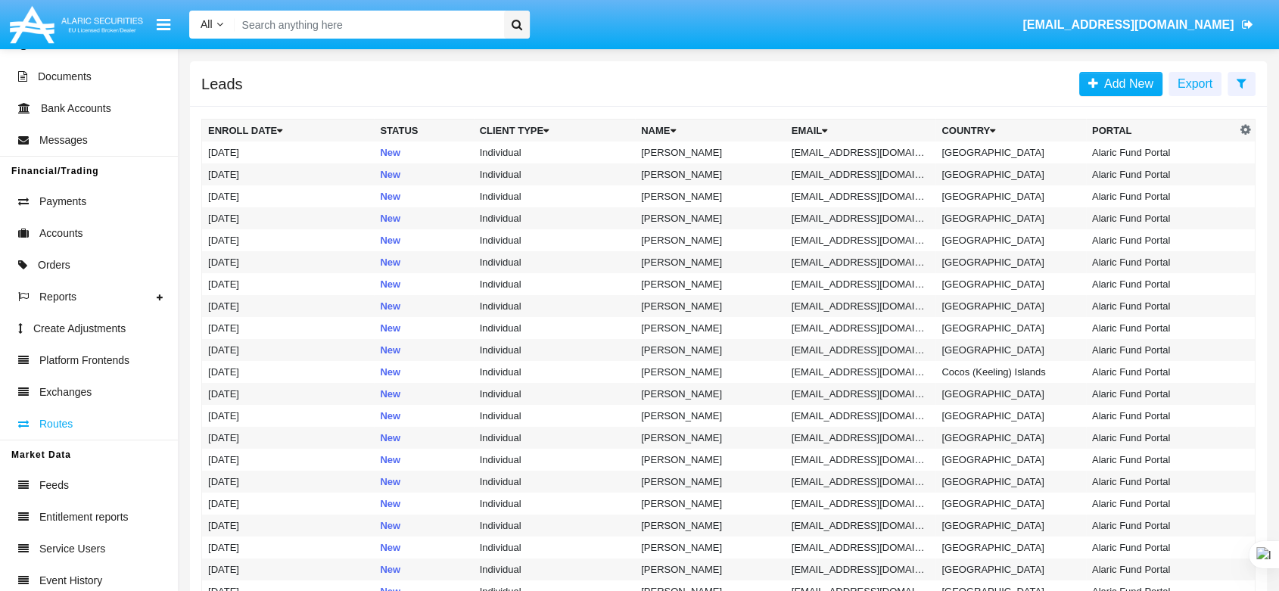
click at [47, 428] on span "Routes" at bounding box center [55, 424] width 33 height 16
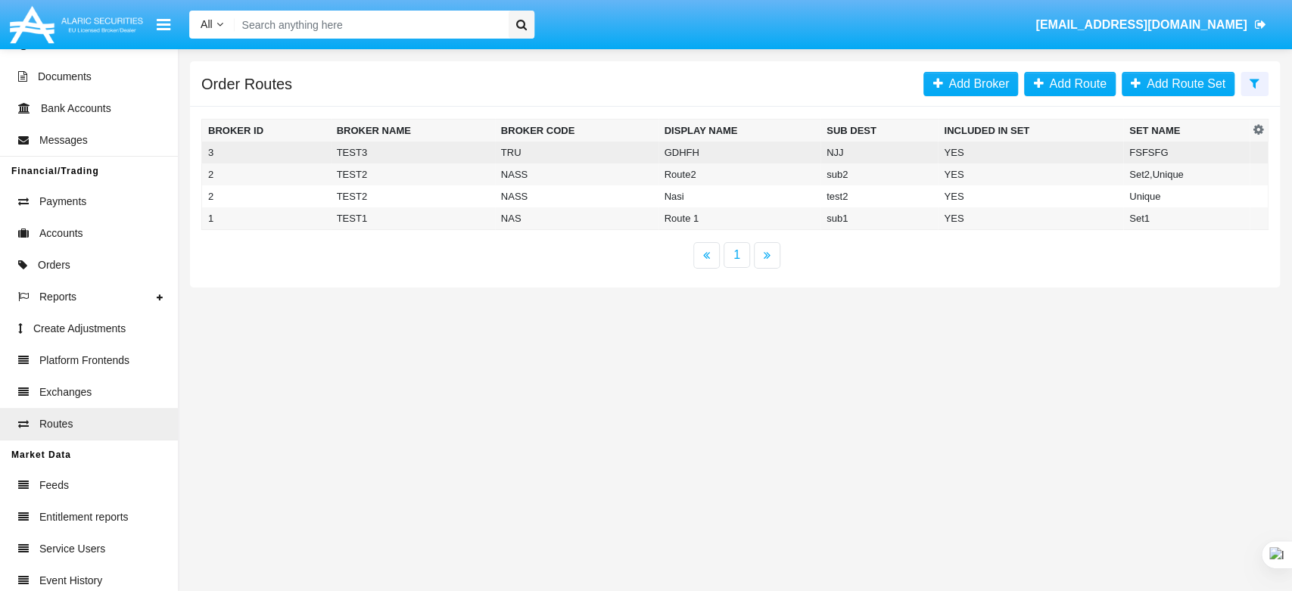
click at [546, 154] on td "TRU" at bounding box center [576, 153] width 163 height 22
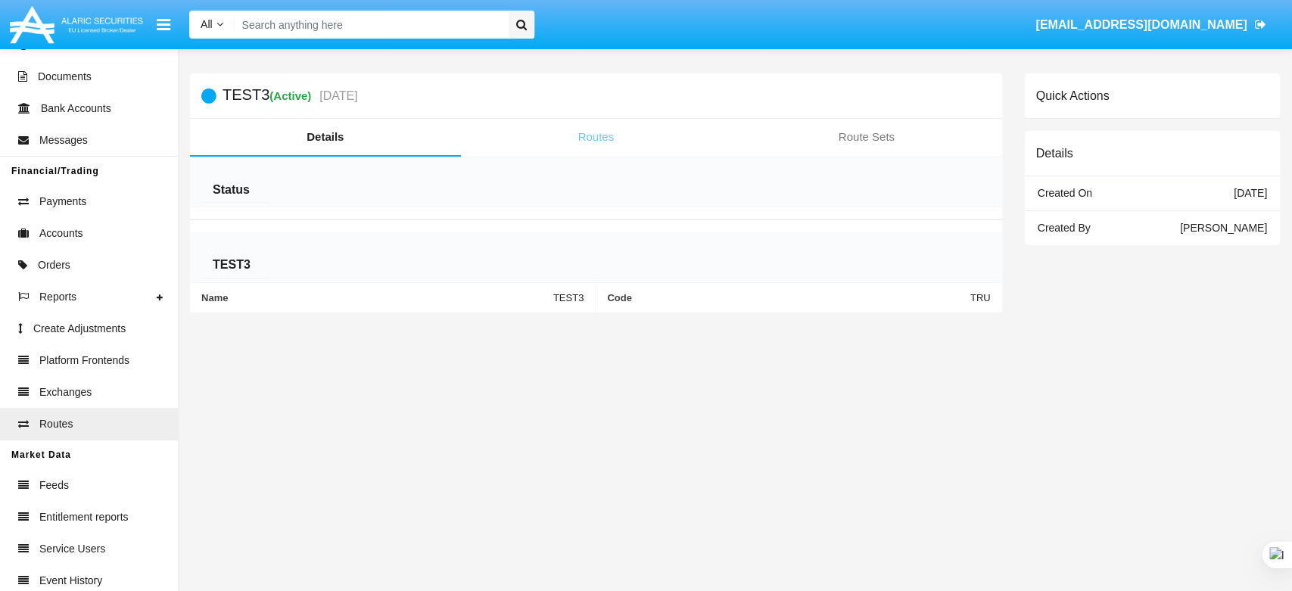
click at [593, 142] on link "Routes" at bounding box center [596, 137] width 271 height 36
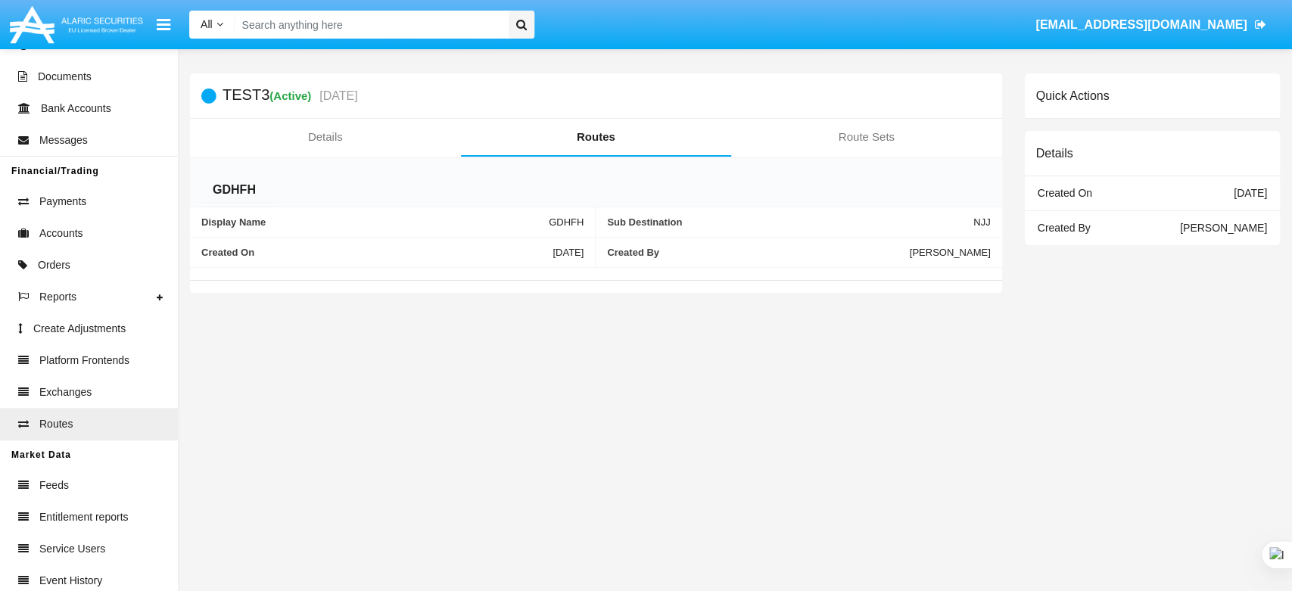
click at [842, 132] on link "Route Sets" at bounding box center [866, 137] width 271 height 36
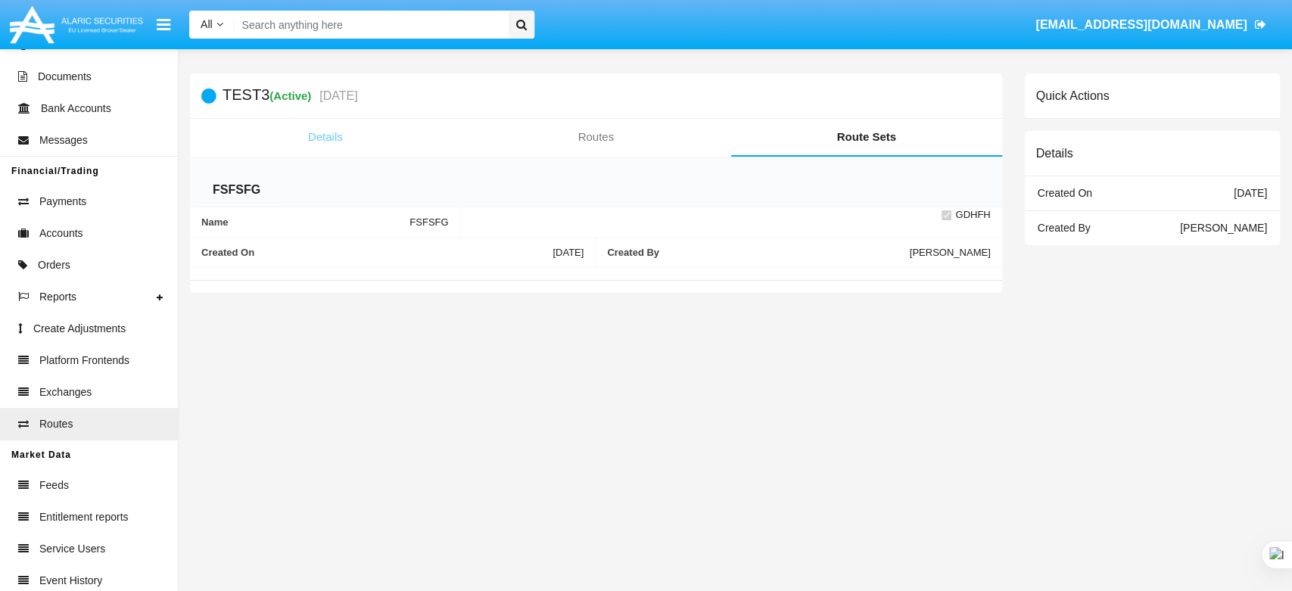
click at [320, 129] on link "Details" at bounding box center [325, 137] width 271 height 36
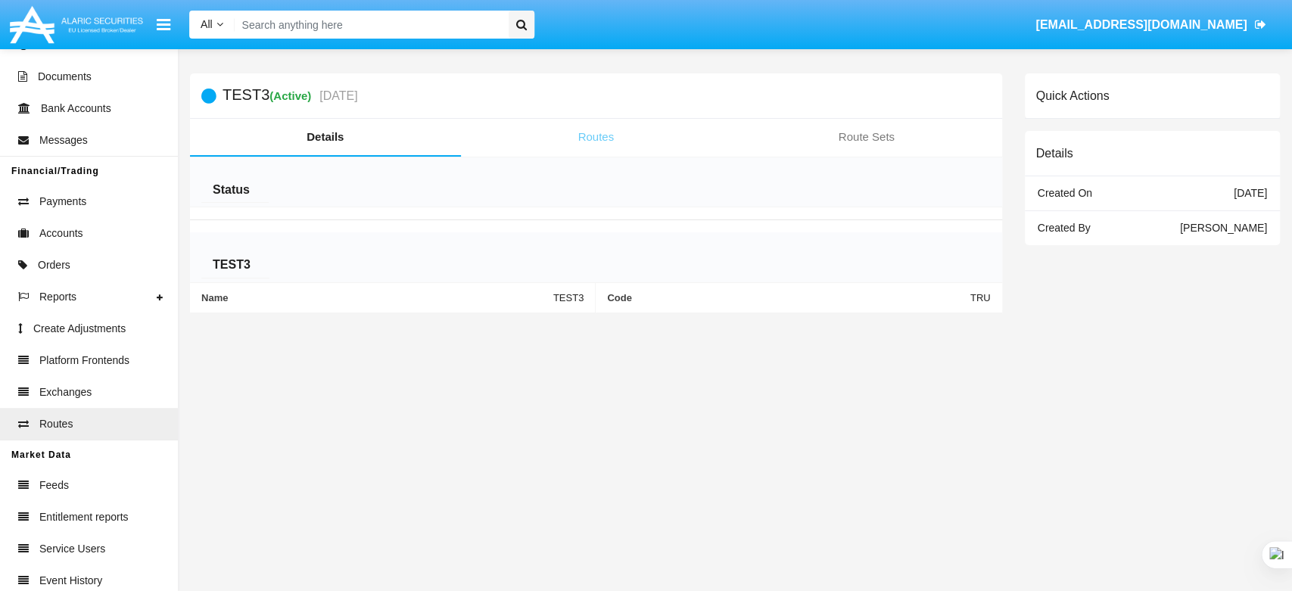
click at [593, 138] on link "Routes" at bounding box center [596, 137] width 271 height 36
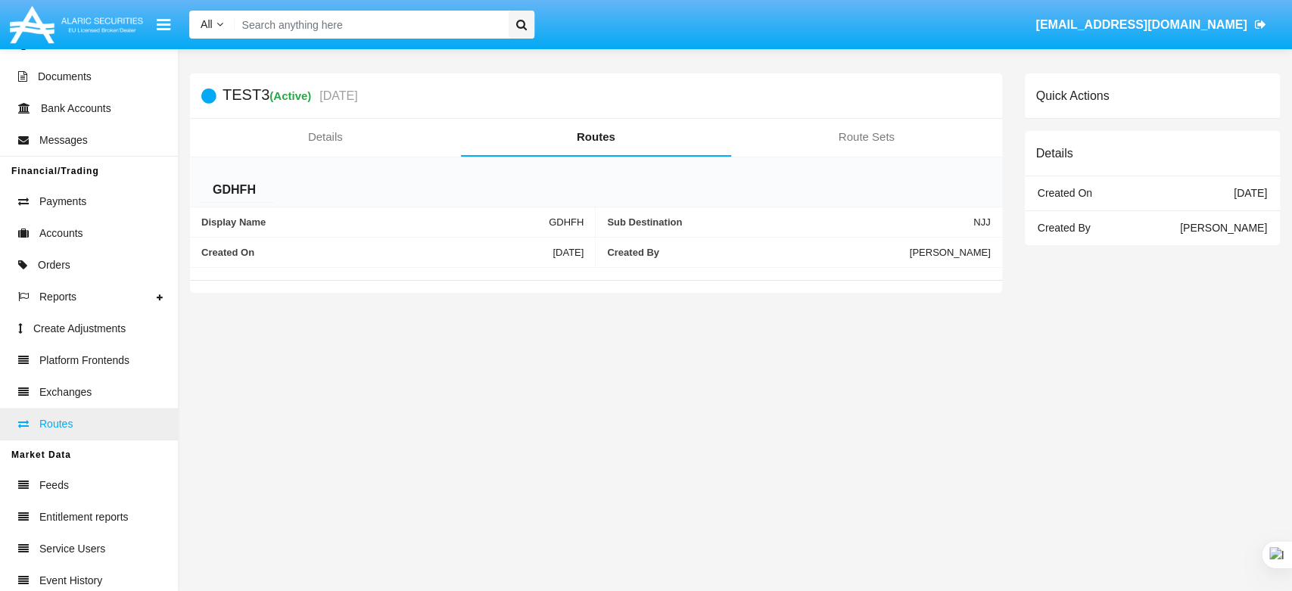
click at [87, 431] on link "Routes" at bounding box center [89, 424] width 178 height 32
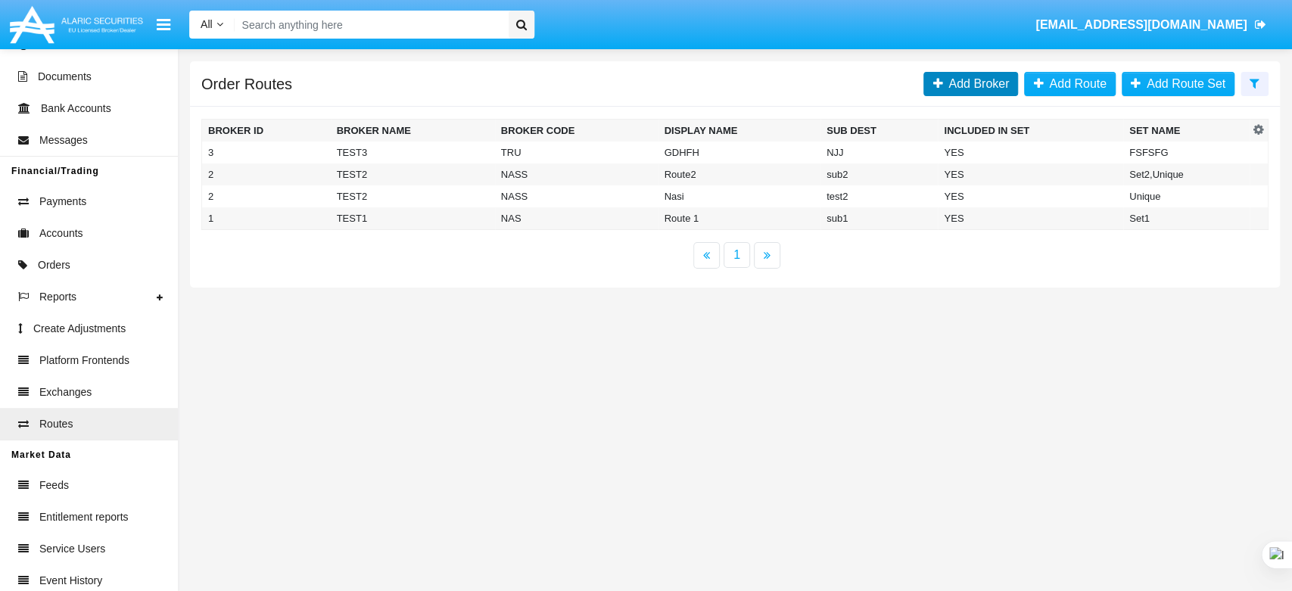
click at [959, 89] on span "Add Broker" at bounding box center [975, 83] width 67 height 13
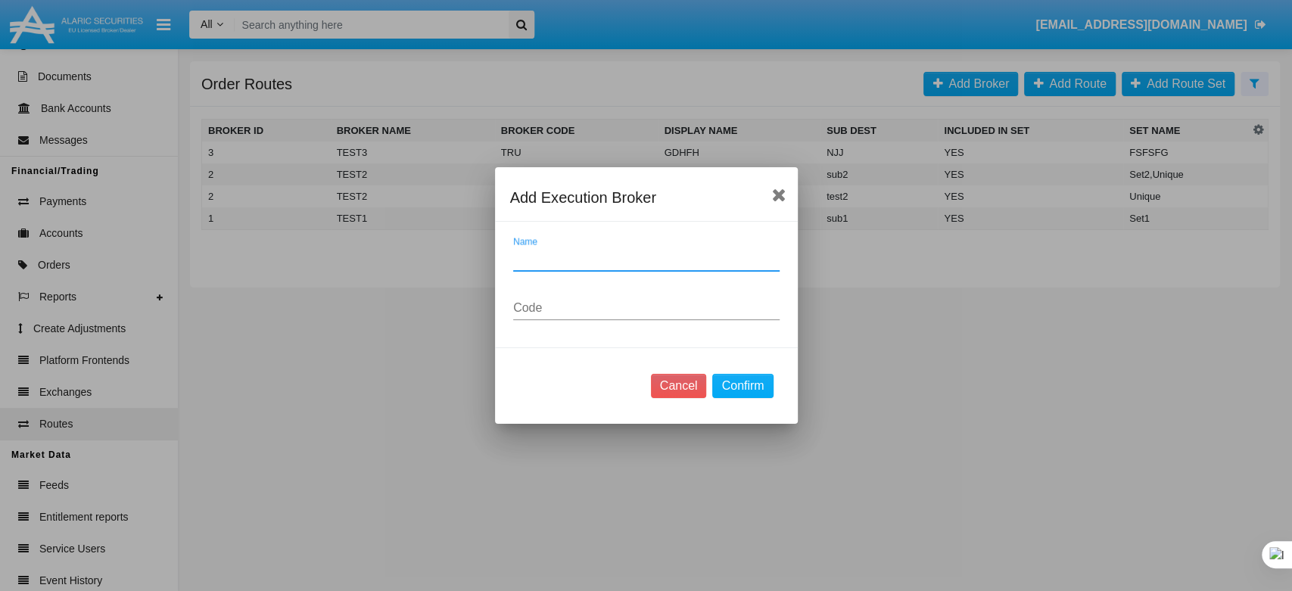
click at [569, 256] on input "Name" at bounding box center [646, 259] width 266 height 14
type input "gdgg"
click at [567, 310] on input "Code" at bounding box center [646, 308] width 266 height 14
type input "dggg"
click at [739, 380] on button "Confirm" at bounding box center [742, 386] width 61 height 24
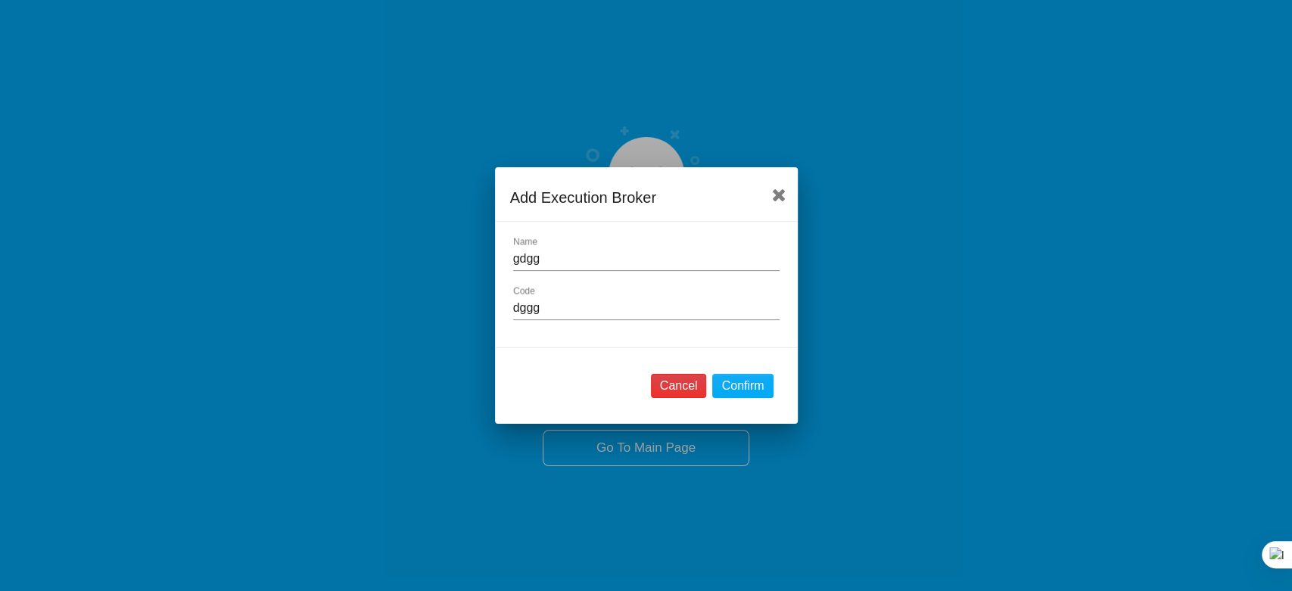
click at [687, 390] on button "Cancel" at bounding box center [679, 386] width 56 height 24
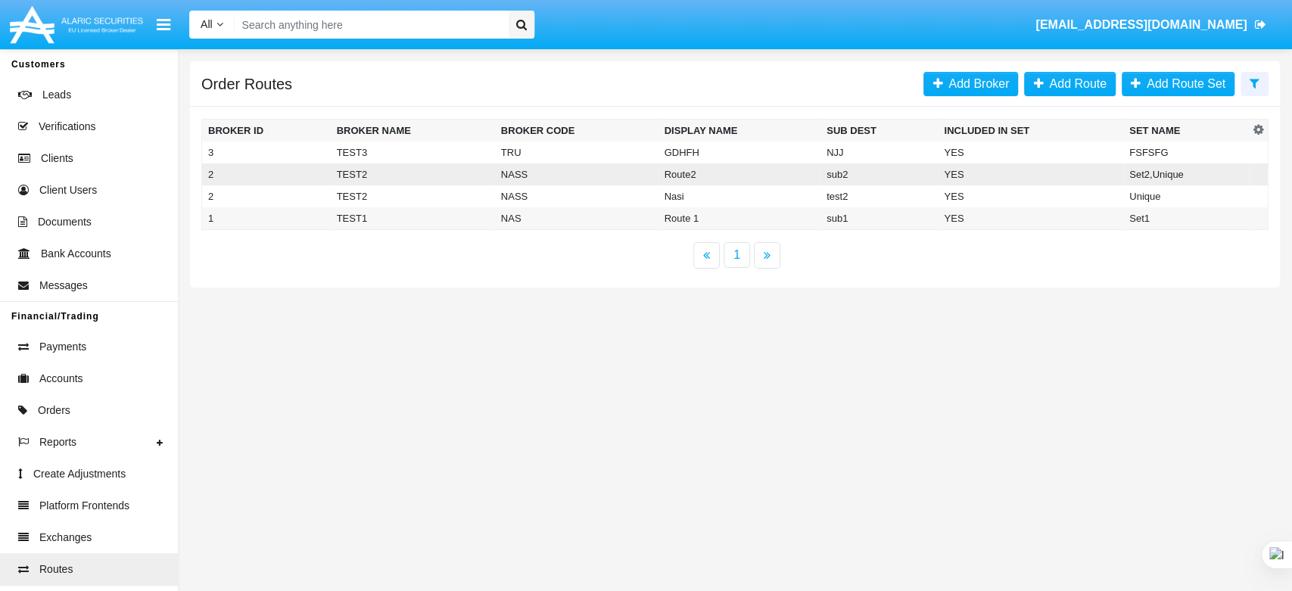
click at [361, 175] on td "TEST2" at bounding box center [413, 174] width 164 height 22
click at [518, 176] on td "NASS" at bounding box center [576, 174] width 163 height 22
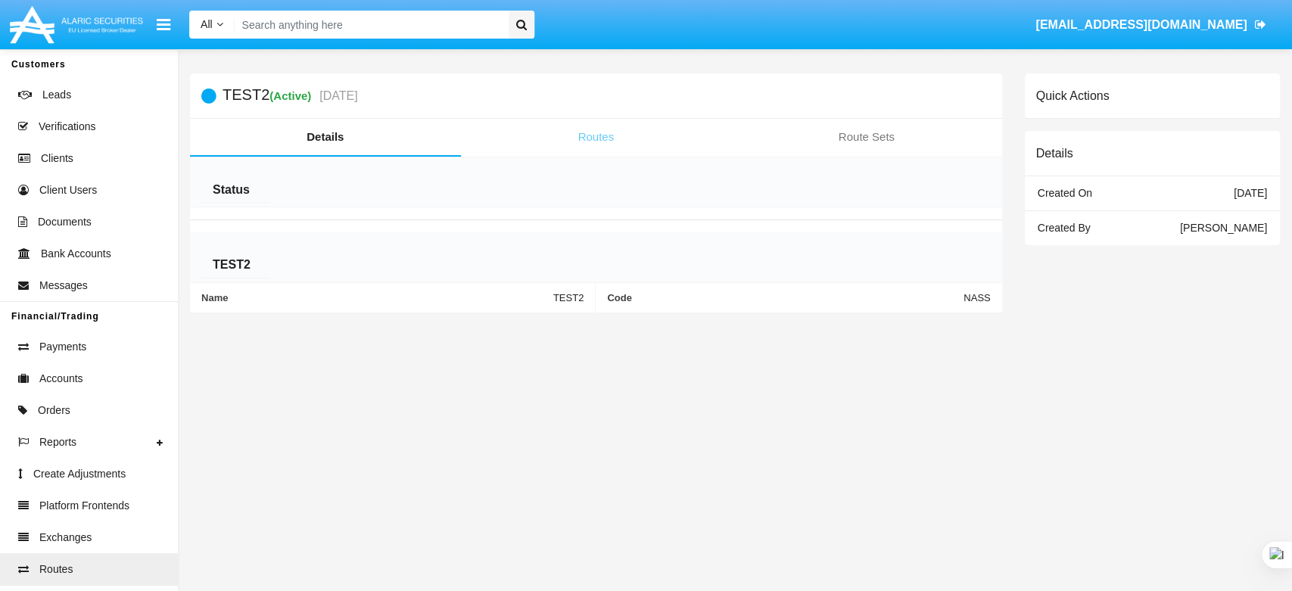
click at [592, 138] on link "Routes" at bounding box center [596, 137] width 271 height 36
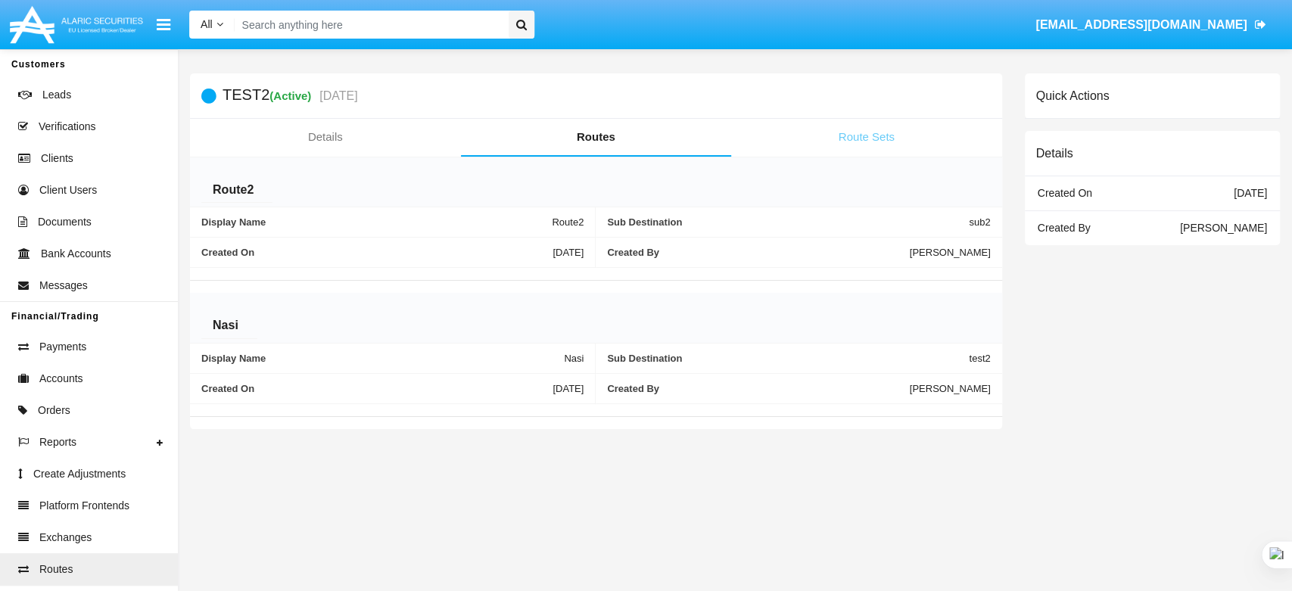
click at [837, 139] on link "Route Sets" at bounding box center [866, 137] width 271 height 36
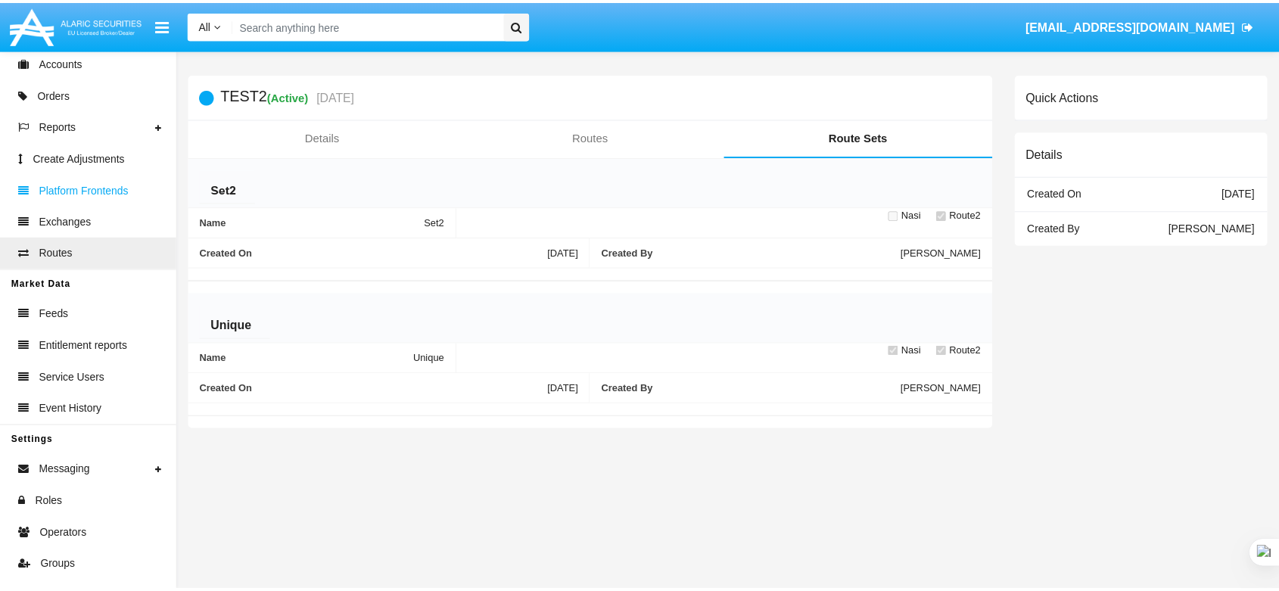
scroll to position [411, 0]
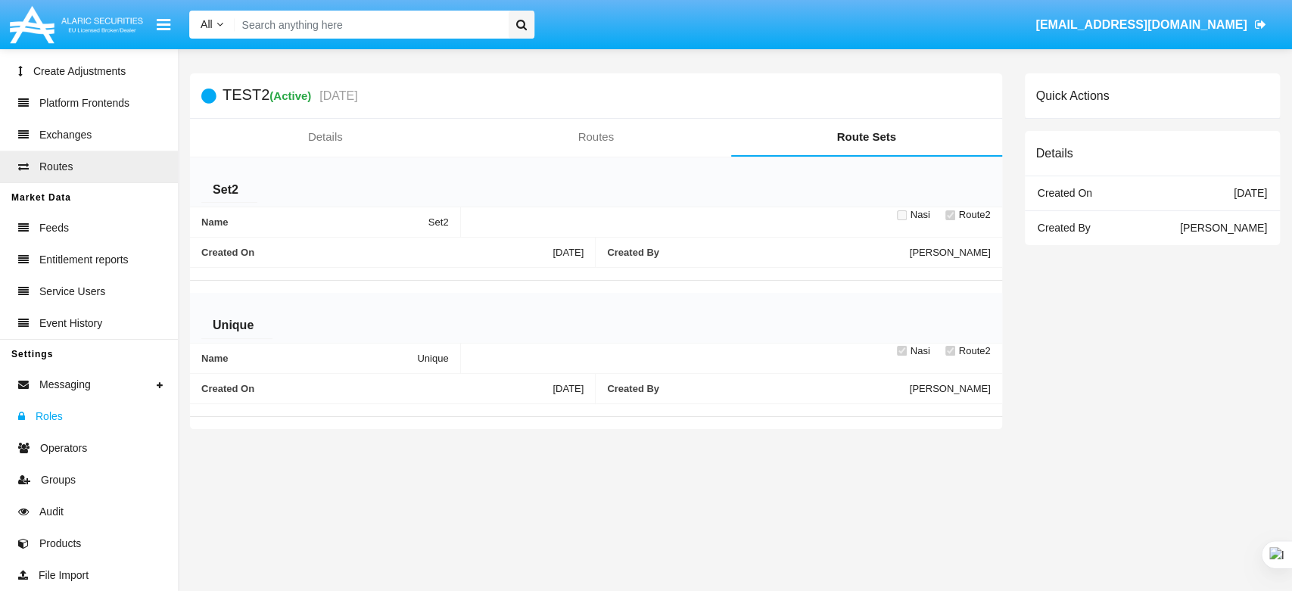
click at [60, 416] on span "Roles" at bounding box center [49, 417] width 27 height 16
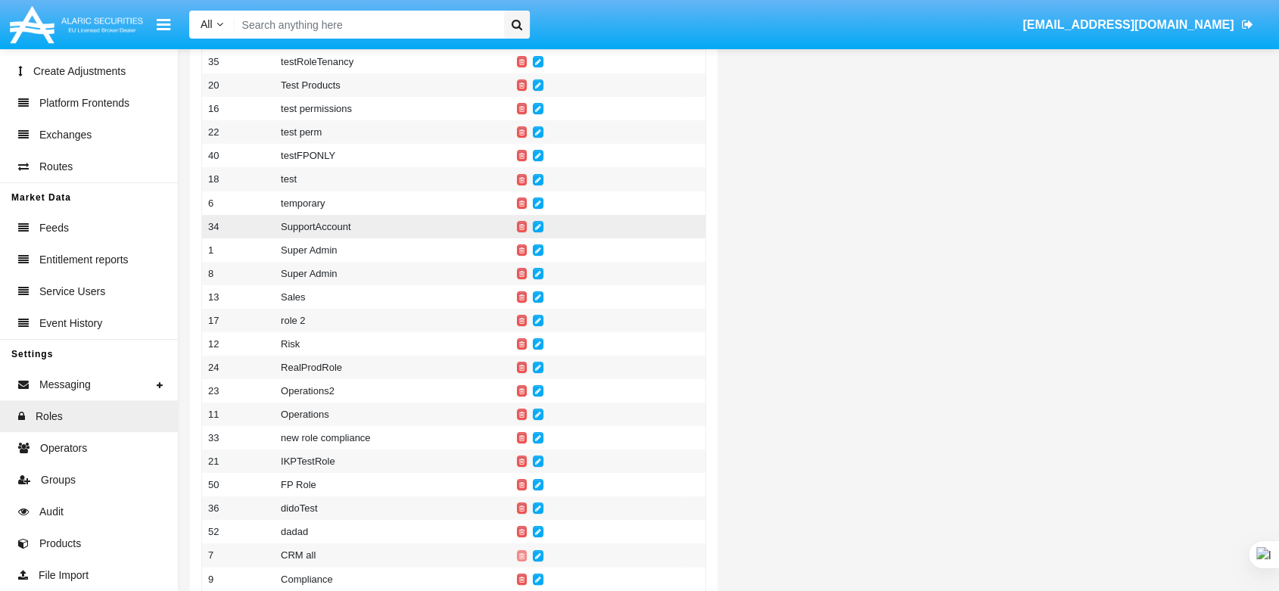
scroll to position [168, 0]
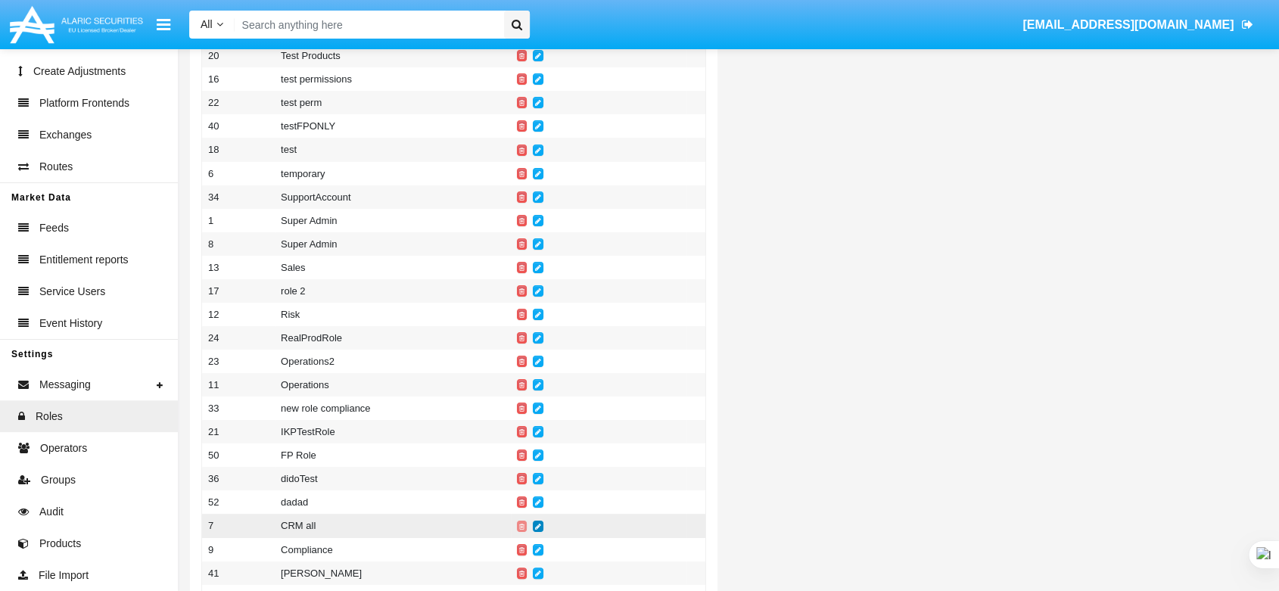
click at [539, 530] on icon at bounding box center [538, 526] width 6 height 7
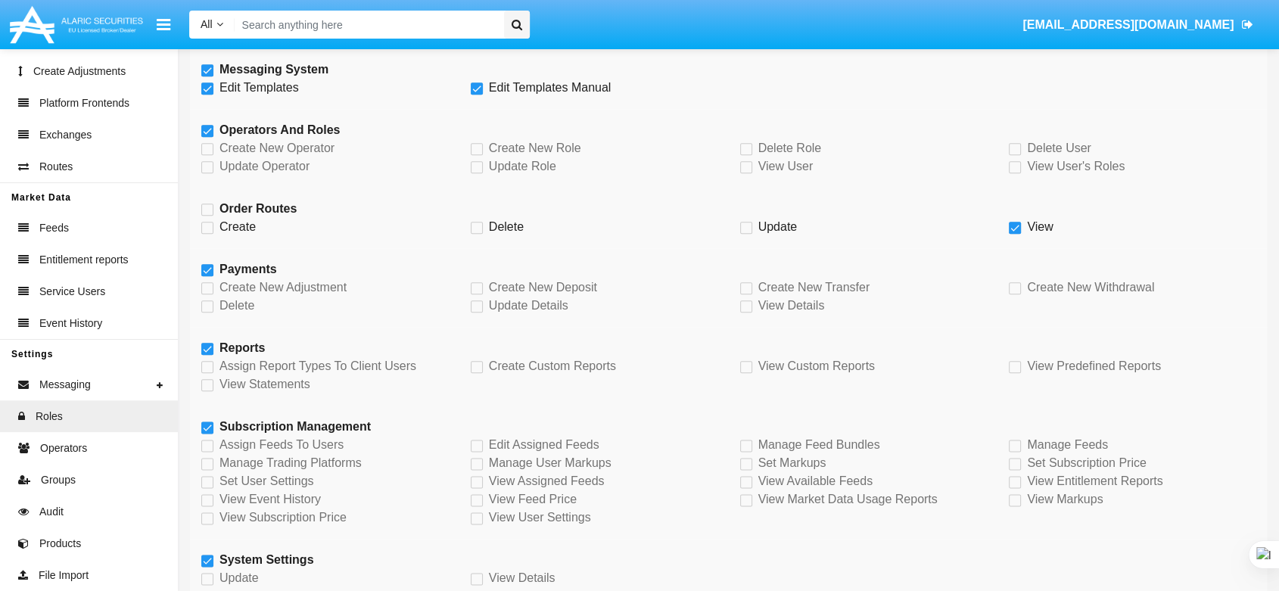
scroll to position [1754, 0]
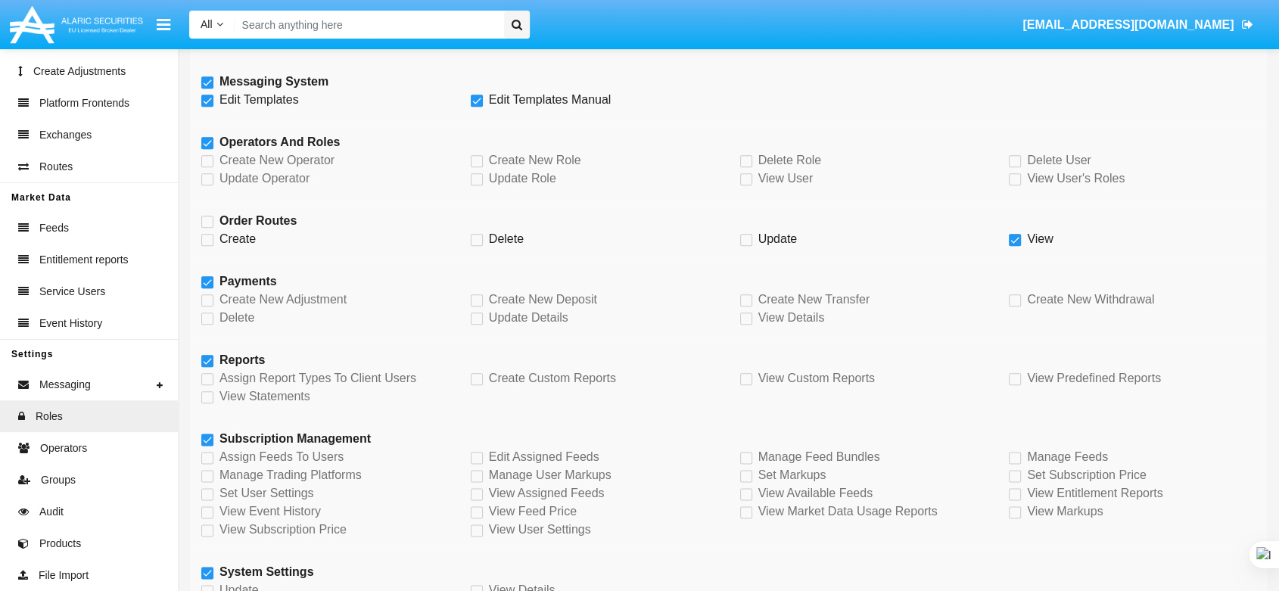
click at [211, 220] on span at bounding box center [207, 222] width 12 height 12
click at [207, 228] on input "Order Routes" at bounding box center [207, 228] width 1 height 1
checkbox input "true"
checkbox input "false"
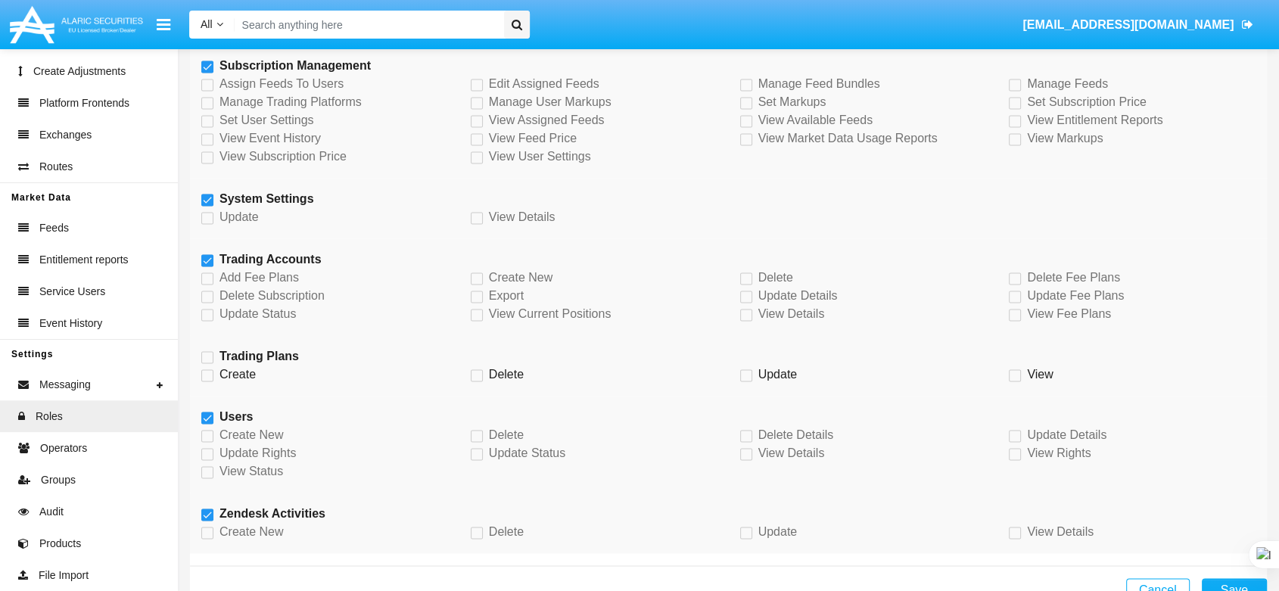
scroll to position [2174, 0]
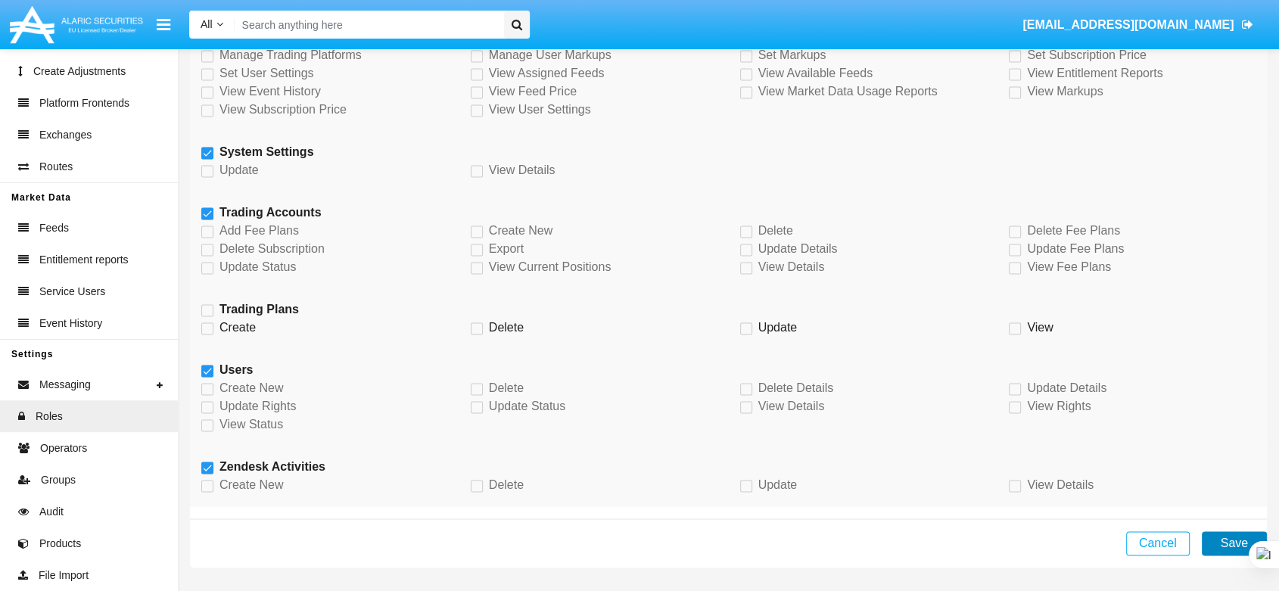
click at [1229, 549] on button "Save" at bounding box center [1234, 543] width 65 height 24
click at [1217, 537] on button "Save" at bounding box center [1234, 543] width 65 height 24
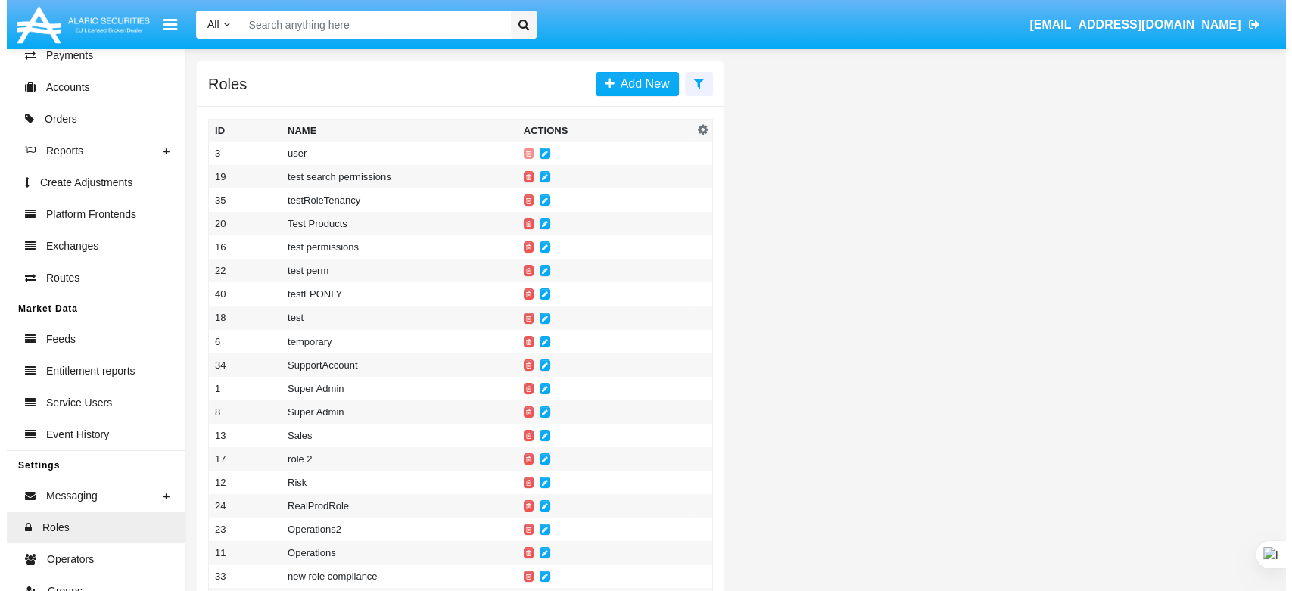
scroll to position [287, 0]
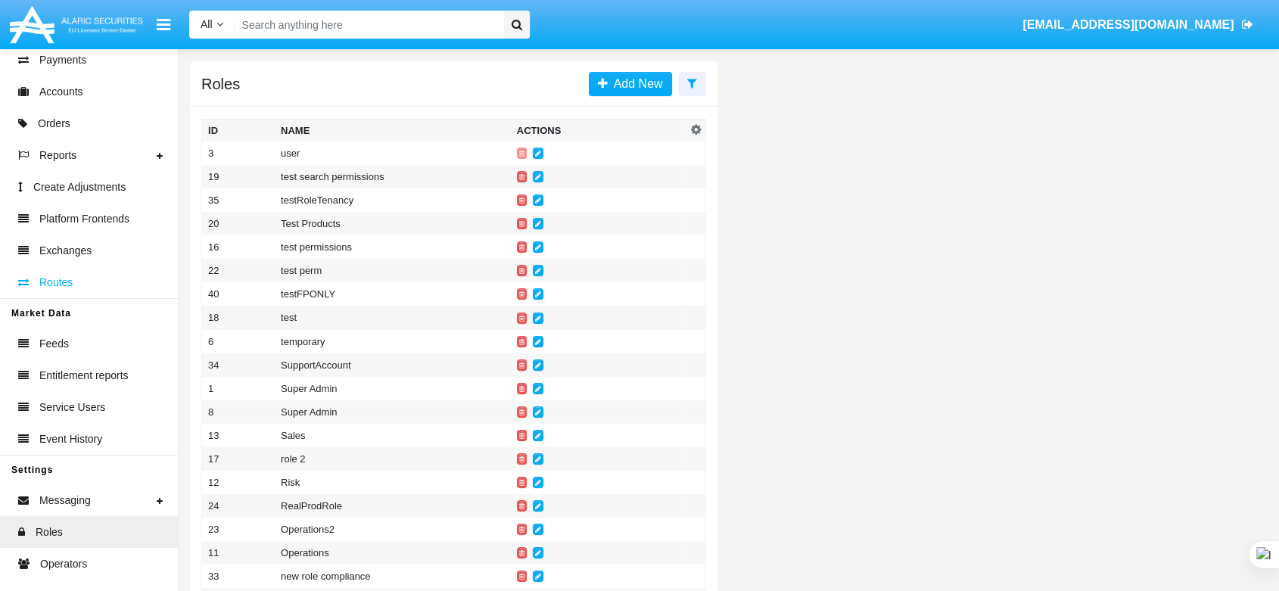
click at [104, 285] on link "Routes" at bounding box center [89, 282] width 178 height 32
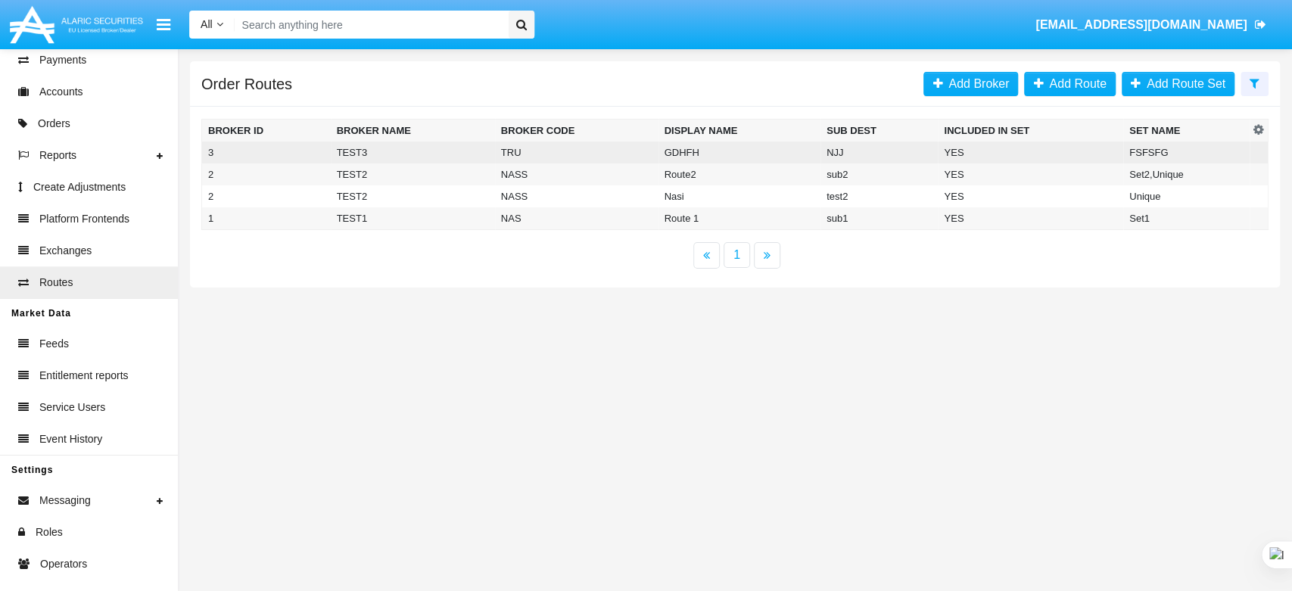
click at [388, 149] on td "TEST3" at bounding box center [413, 153] width 164 height 22
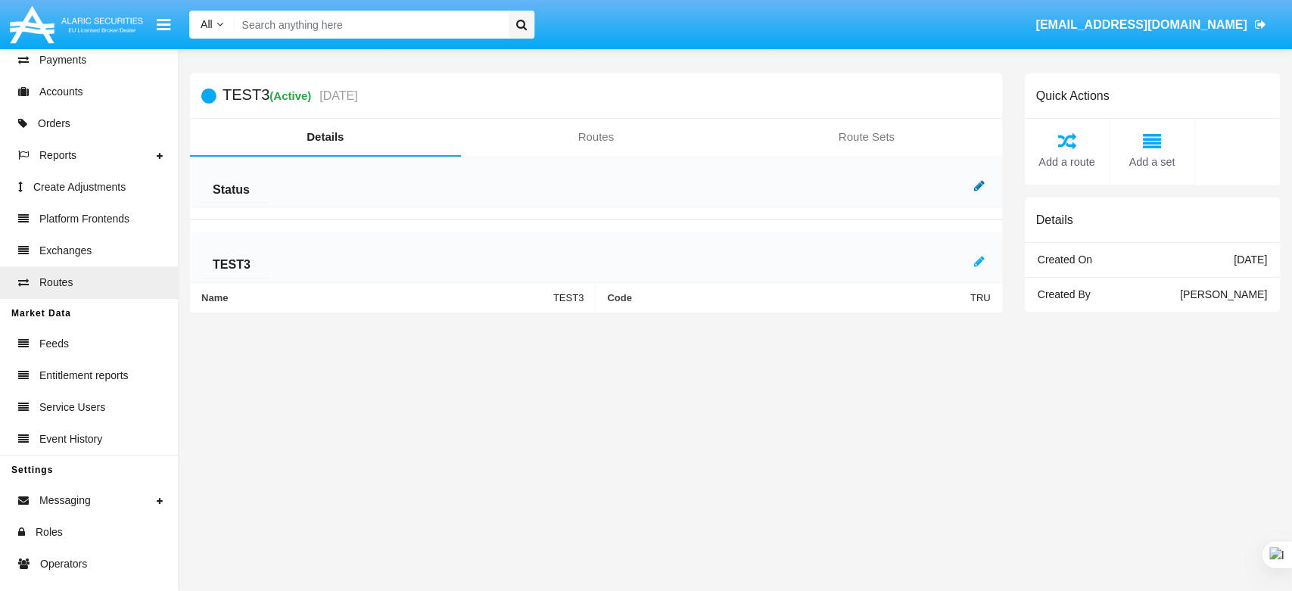
click at [978, 180] on icon at bounding box center [979, 185] width 11 height 12
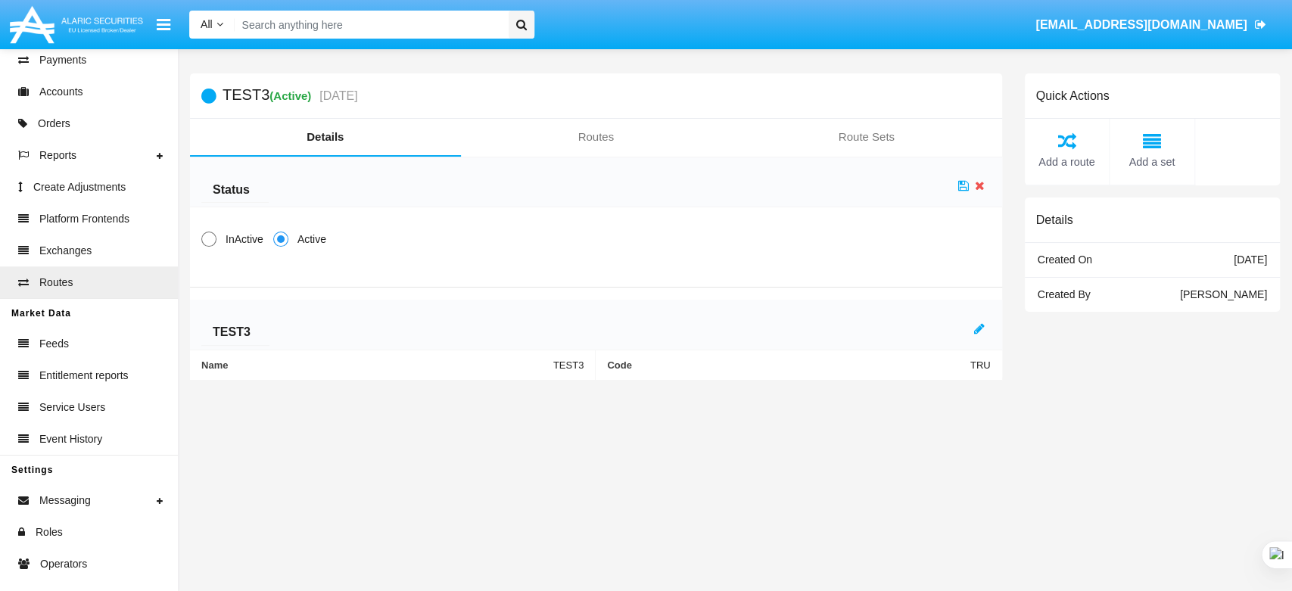
click at [213, 237] on span at bounding box center [208, 239] width 15 height 15
click at [209, 247] on input "InActive" at bounding box center [208, 247] width 1 height 1
radio input "true"
click at [962, 188] on icon at bounding box center [963, 185] width 11 height 12
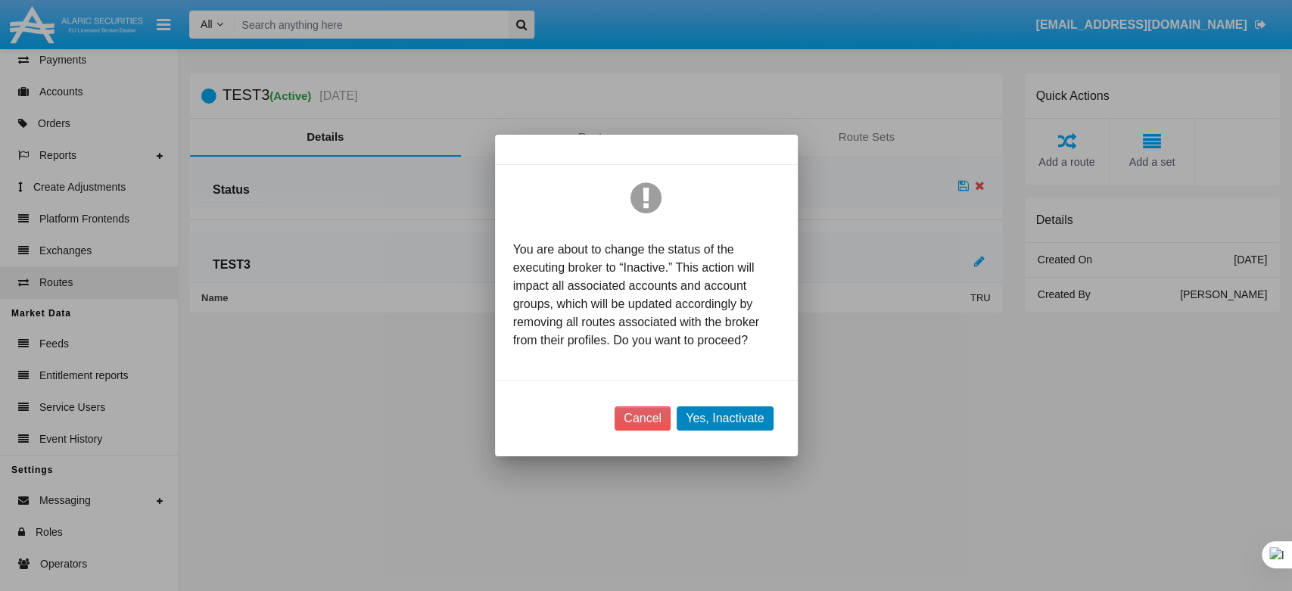
click at [737, 417] on button "Yes, Inactivate" at bounding box center [725, 418] width 96 height 24
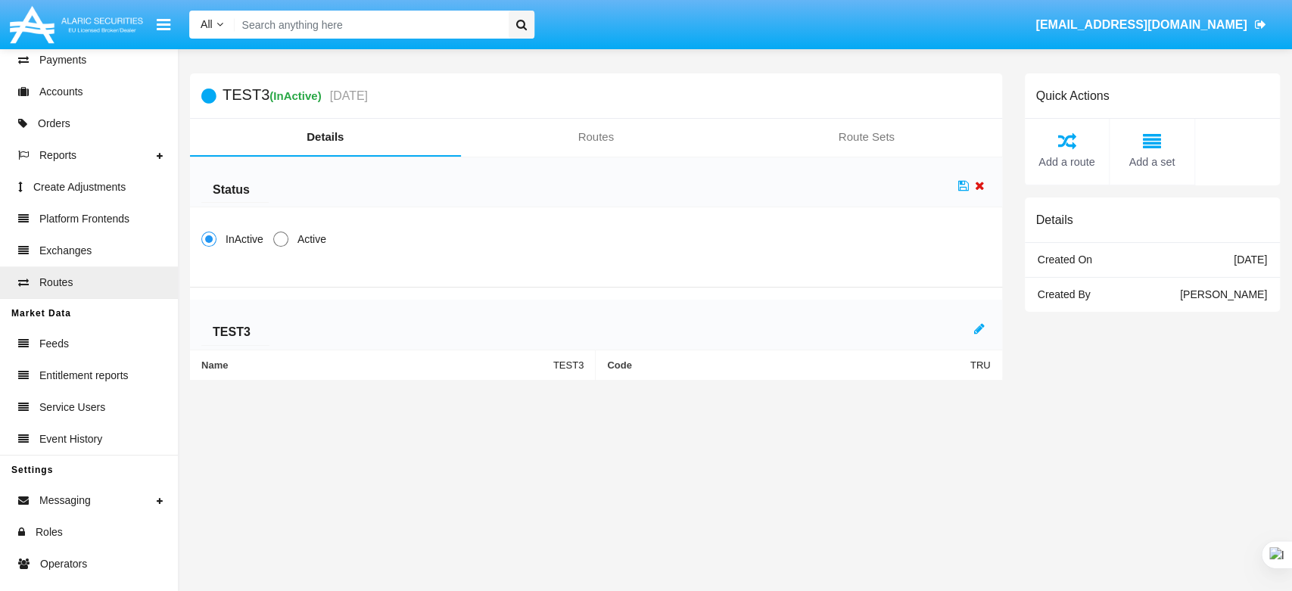
click at [979, 181] on icon at bounding box center [980, 185] width 10 height 12
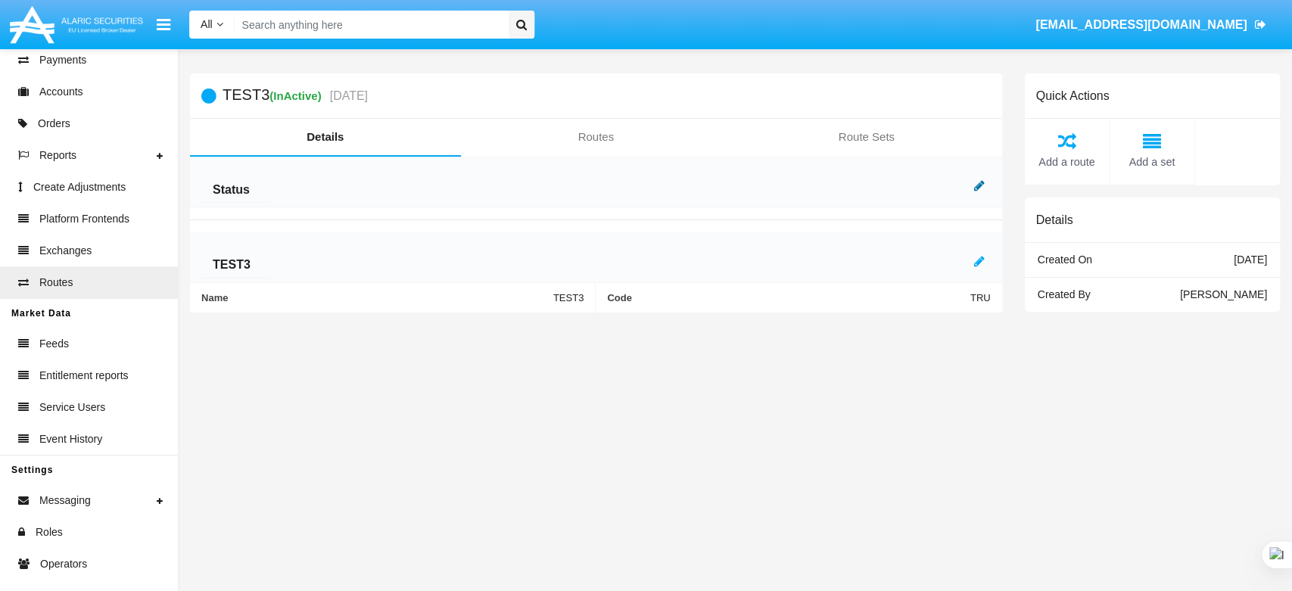
click at [974, 179] on link at bounding box center [979, 185] width 11 height 13
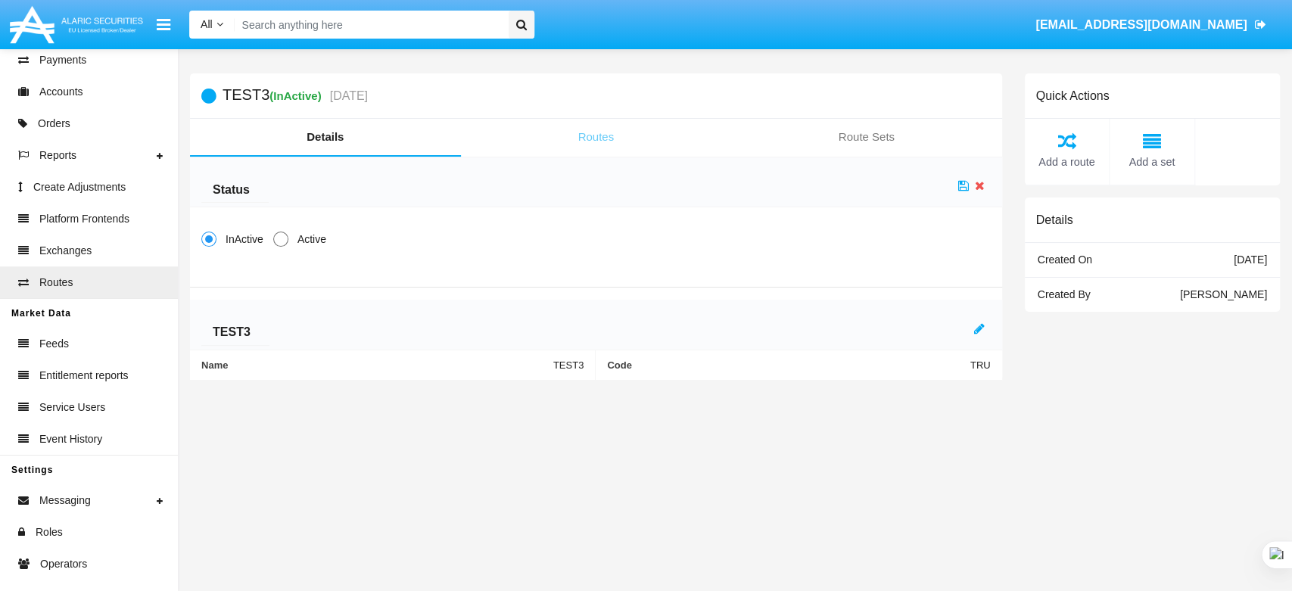
click at [580, 132] on link "Routes" at bounding box center [596, 137] width 271 height 36
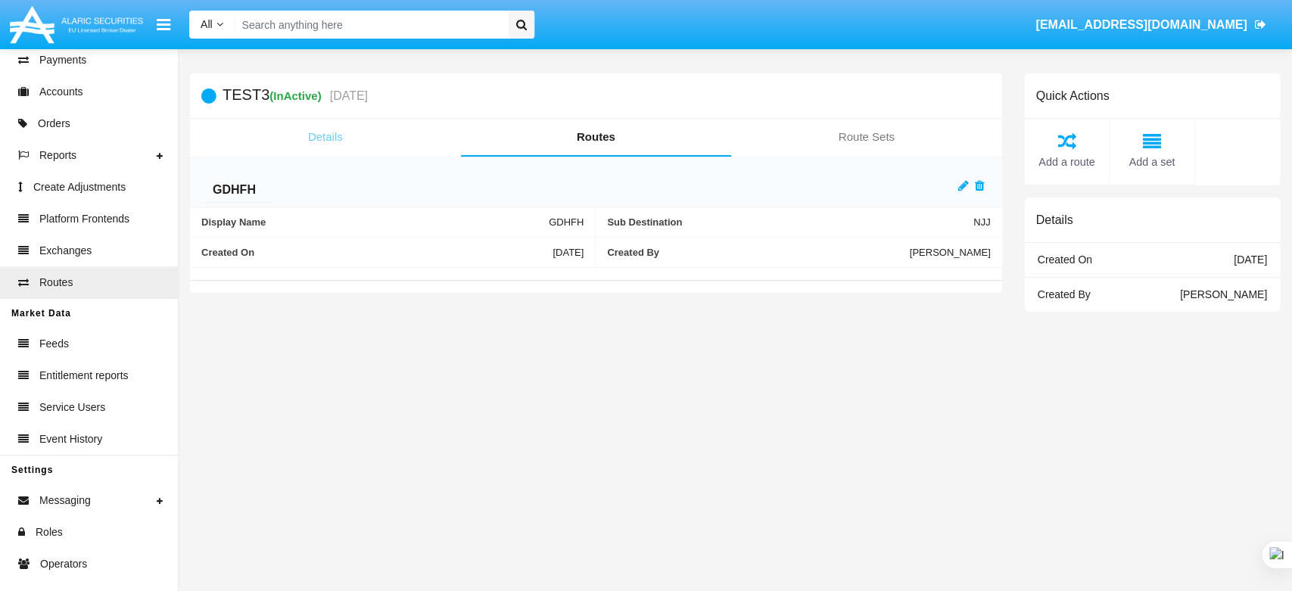
click at [347, 133] on link "Details" at bounding box center [325, 137] width 271 height 36
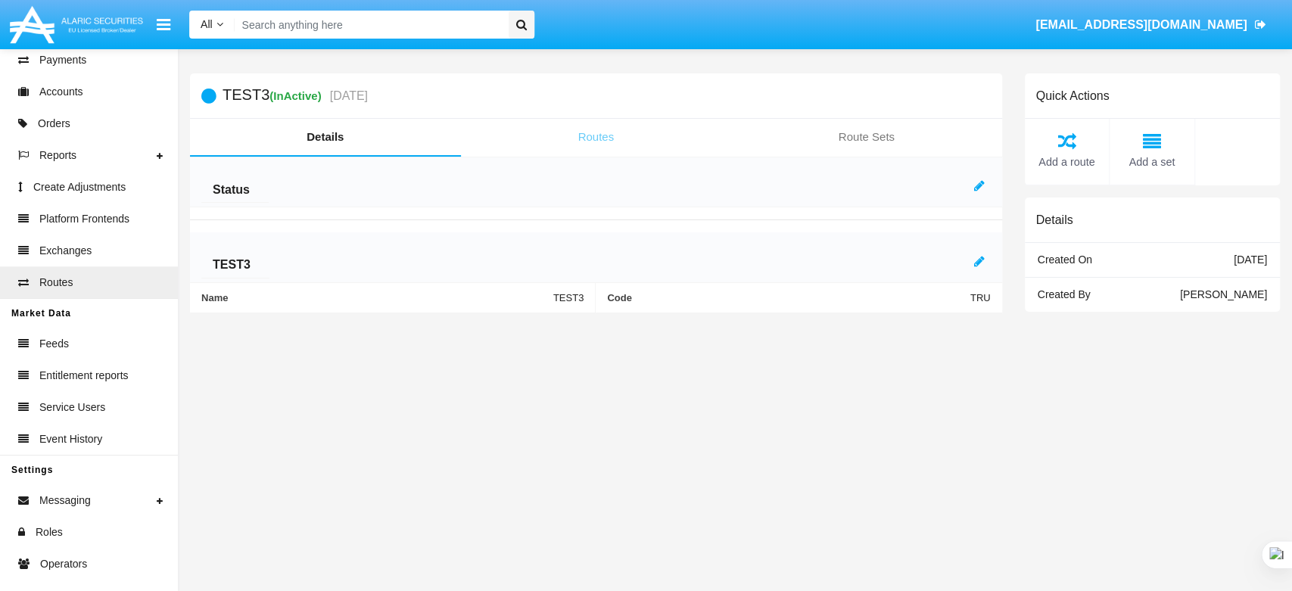
click at [569, 135] on link "Routes" at bounding box center [596, 137] width 271 height 36
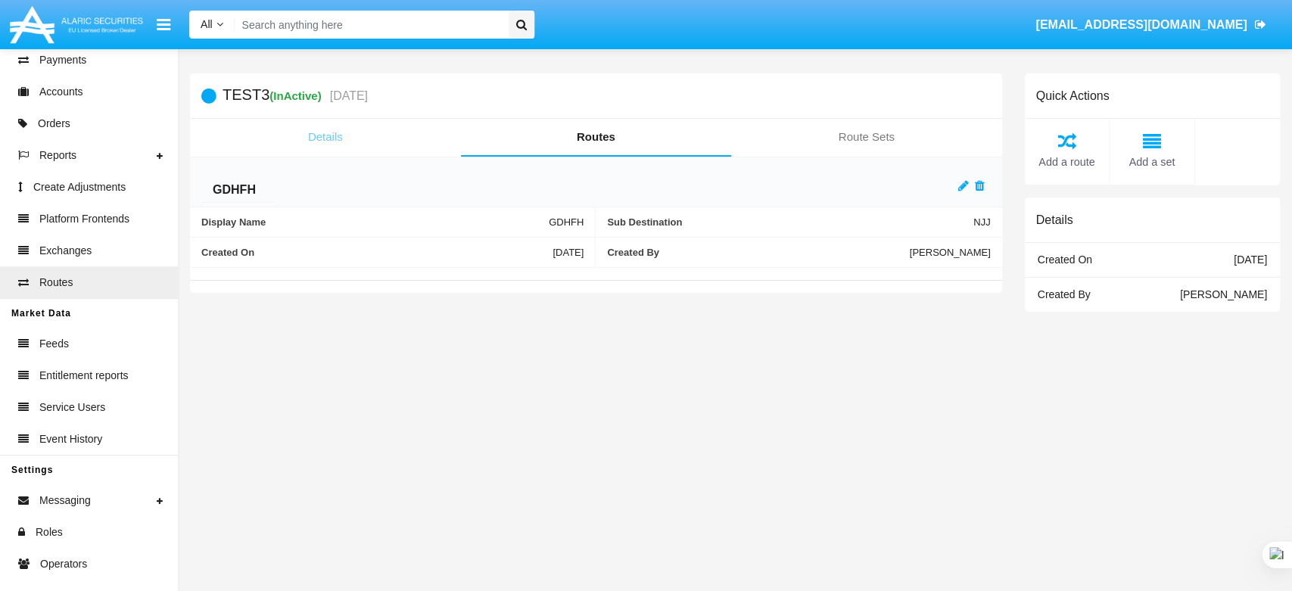
click at [331, 132] on link "Details" at bounding box center [325, 137] width 271 height 36
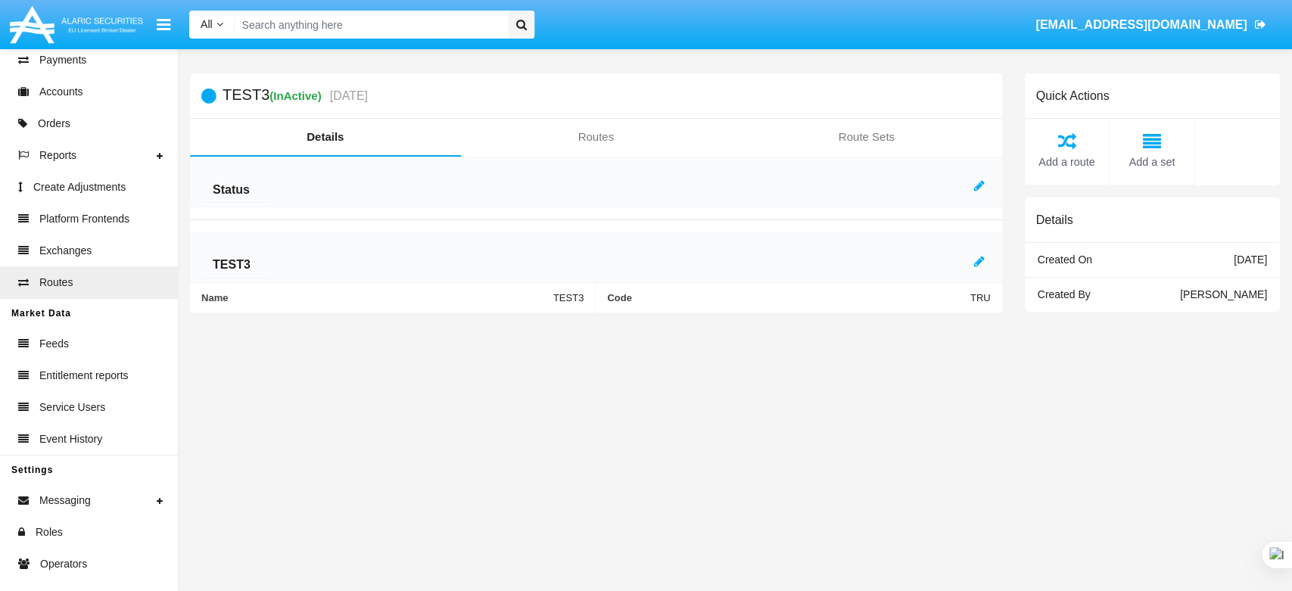
click at [985, 181] on div at bounding box center [982, 186] width 17 height 18
click at [979, 187] on icon at bounding box center [979, 185] width 11 height 12
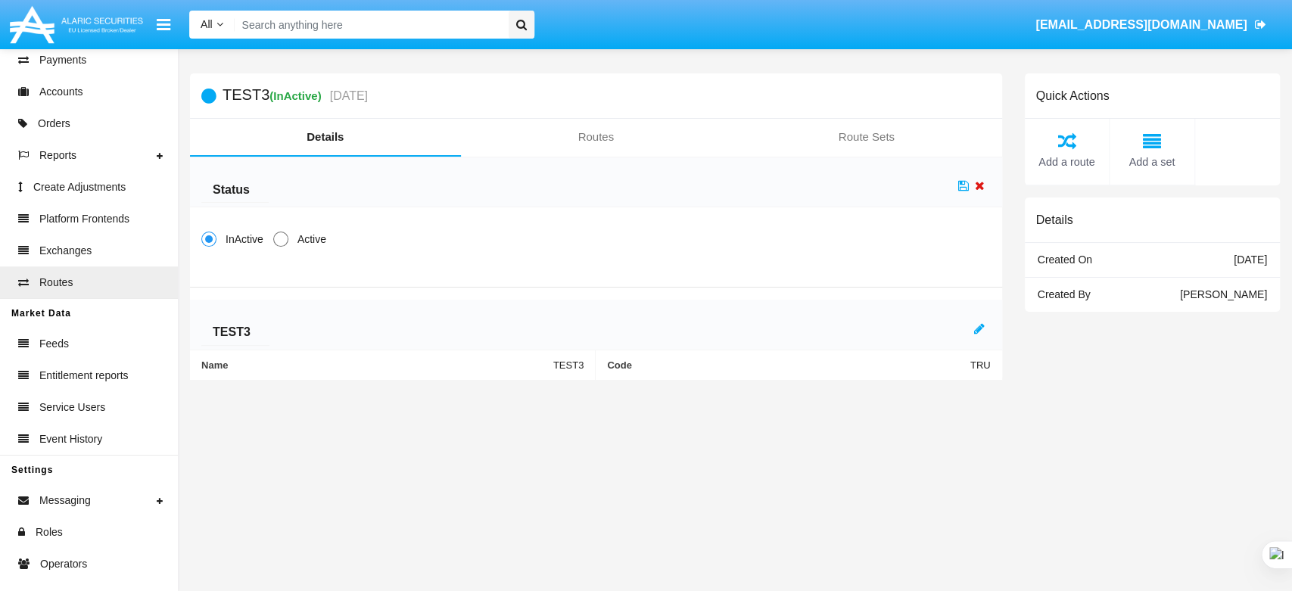
click at [982, 185] on icon at bounding box center [980, 185] width 10 height 12
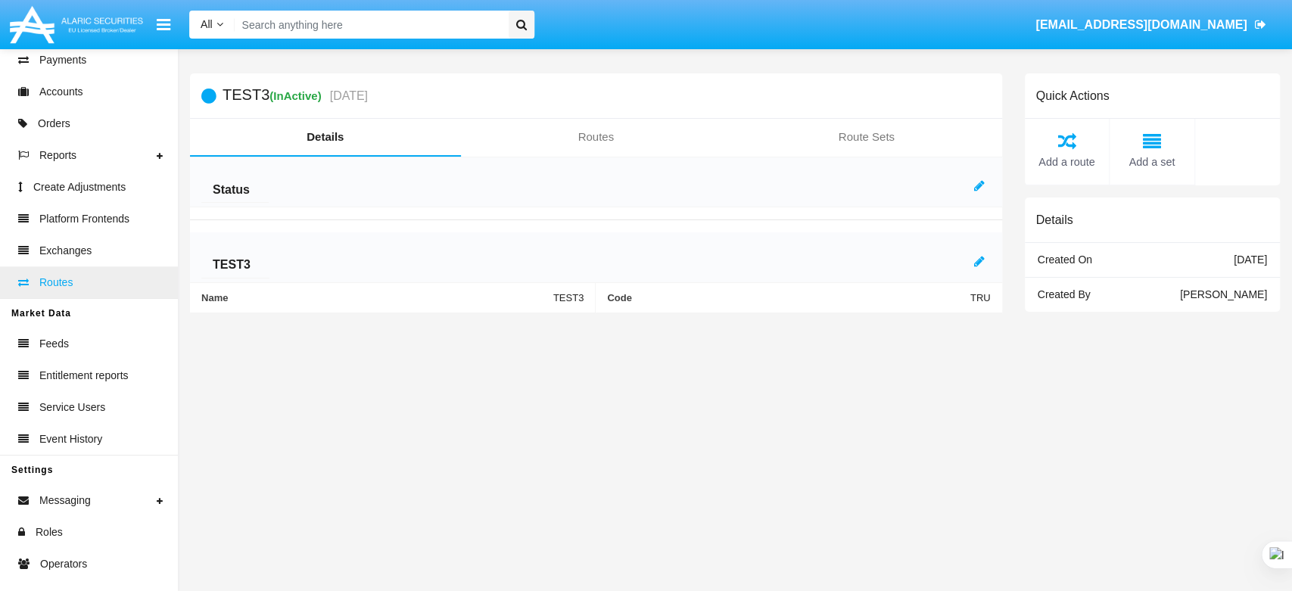
click at [70, 288] on span "Routes" at bounding box center [55, 283] width 33 height 16
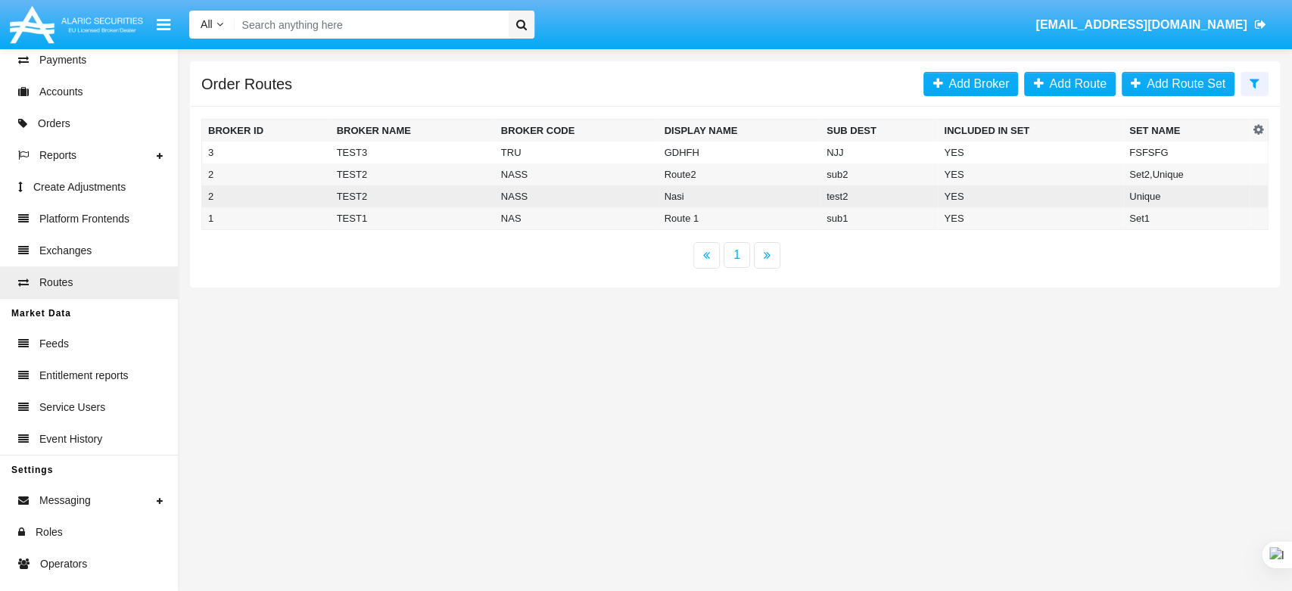
click at [419, 192] on td "TEST2" at bounding box center [413, 196] width 164 height 22
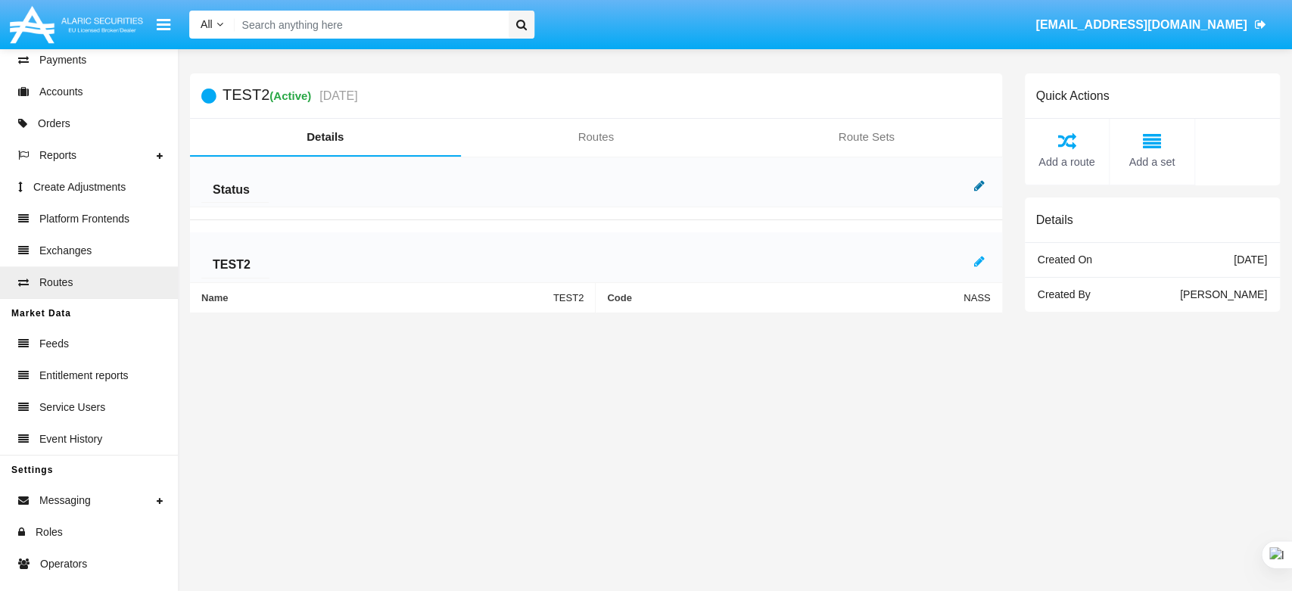
click at [974, 187] on icon at bounding box center [979, 185] width 11 height 12
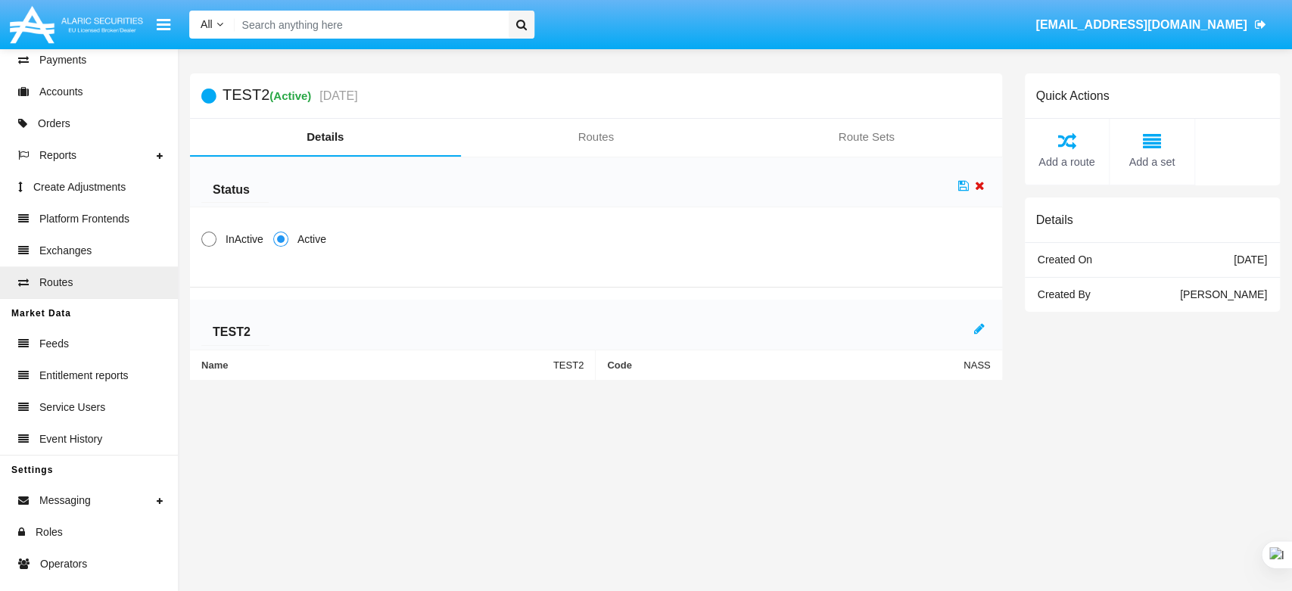
click at [975, 187] on icon at bounding box center [980, 185] width 10 height 12
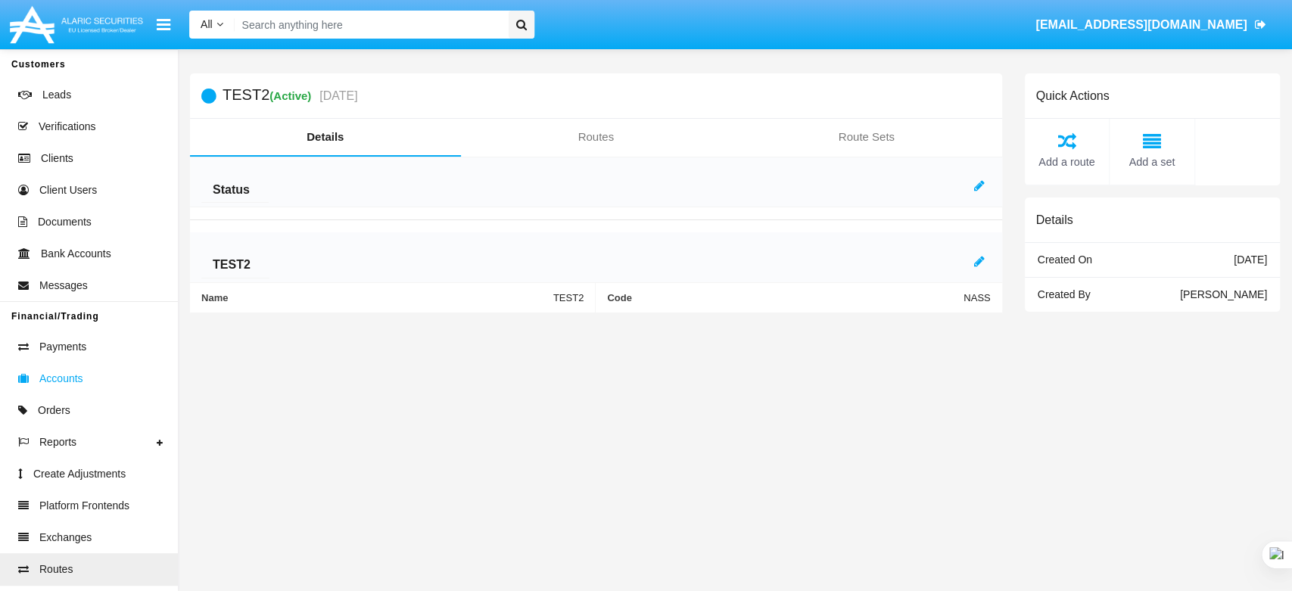
click at [64, 380] on span "Accounts" at bounding box center [61, 379] width 44 height 16
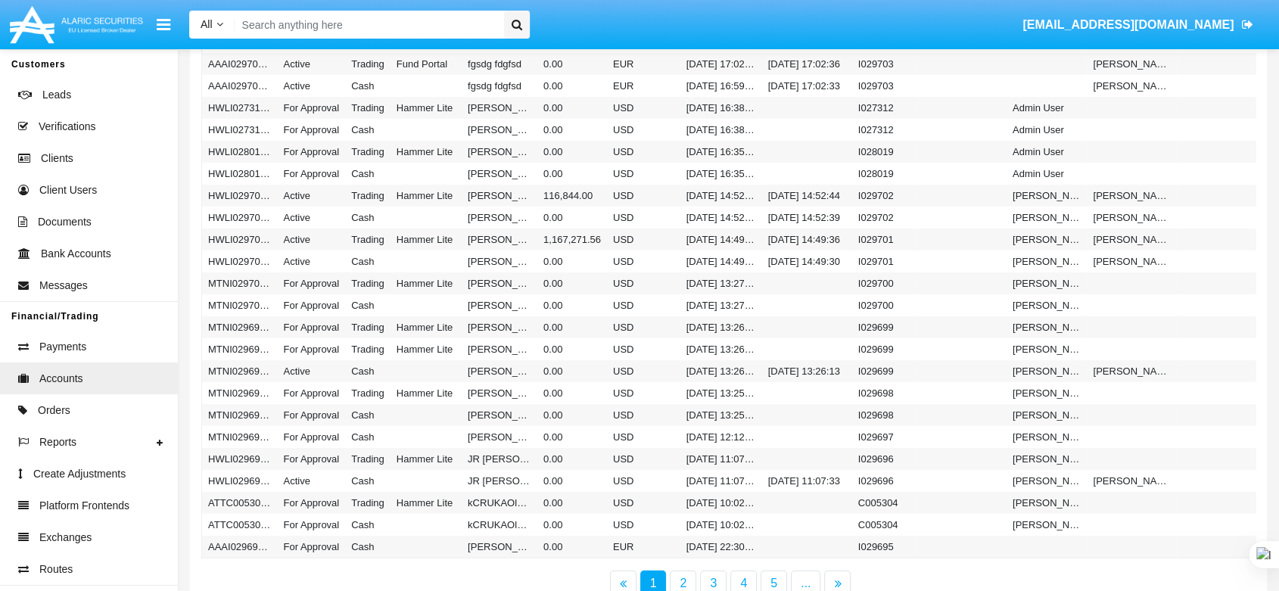
scroll to position [4035, 0]
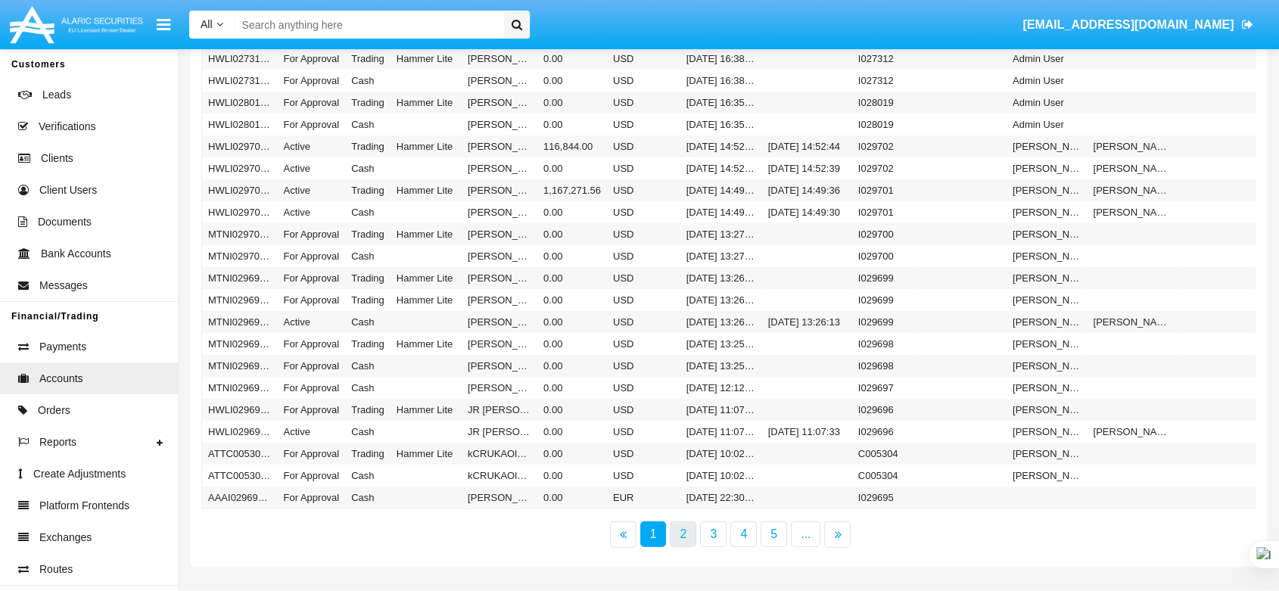
click at [690, 529] on link "2" at bounding box center [683, 535] width 26 height 26
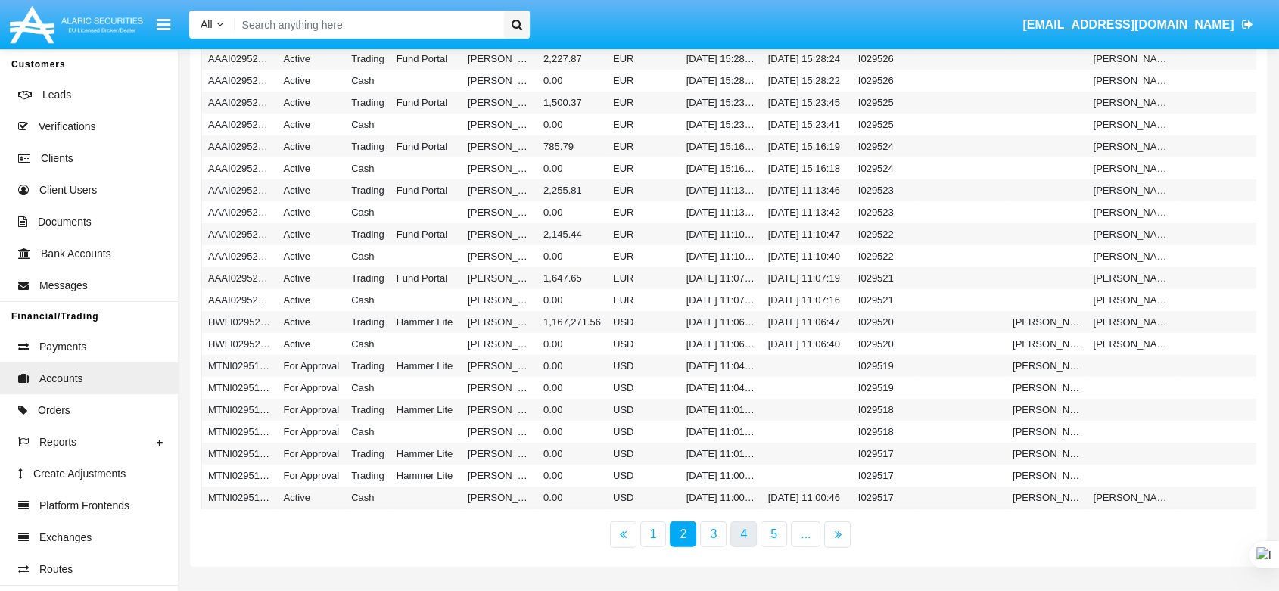
drag, startPoint x: 708, startPoint y: 536, endPoint x: 753, endPoint y: 536, distance: 44.7
click at [709, 536] on link "3" at bounding box center [713, 535] width 26 height 26
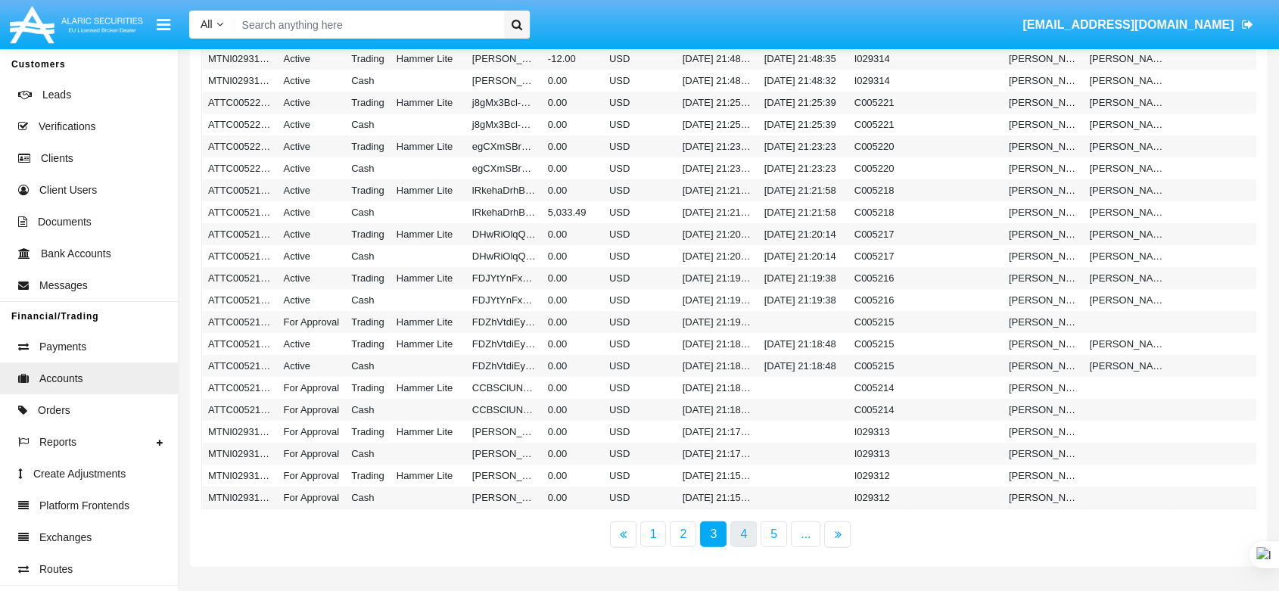
click at [753, 536] on link "4" at bounding box center [743, 535] width 26 height 26
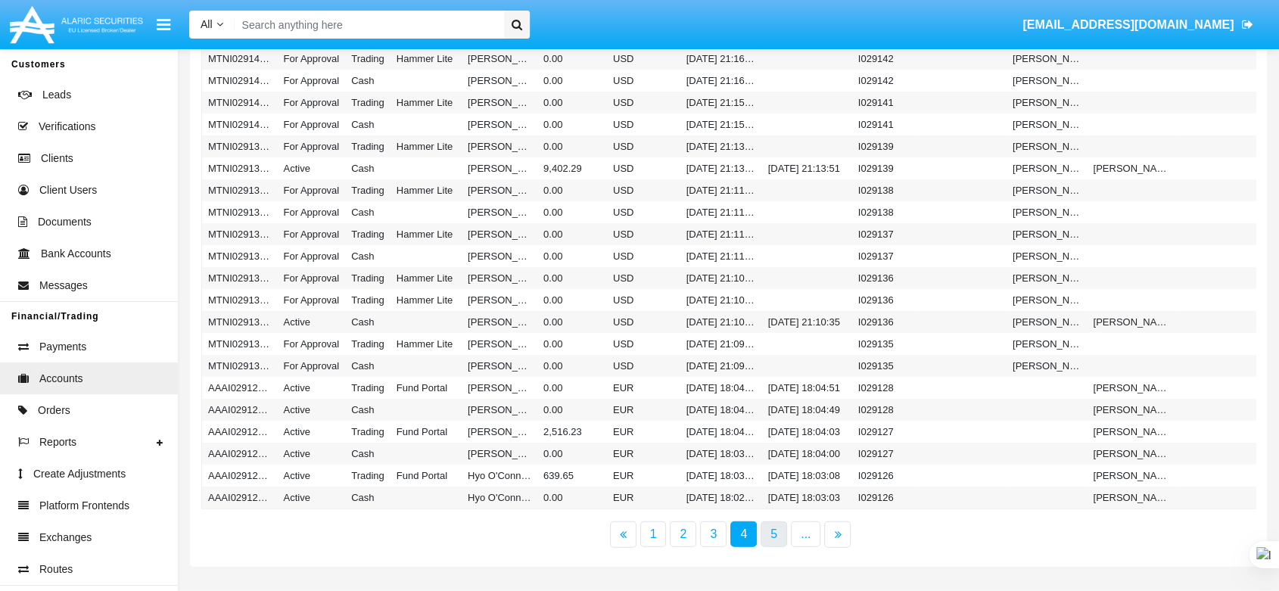
click at [780, 536] on link "5" at bounding box center [774, 535] width 26 height 26
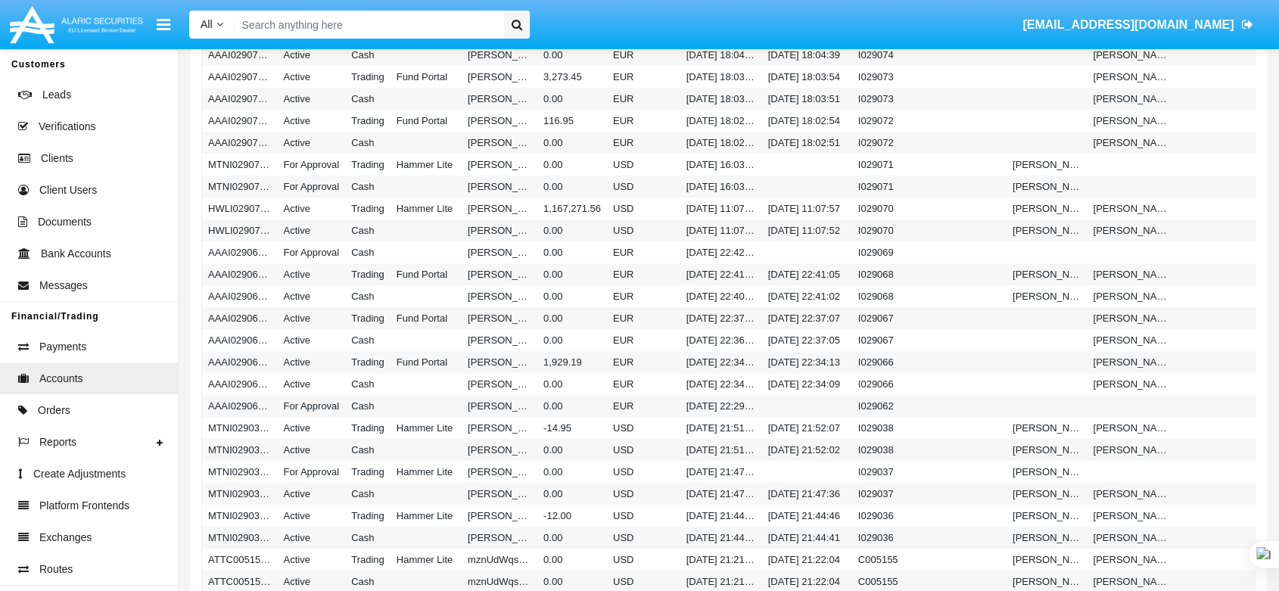
scroll to position [0, 0]
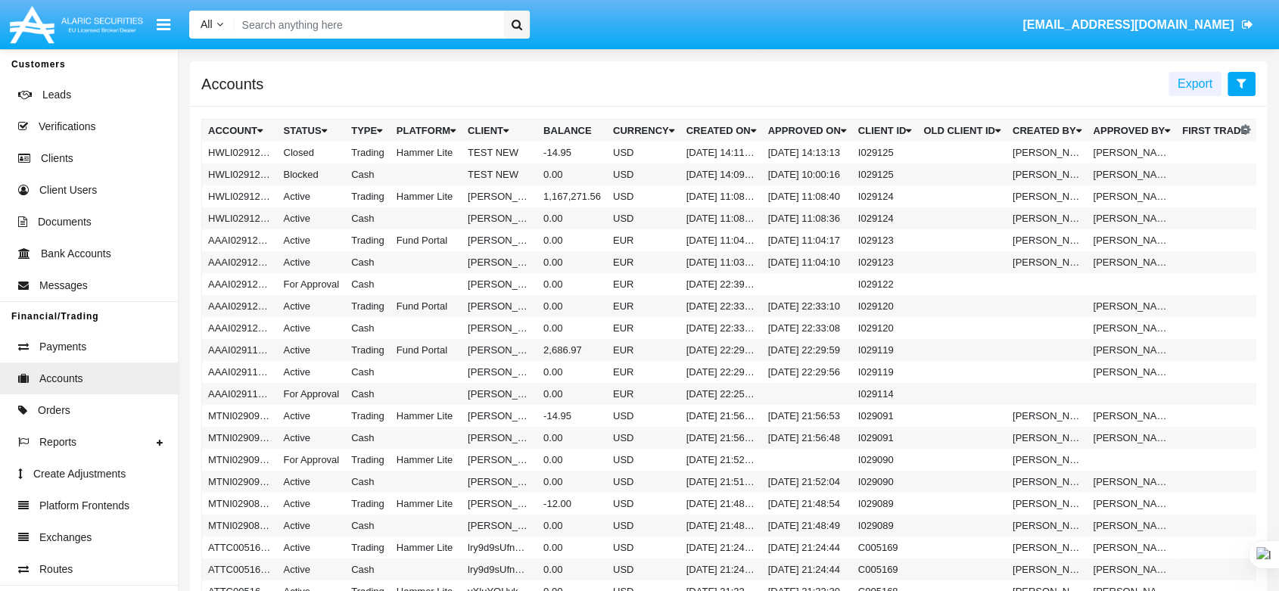
click at [1241, 82] on icon at bounding box center [1242, 83] width 10 height 12
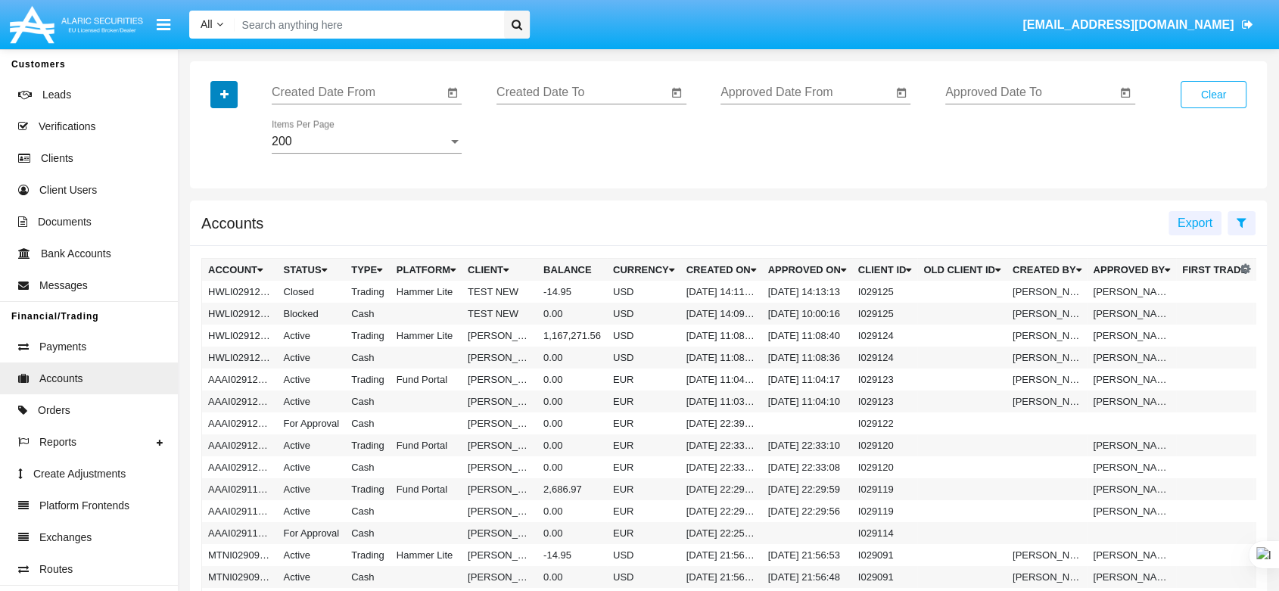
click at [216, 95] on button "button" at bounding box center [223, 94] width 27 height 27
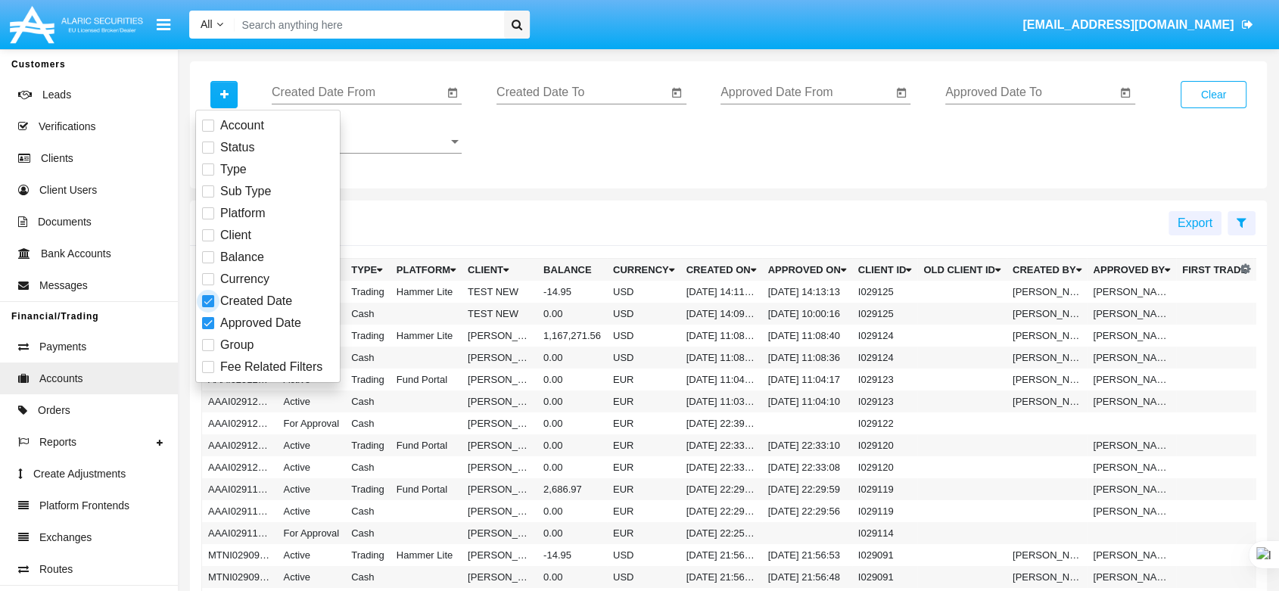
click at [206, 301] on span at bounding box center [208, 301] width 12 height 12
click at [207, 307] on input "Created Date" at bounding box center [207, 307] width 1 height 1
checkbox input "false"
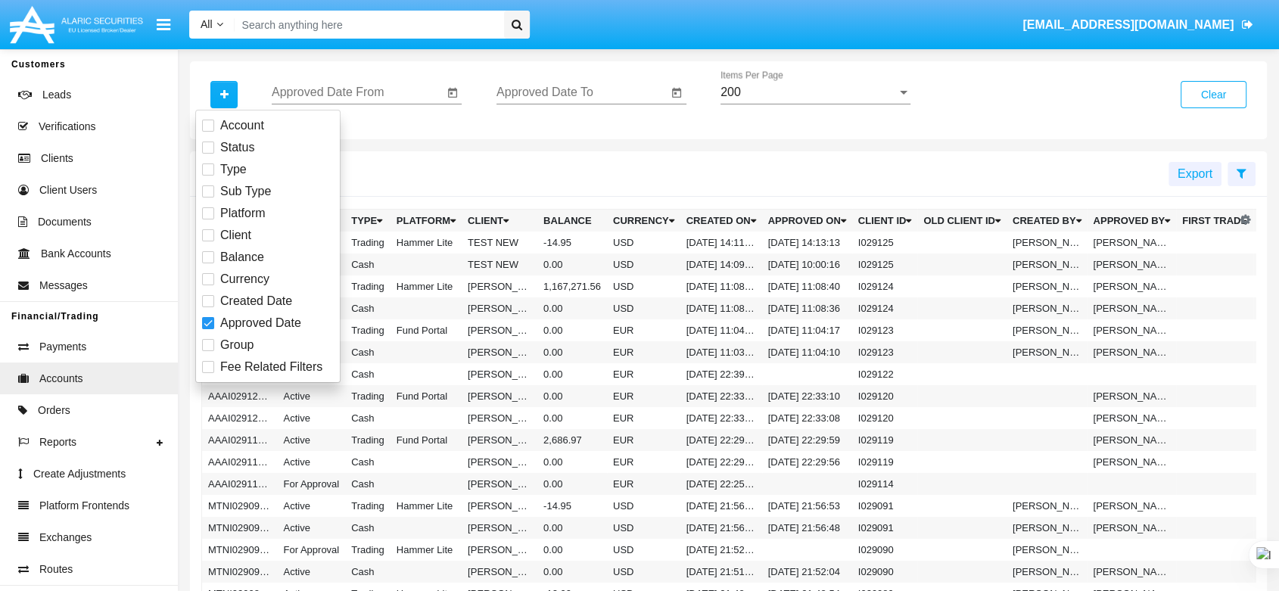
click at [209, 317] on span at bounding box center [208, 323] width 12 height 12
click at [208, 329] on input "Approved Date" at bounding box center [207, 329] width 1 height 1
checkbox input "false"
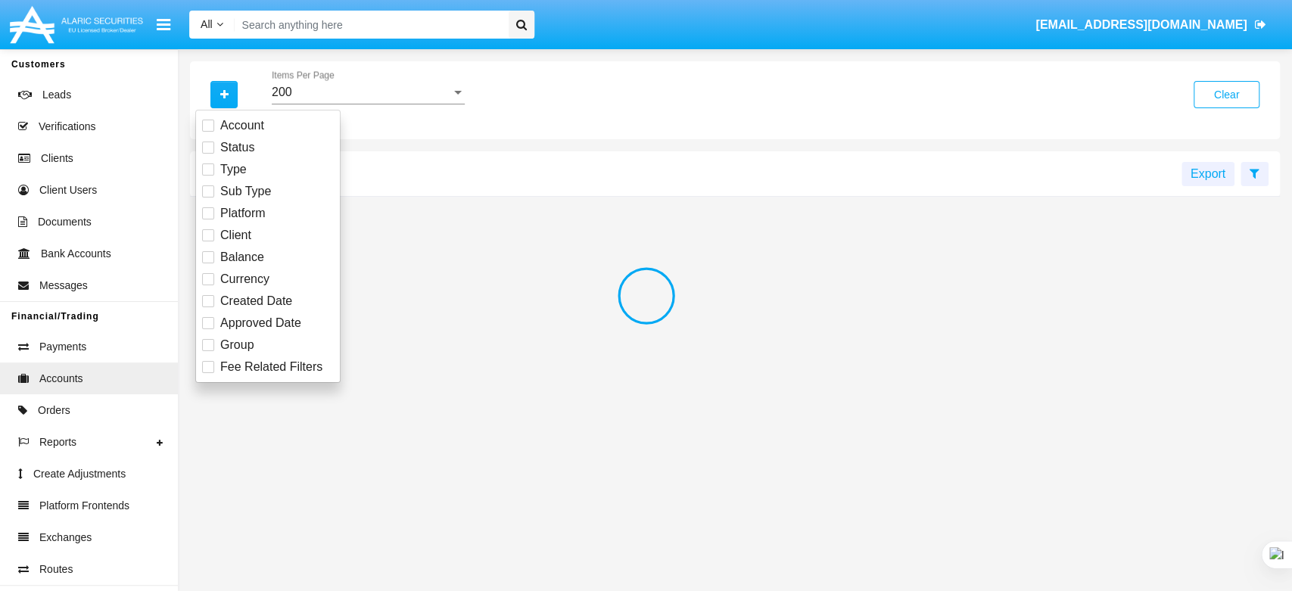
click at [213, 214] on div at bounding box center [646, 295] width 1292 height 591
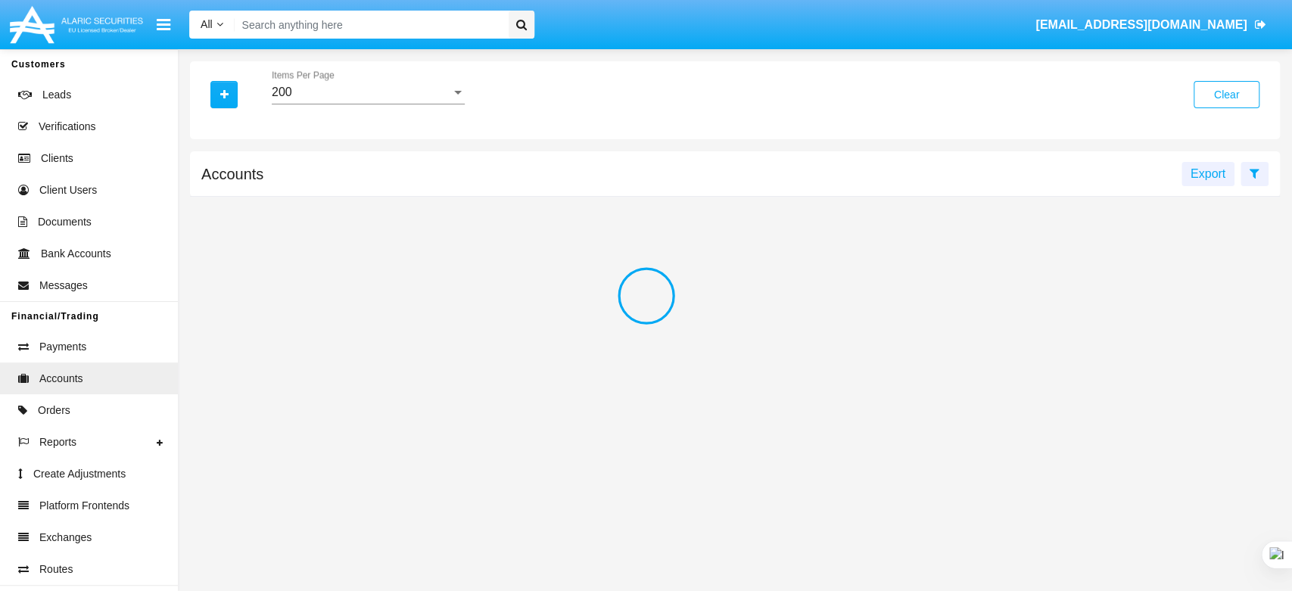
click at [223, 87] on div at bounding box center [646, 295] width 1292 height 591
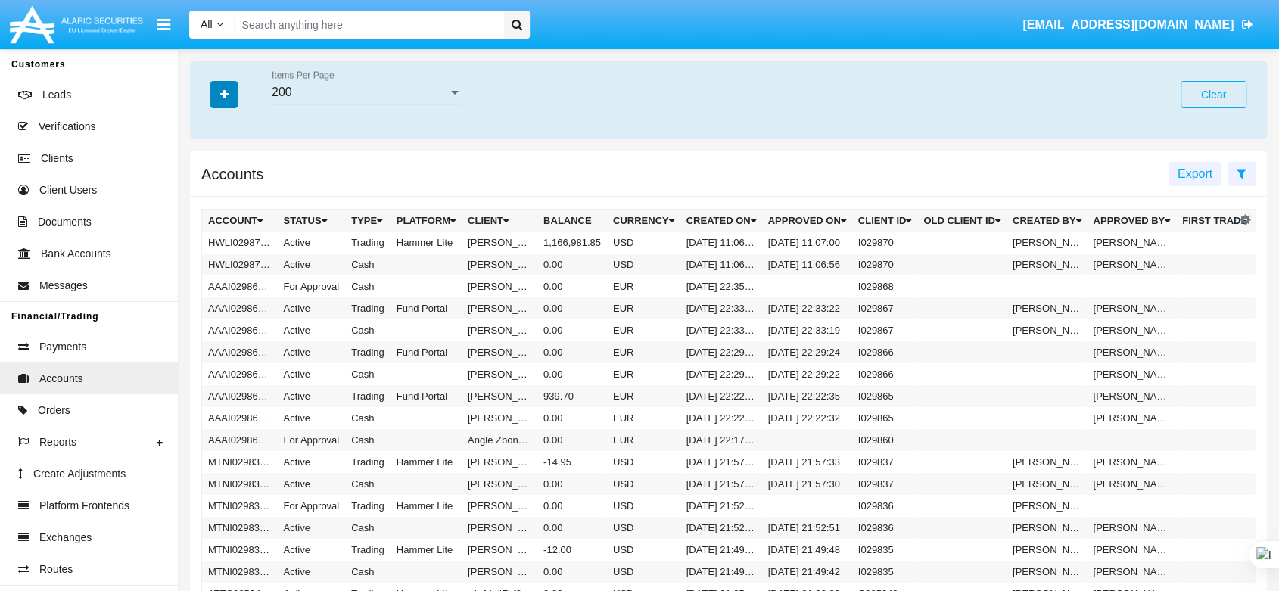
click at [223, 90] on icon "button" at bounding box center [224, 94] width 8 height 11
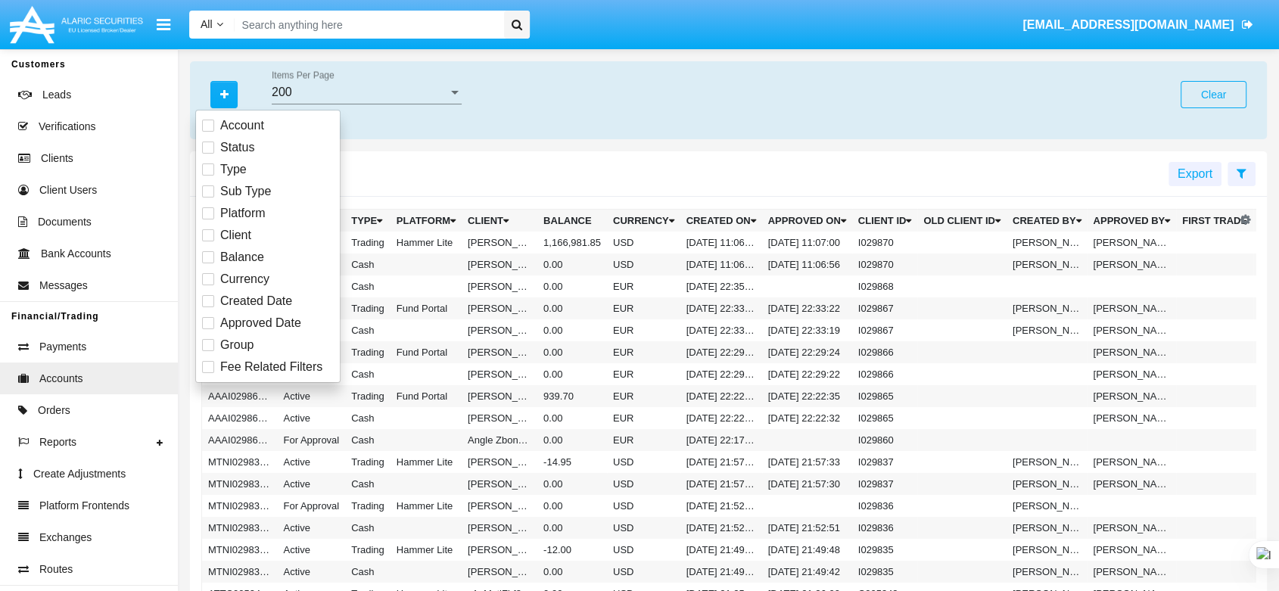
click at [210, 212] on span at bounding box center [208, 213] width 12 height 12
click at [208, 220] on input "Platform" at bounding box center [207, 220] width 1 height 1
checkbox input "true"
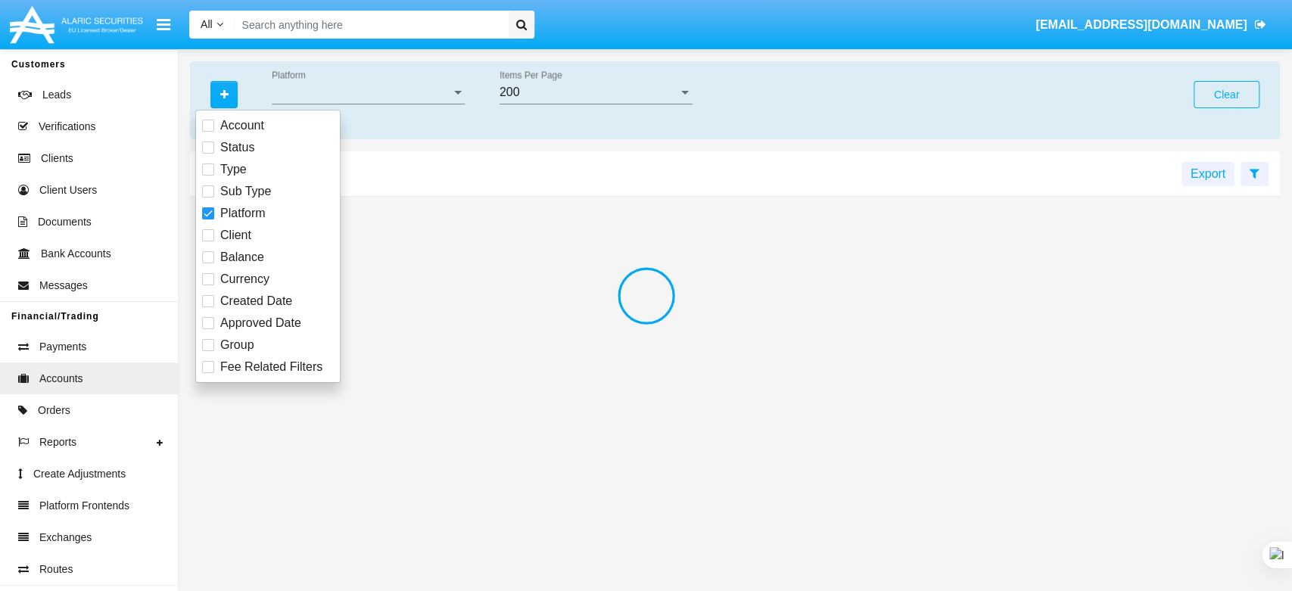
click at [335, 95] on div at bounding box center [646, 295] width 1292 height 591
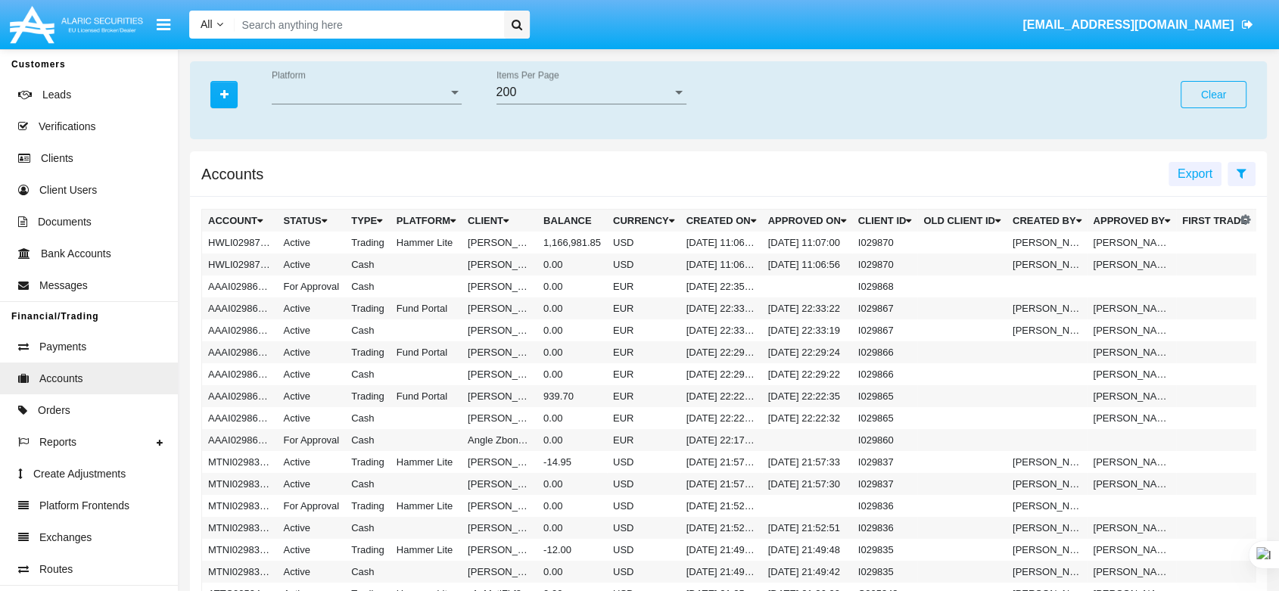
click at [350, 92] on span "Platform" at bounding box center [360, 93] width 176 height 14
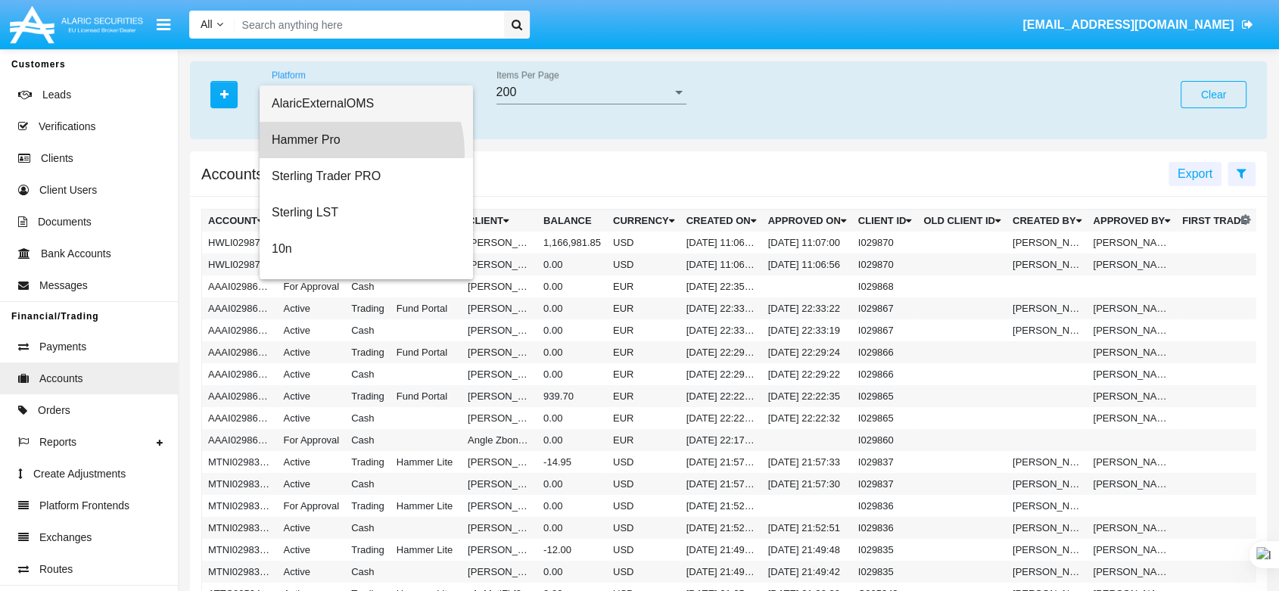
click at [346, 152] on span "Hammer Pro" at bounding box center [366, 140] width 189 height 36
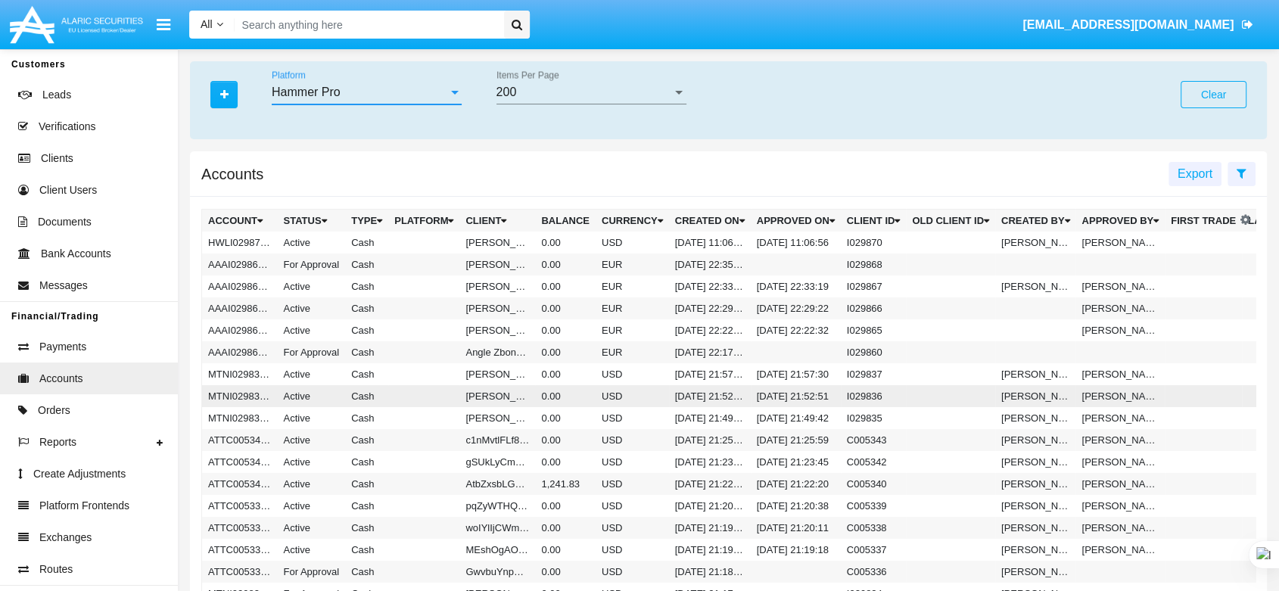
click at [255, 395] on td "MTNI029836AC1" at bounding box center [240, 396] width 76 height 22
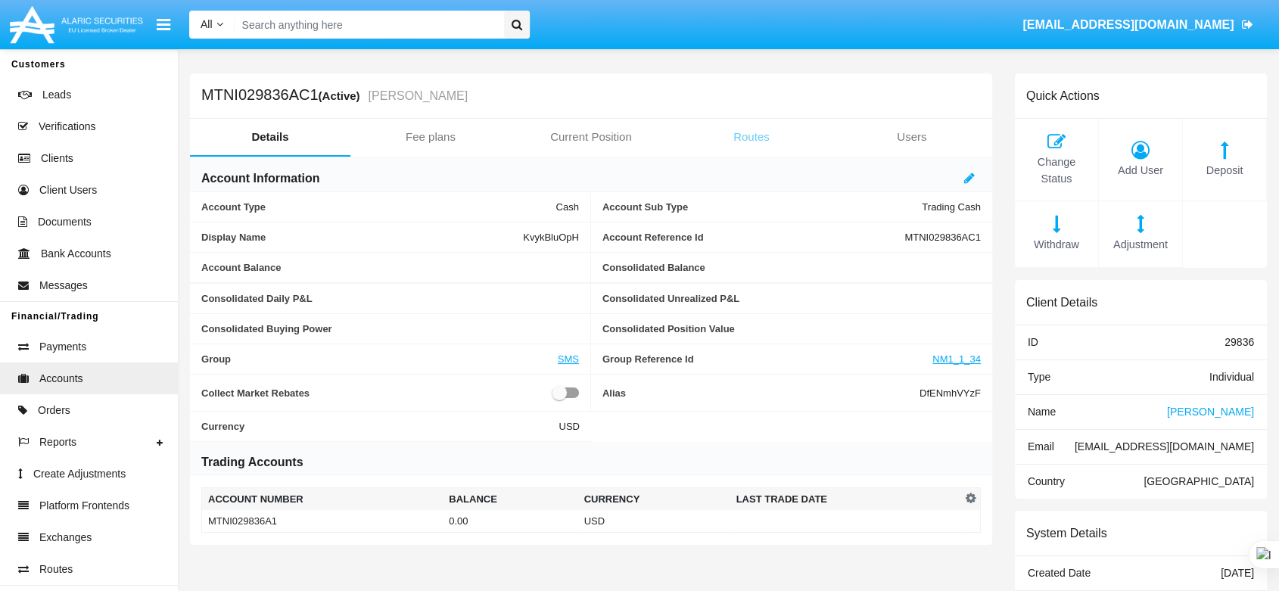
click at [737, 138] on link "Routes" at bounding box center [751, 137] width 160 height 36
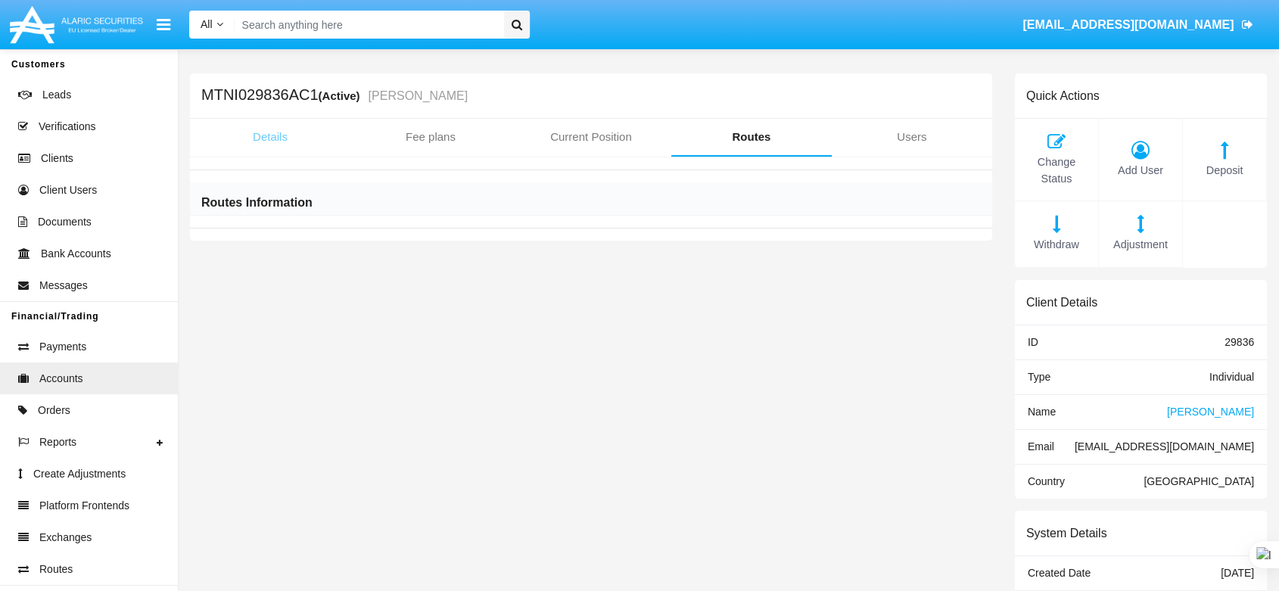
click at [263, 142] on link "Details" at bounding box center [270, 137] width 160 height 36
